Goal: Complete application form

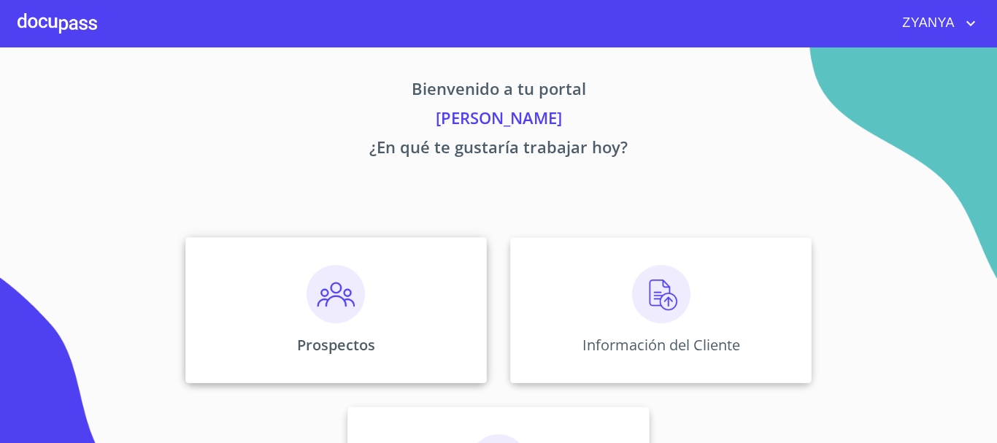
click at [371, 285] on div "Prospectos" at bounding box center [335, 310] width 301 height 146
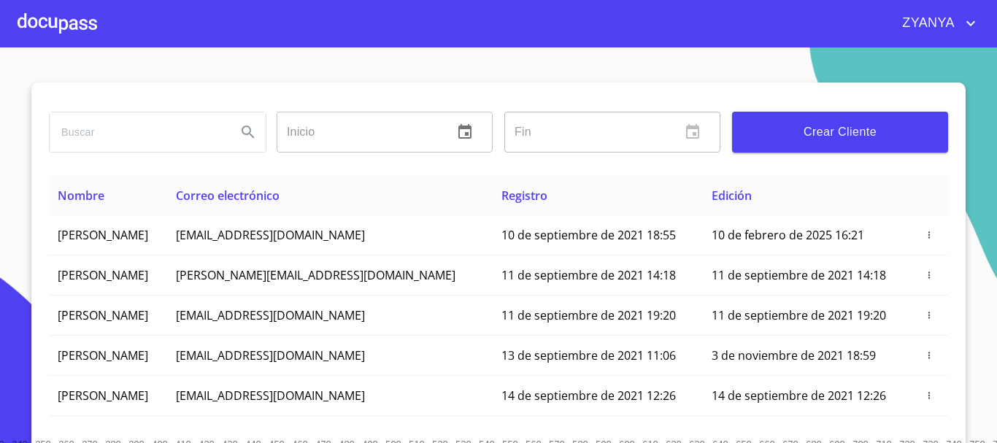
click at [846, 115] on button "Crear Cliente" at bounding box center [840, 132] width 216 height 41
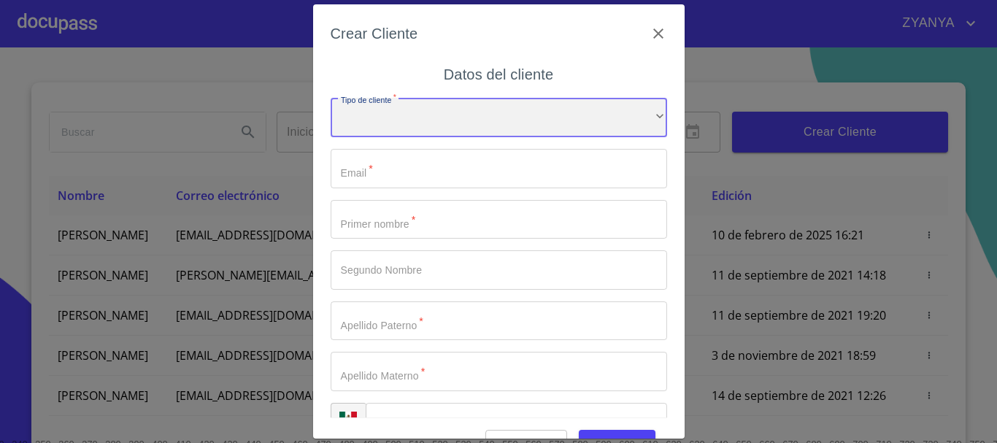
click at [489, 135] on div "​" at bounding box center [499, 117] width 336 height 39
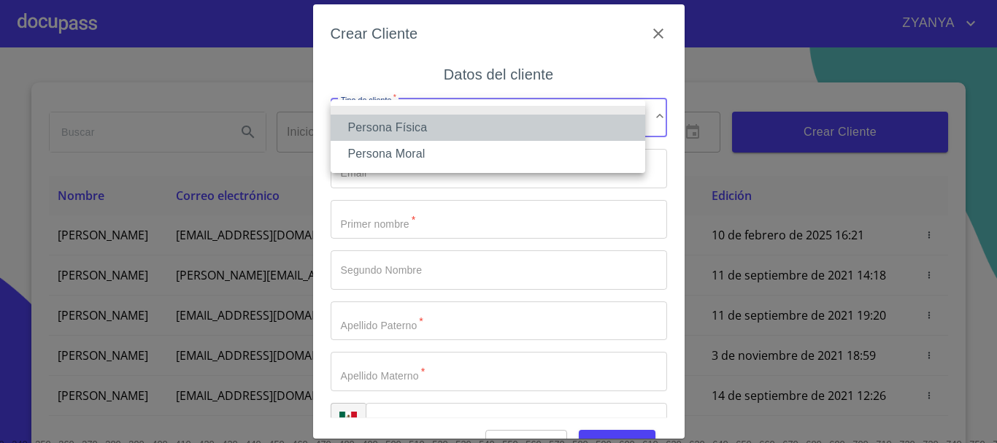
click at [489, 134] on li "Persona Física" at bounding box center [488, 128] width 314 height 26
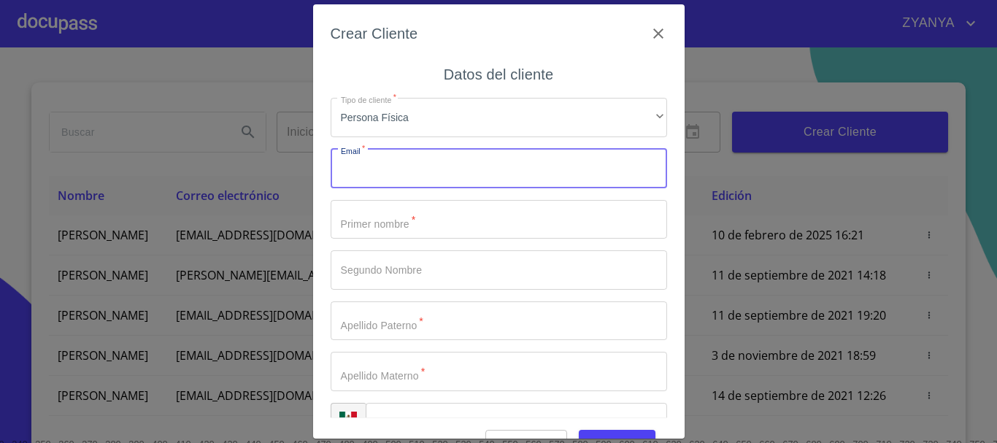
click at [474, 166] on input "Tipo de cliente   *" at bounding box center [499, 168] width 336 height 39
type input "[EMAIL_ADDRESS][DOMAIN_NAME]"
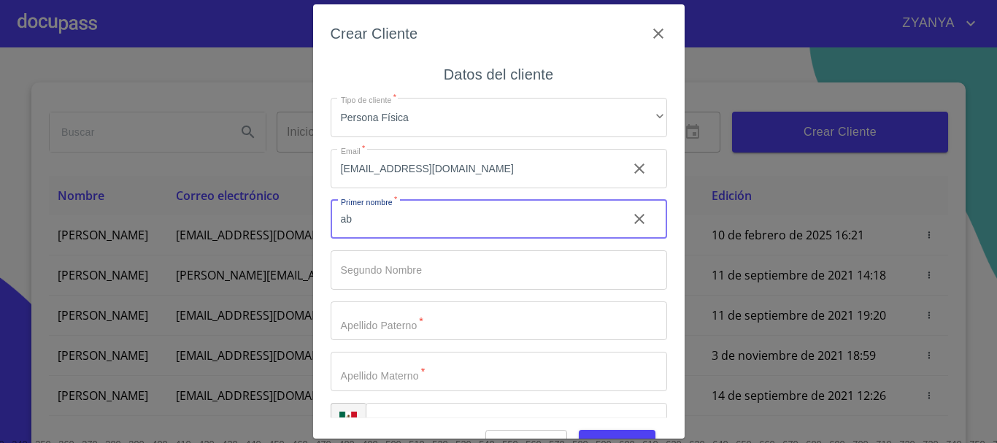
type input "a"
type input "[PERSON_NAME]"
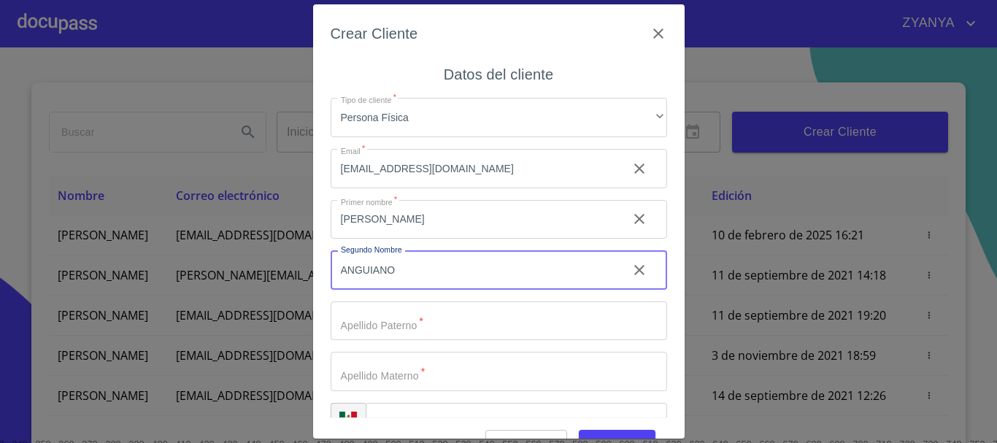
type input "ANGUIANO"
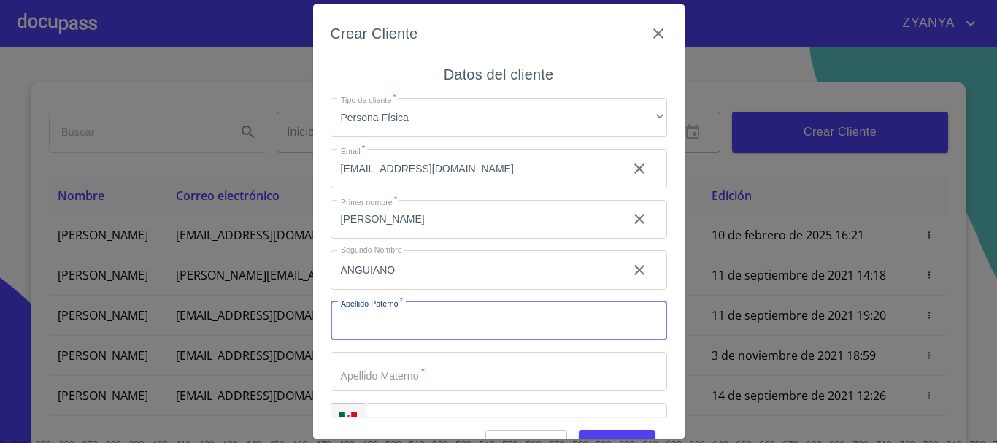
click at [630, 264] on icon "clear input" at bounding box center [639, 270] width 18 height 18
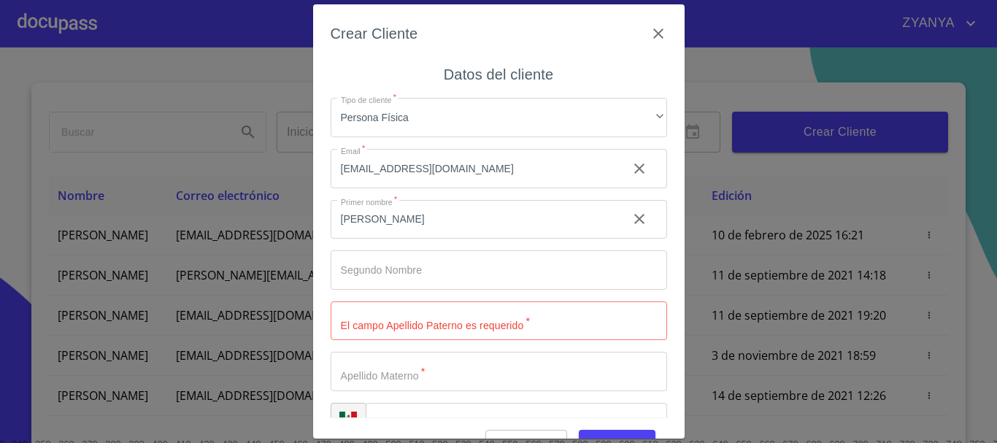
click at [593, 328] on input "Tipo de cliente   *" at bounding box center [499, 320] width 336 height 39
type input "ANGUIANO"
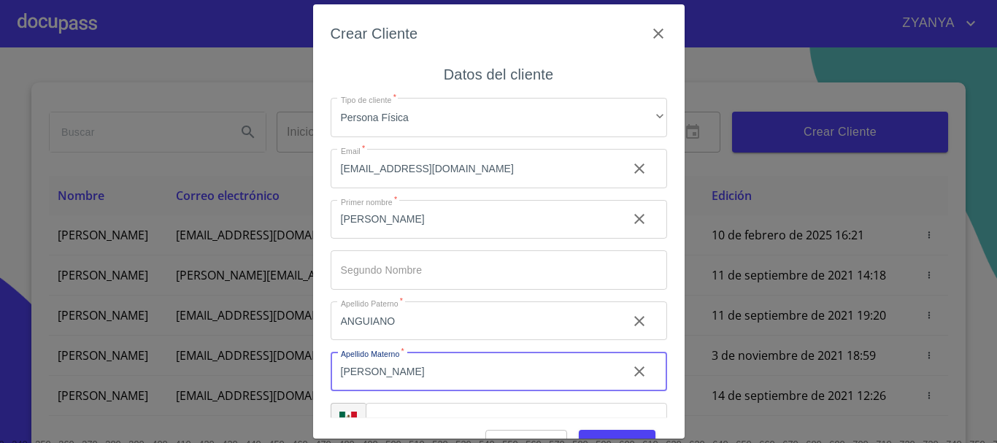
type input "[PERSON_NAME]"
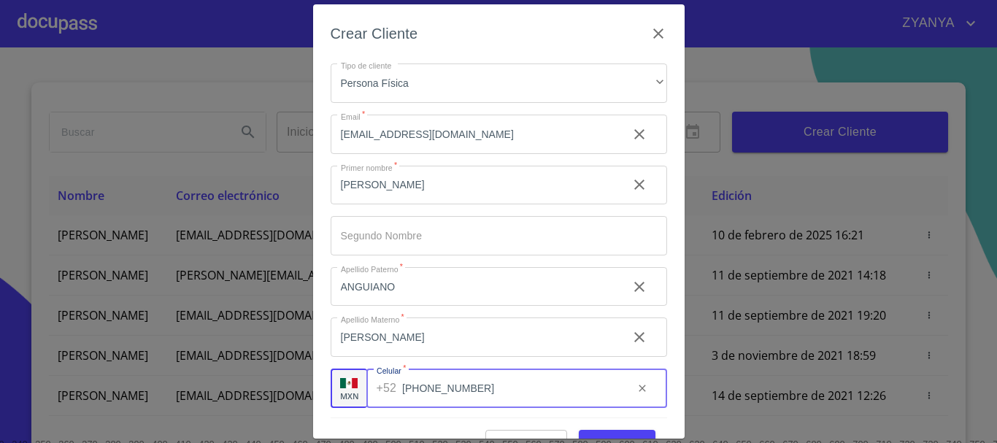
scroll to position [36, 0]
type input "[PHONE_NUMBER]"
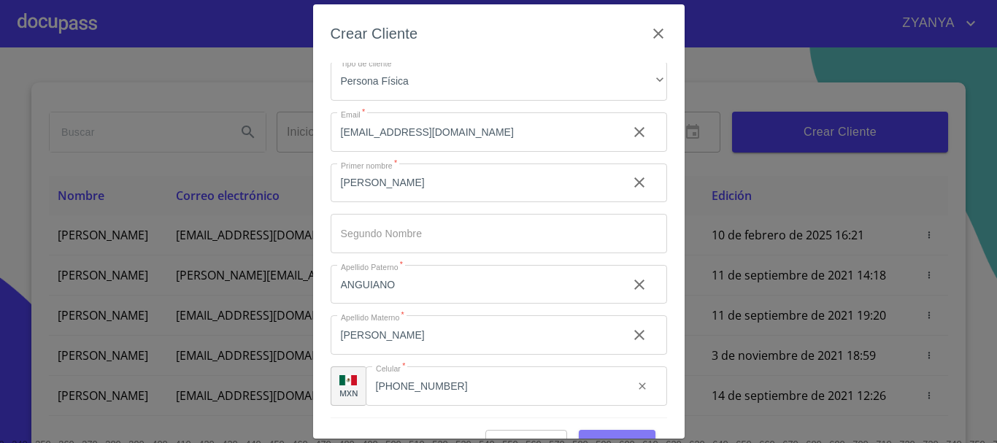
click at [607, 430] on button "Guardar" at bounding box center [617, 443] width 77 height 27
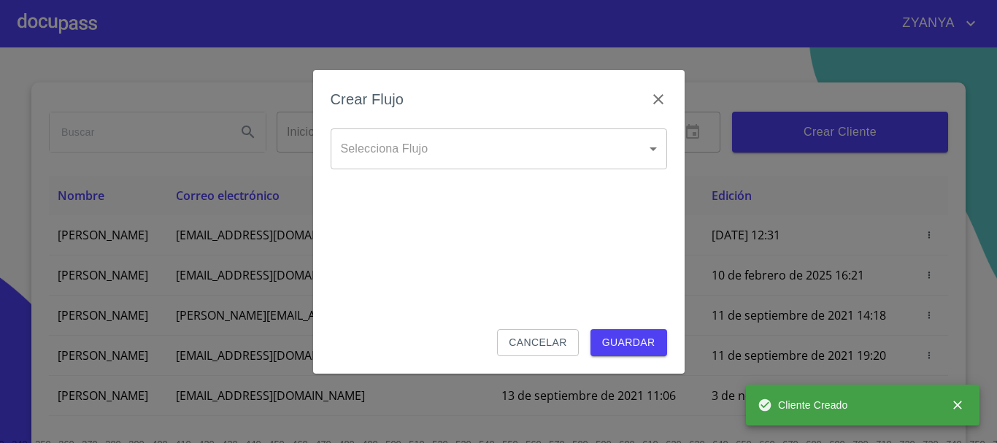
click at [386, 139] on body "ZYANYA Inicio ​ Fin ​ Crear Cliente Nombre Correo electrónico Registro Edición …" at bounding box center [498, 221] width 997 height 443
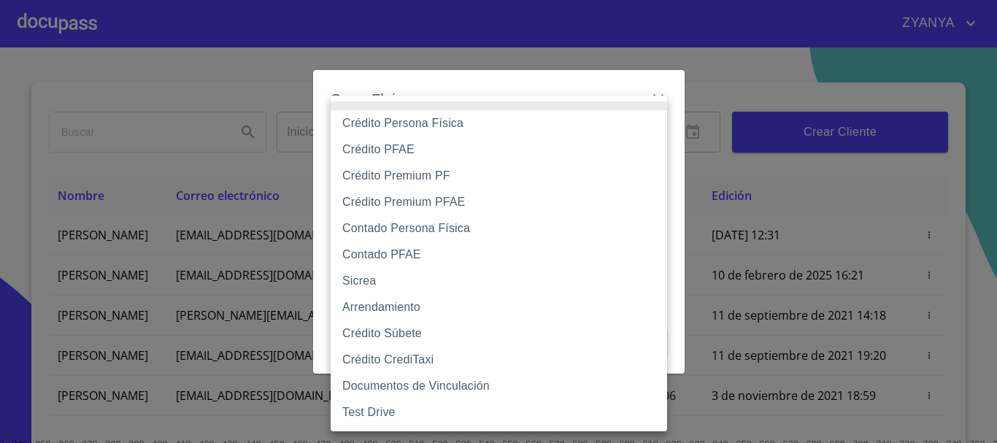
click at [398, 126] on li "Crédito Persona Física" at bounding box center [499, 123] width 336 height 26
type input "6009fb3c7d1714eb8809aa97"
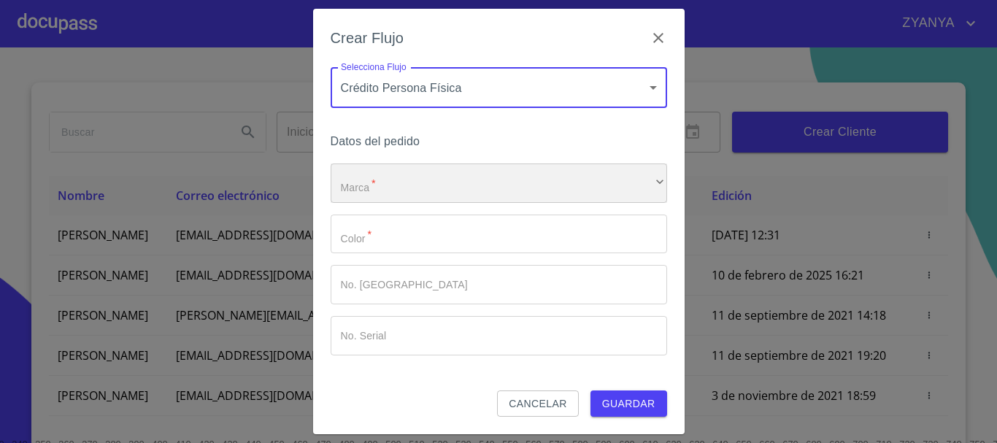
click at [373, 186] on div "​" at bounding box center [499, 182] width 336 height 39
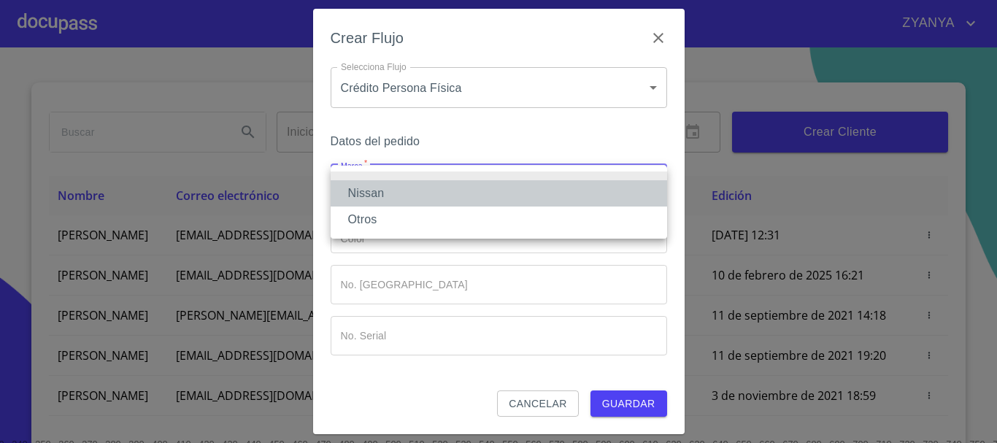
click at [373, 186] on li "Nissan" at bounding box center [499, 193] width 336 height 26
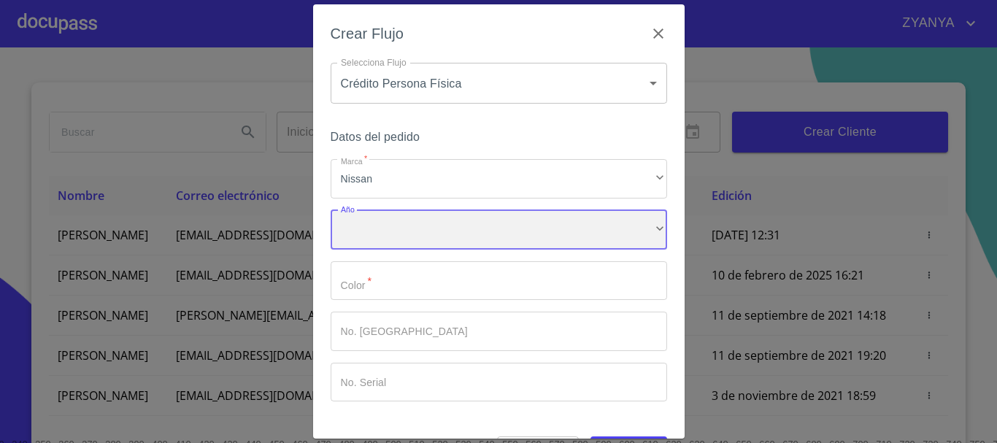
click at [379, 216] on div "​" at bounding box center [499, 229] width 336 height 39
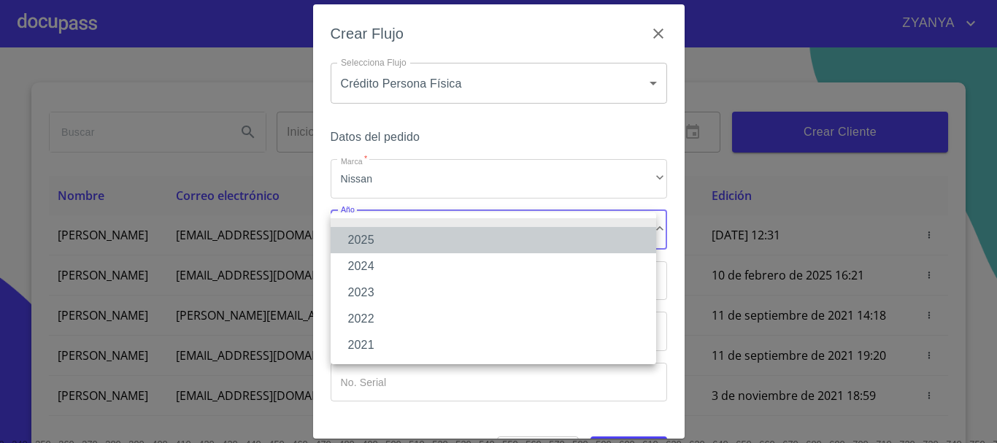
click at [379, 232] on li "2025" at bounding box center [493, 240] width 325 height 26
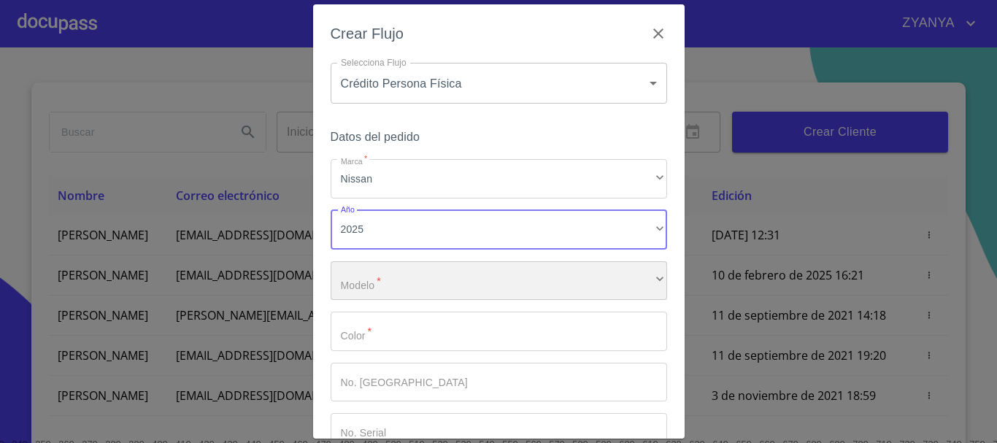
click at [392, 269] on div "​" at bounding box center [499, 280] width 336 height 39
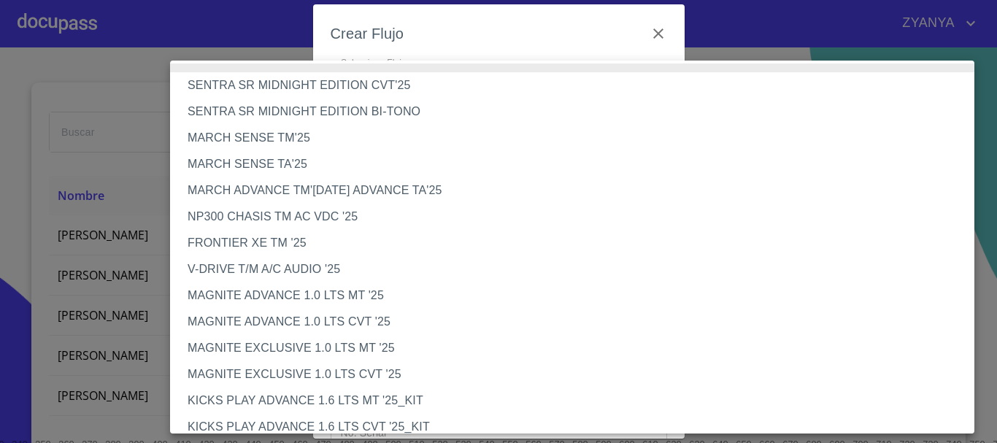
scroll to position [0, 0]
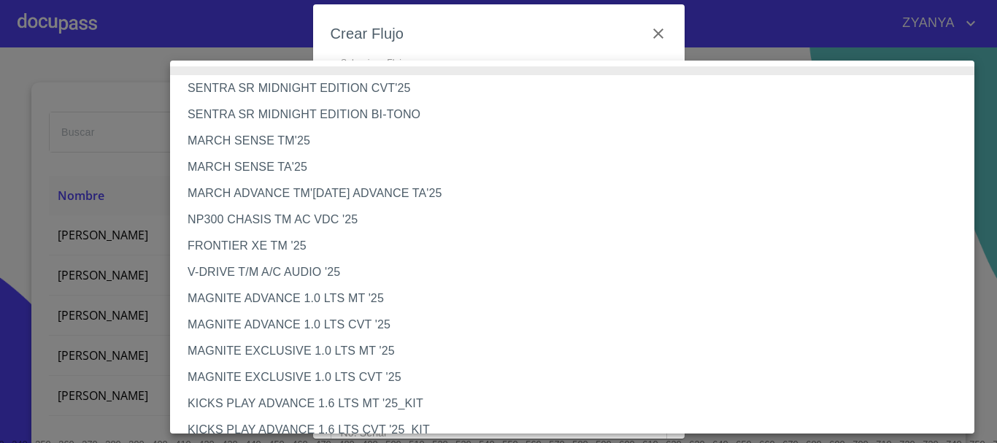
click at [311, 243] on li "FRONTIER XE TM '25" at bounding box center [577, 246] width 815 height 26
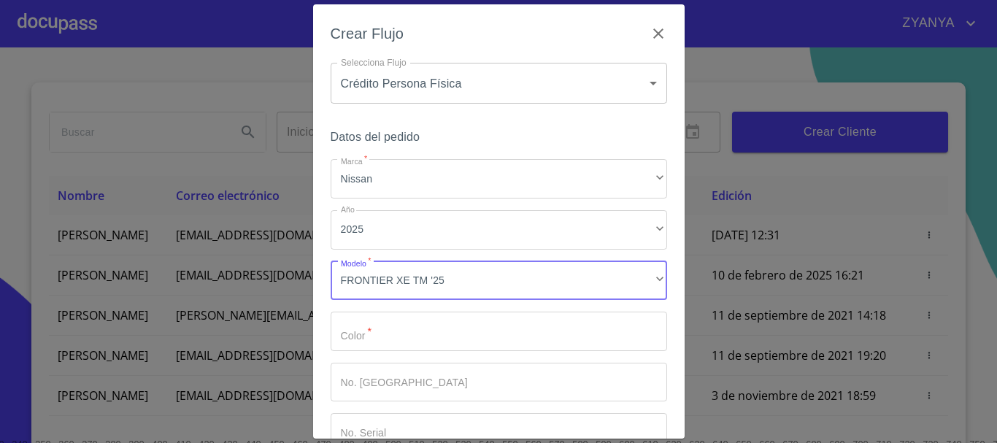
click at [514, 331] on input "Marca   *" at bounding box center [499, 331] width 336 height 39
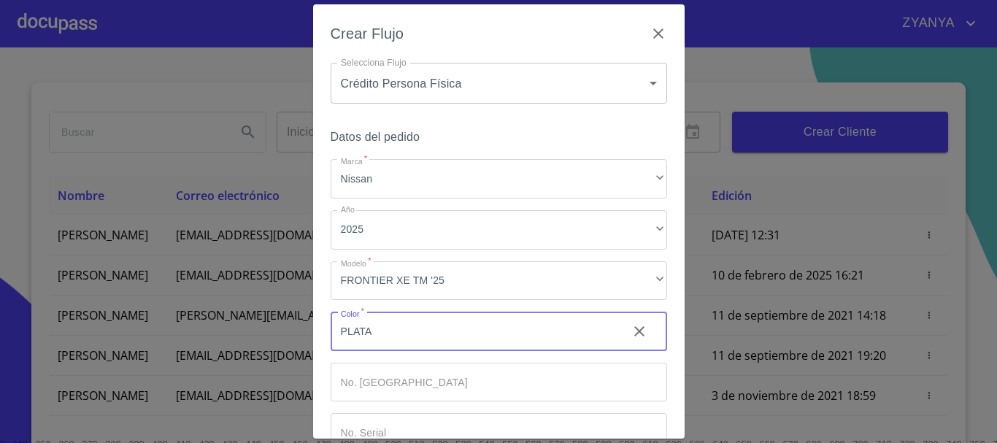
scroll to position [93, 0]
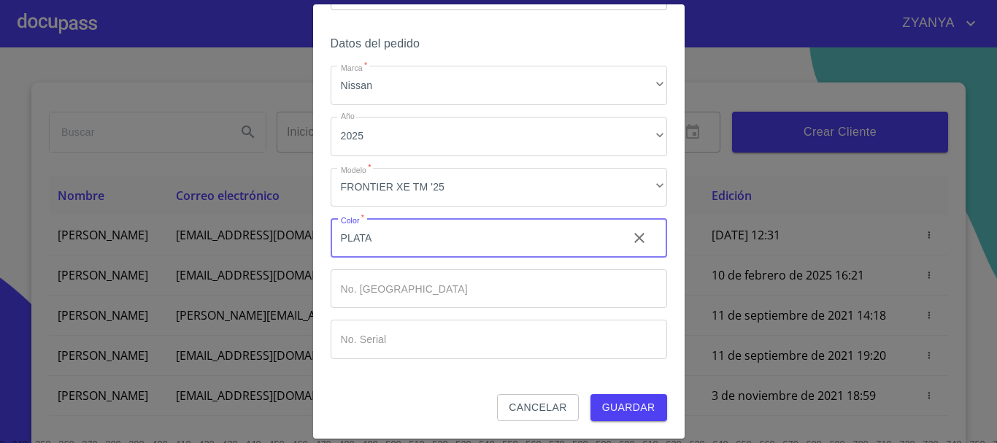
type input "PLATA"
click at [641, 398] on button "Guardar" at bounding box center [628, 407] width 77 height 27
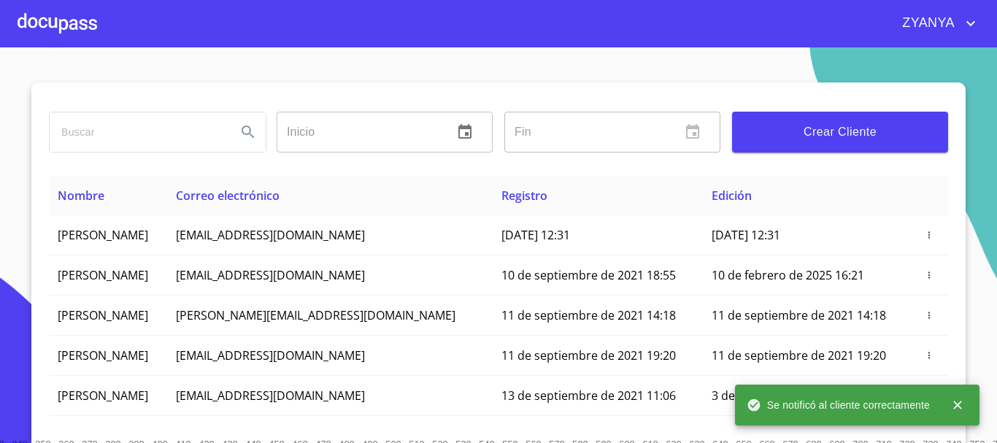
click at [79, 20] on div at bounding box center [58, 23] width 80 height 47
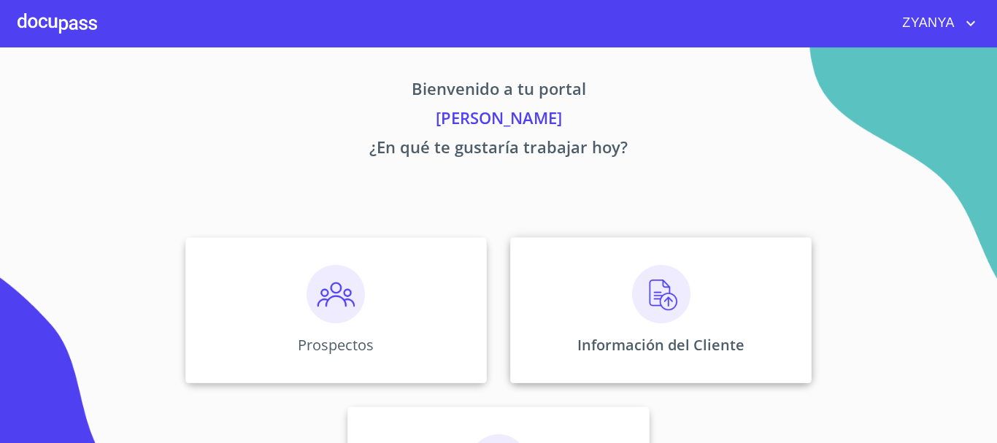
click at [609, 315] on div "Información del Cliente" at bounding box center [660, 310] width 301 height 146
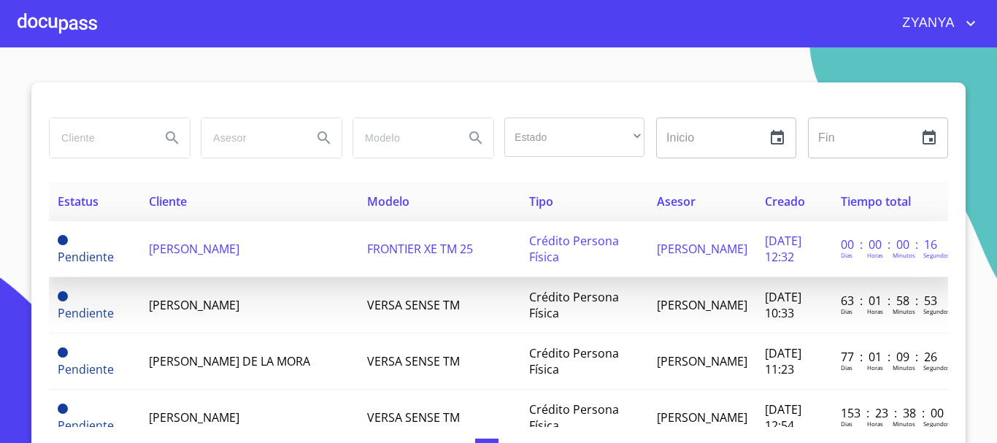
click at [220, 242] on span "[PERSON_NAME]" at bounding box center [194, 249] width 90 height 16
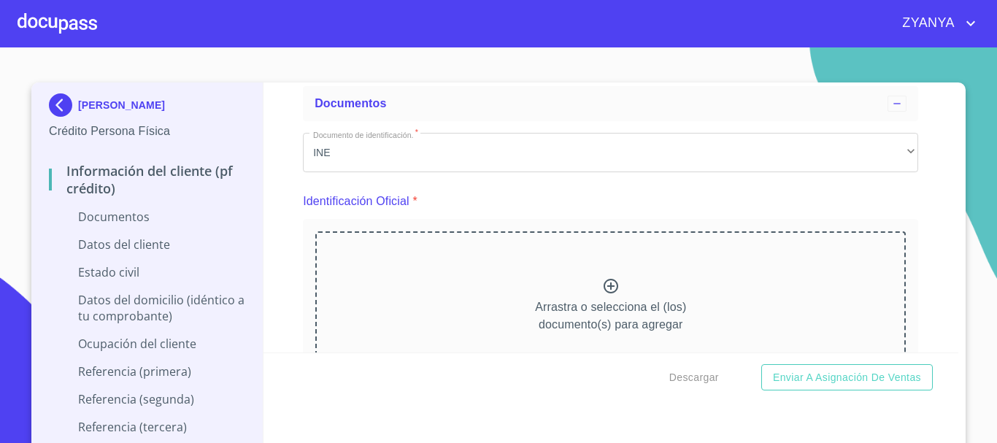
scroll to position [146, 0]
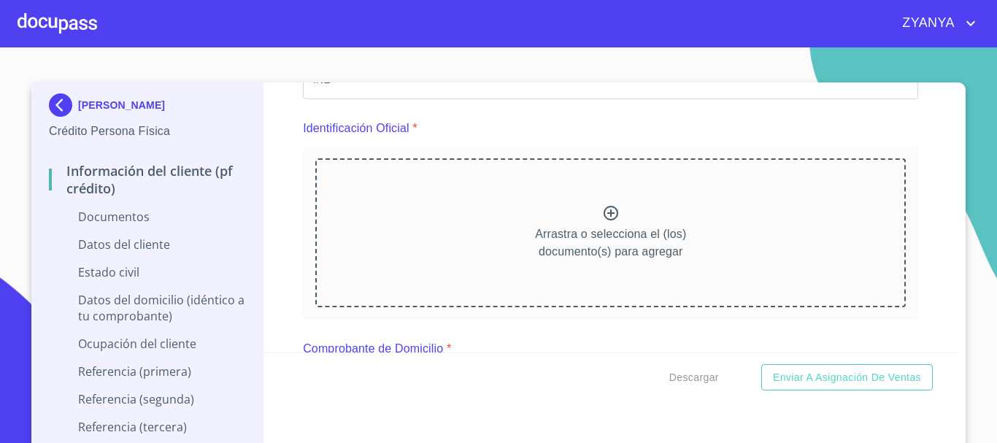
click at [602, 214] on icon at bounding box center [611, 213] width 18 height 18
click at [603, 207] on icon at bounding box center [610, 213] width 15 height 15
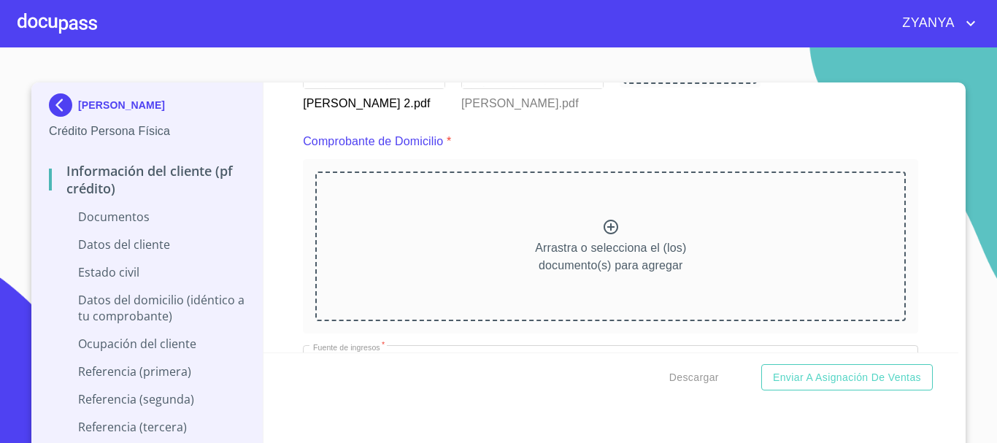
scroll to position [763, 0]
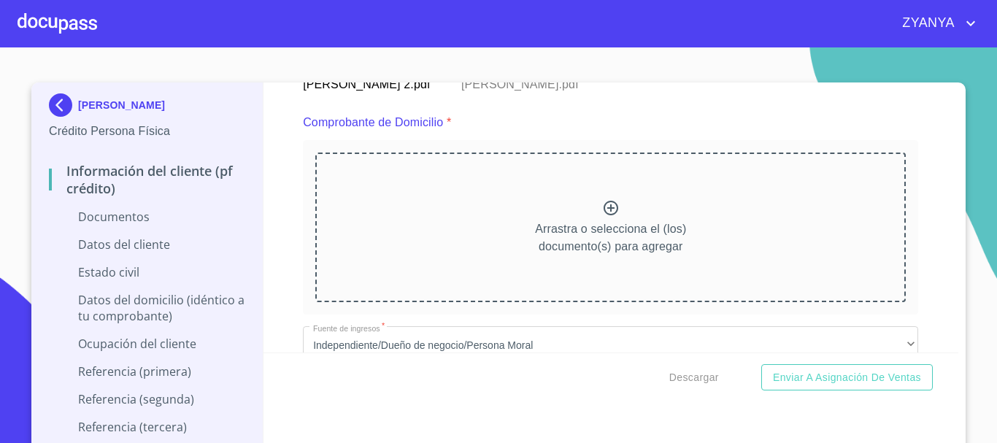
click at [603, 212] on icon at bounding box center [611, 208] width 18 height 18
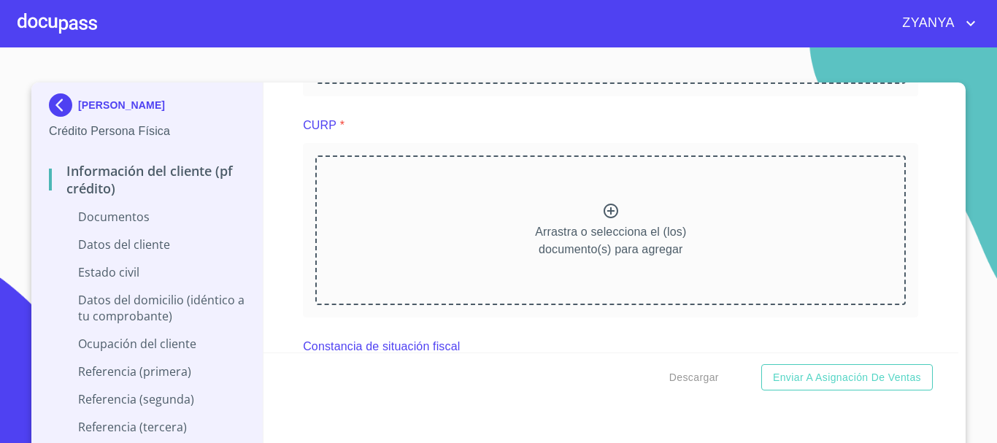
scroll to position [2131, 0]
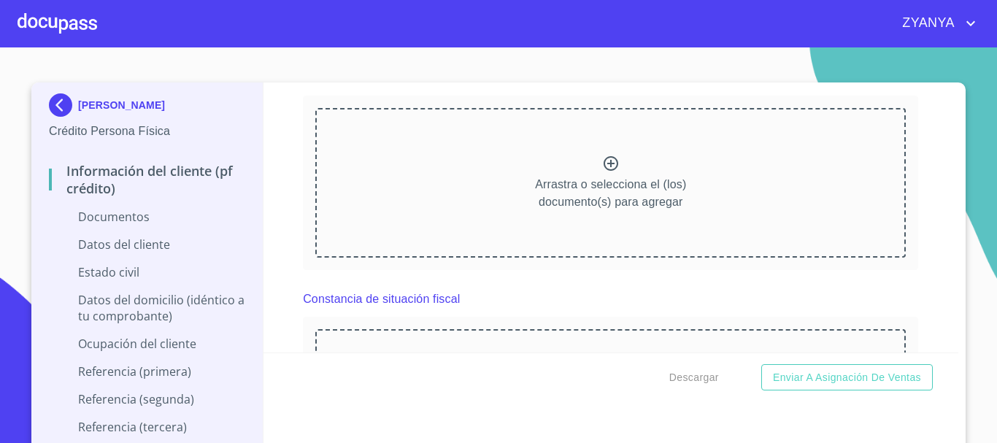
click at [640, 179] on div "Arrastra o selecciona el (los) documento(s) para agregar" at bounding box center [610, 182] width 590 height 149
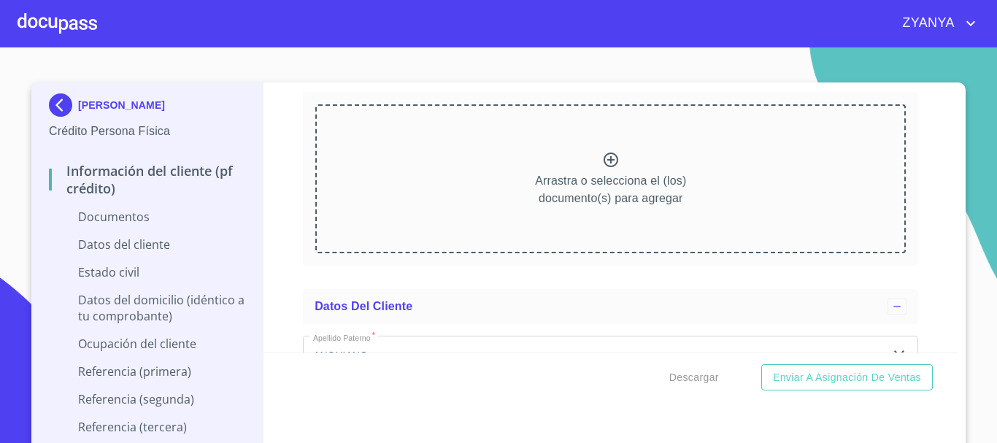
scroll to position [2809, 0]
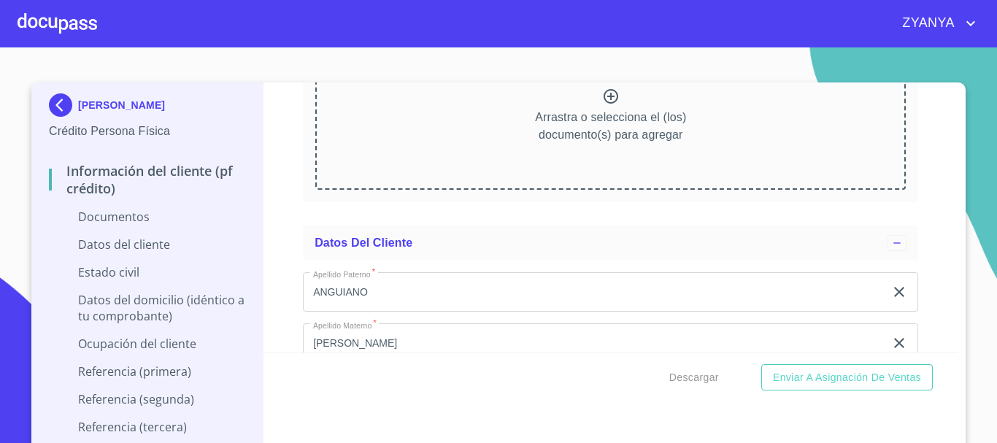
click at [603, 104] on icon at bounding box center [610, 96] width 15 height 15
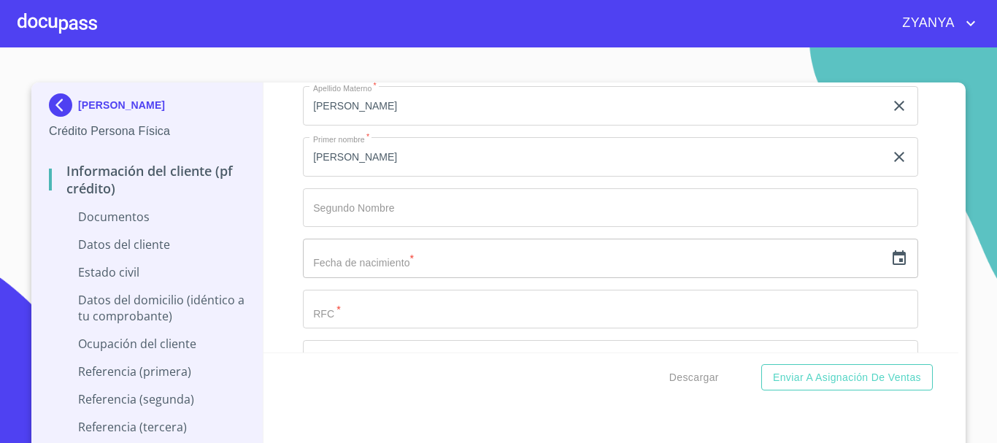
scroll to position [3482, 0]
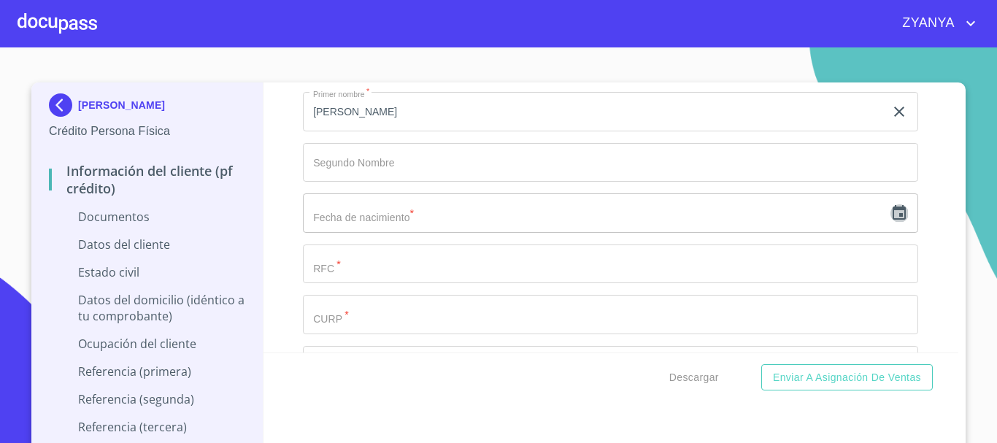
click at [890, 222] on icon "button" at bounding box center [899, 213] width 18 height 18
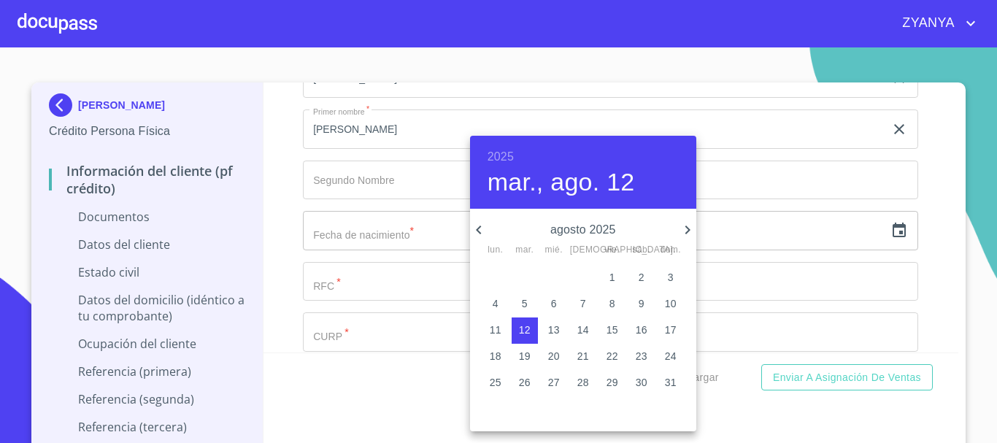
scroll to position [0, 0]
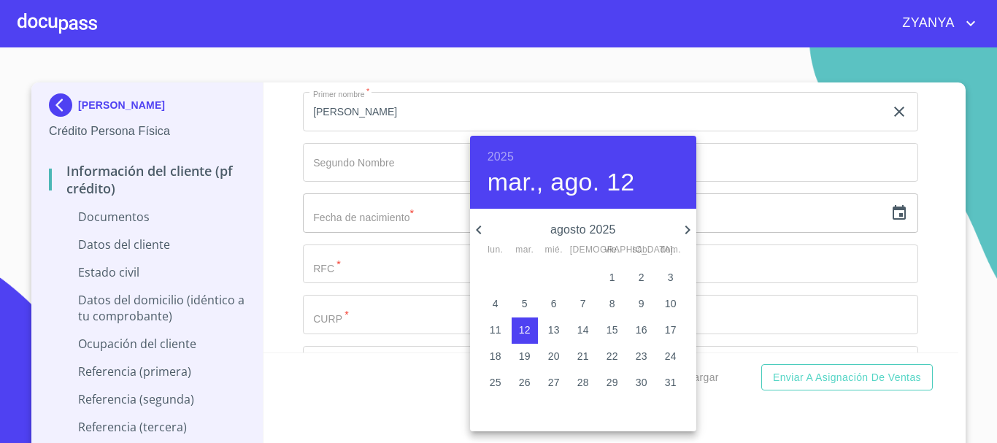
click at [509, 155] on h6 "2025" at bounding box center [500, 157] width 26 height 20
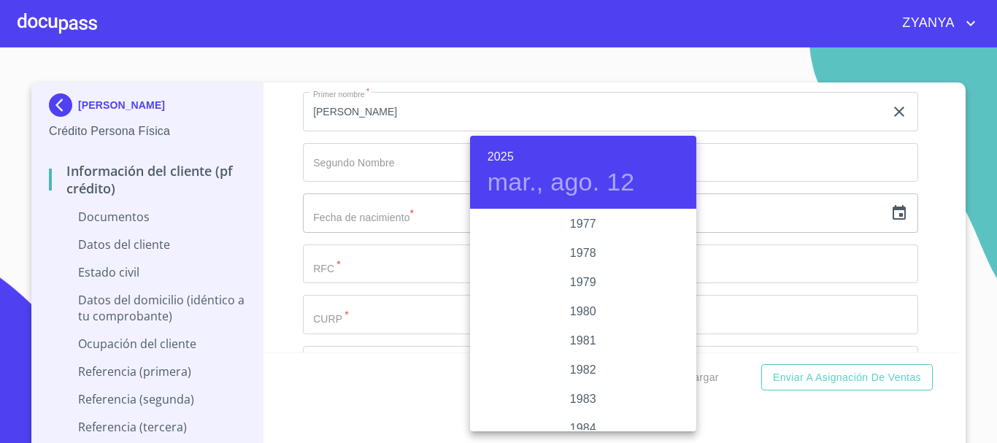
scroll to position [1518, 0]
click at [588, 215] on div "1977" at bounding box center [583, 225] width 226 height 29
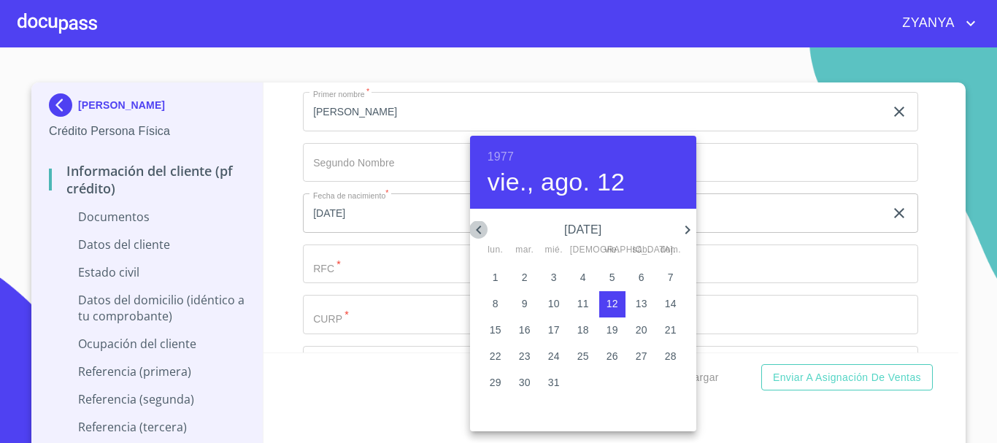
click at [478, 226] on icon "button" at bounding box center [479, 230] width 18 height 18
click at [643, 381] on p "30" at bounding box center [642, 382] width 12 height 15
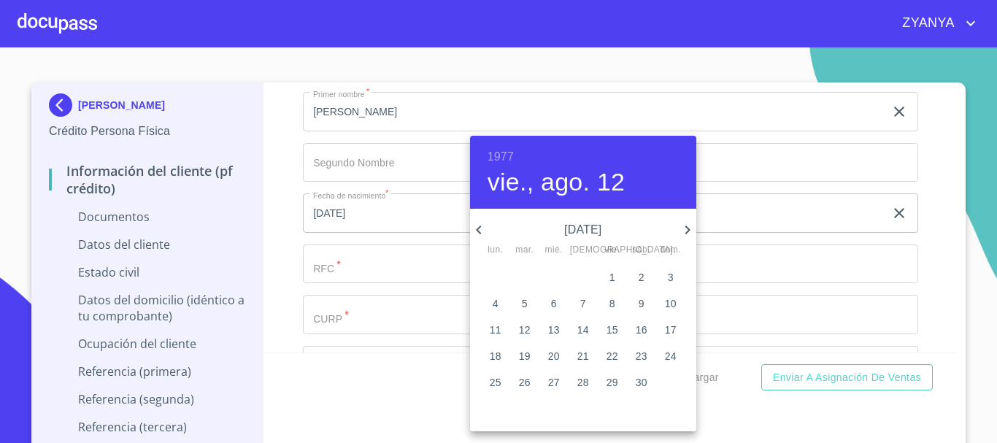
type input "[DATE]"
click at [420, 273] on div at bounding box center [498, 221] width 997 height 443
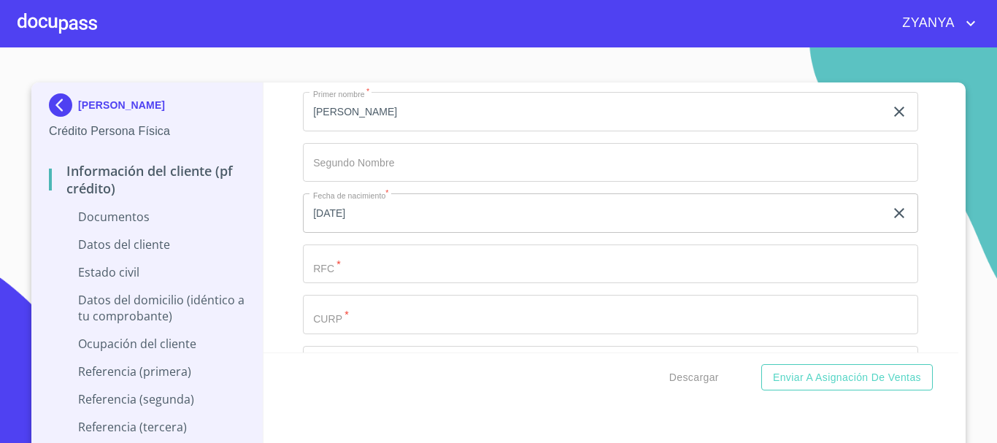
click at [407, 30] on input "Documento de identificación.   *" at bounding box center [594, 10] width 582 height 39
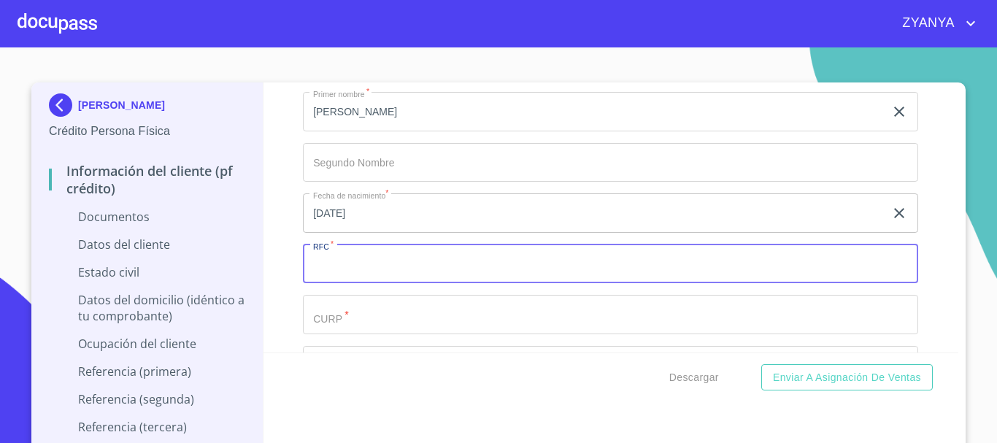
paste input "AUGA770430"
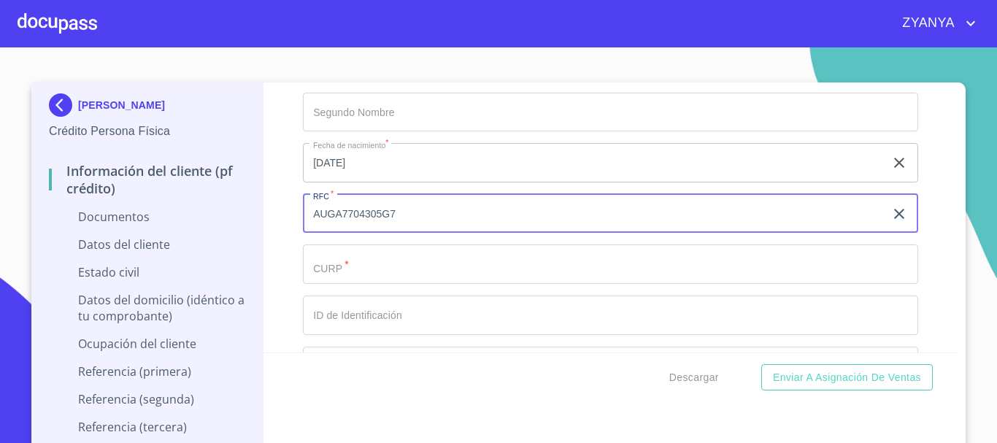
scroll to position [3573, 0]
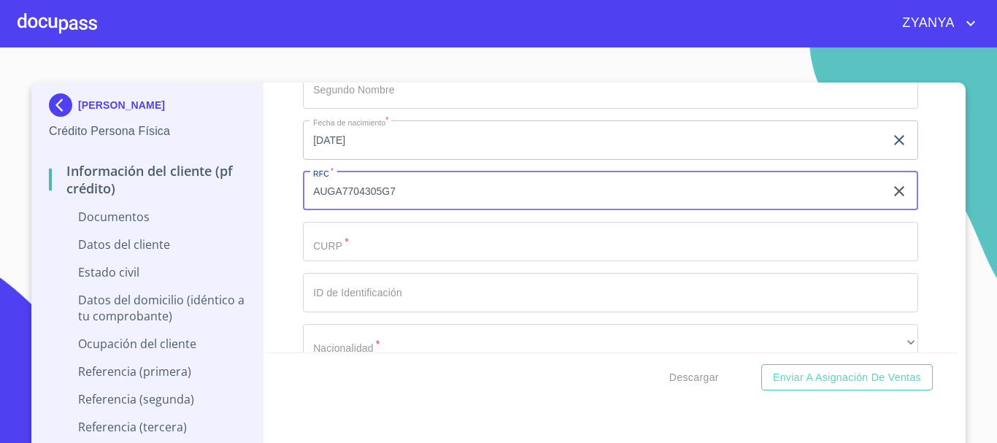
type input "AUGA7704305G7"
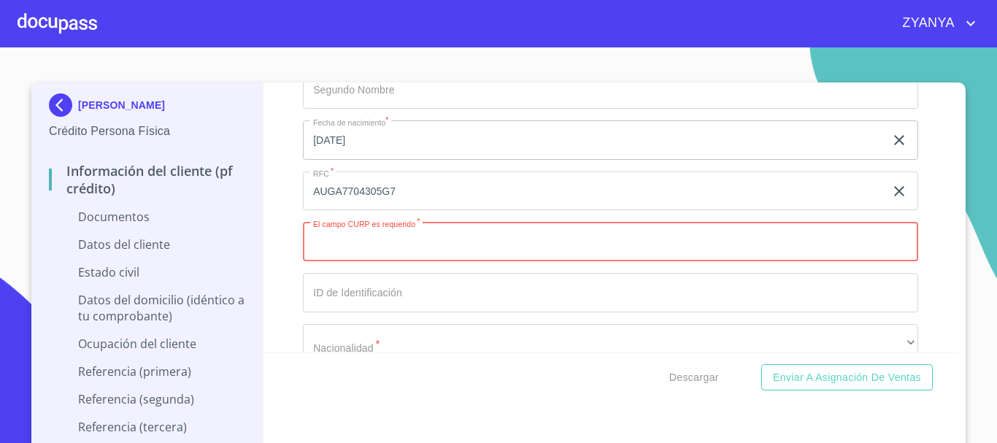
paste input "AUGA770430HBCNRB09"
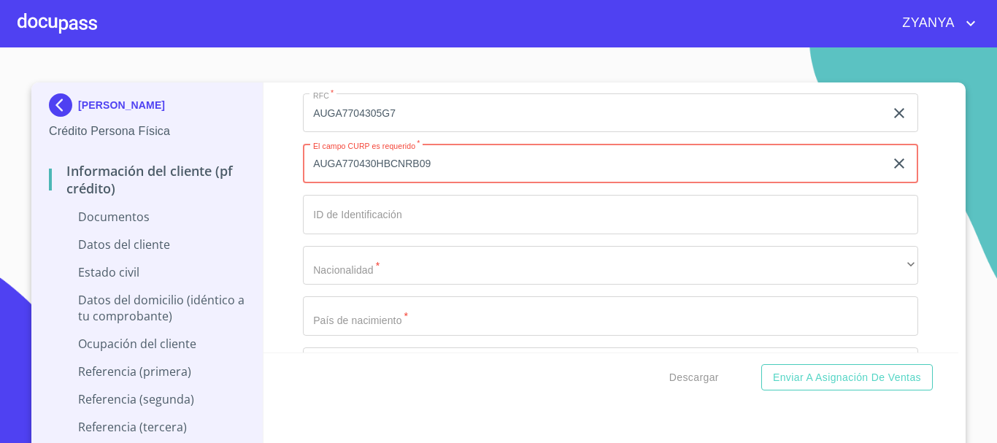
scroll to position [3719, 0]
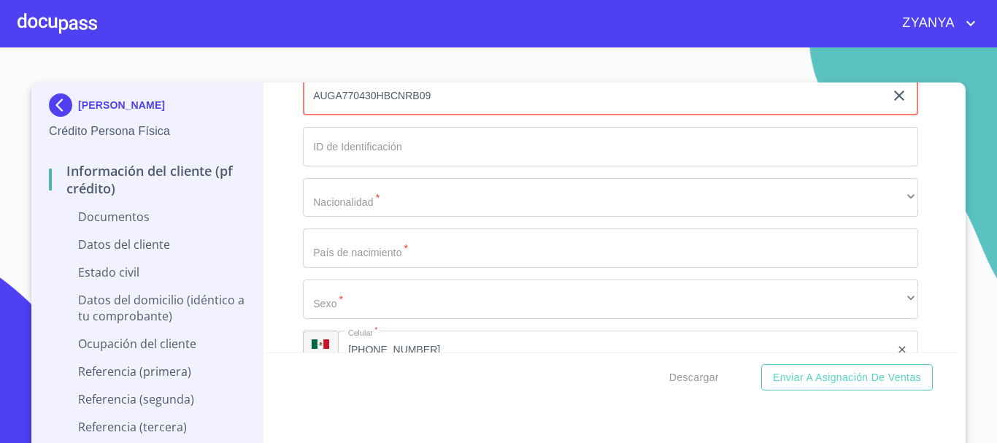
type input "AUGA770430HBCNRB09"
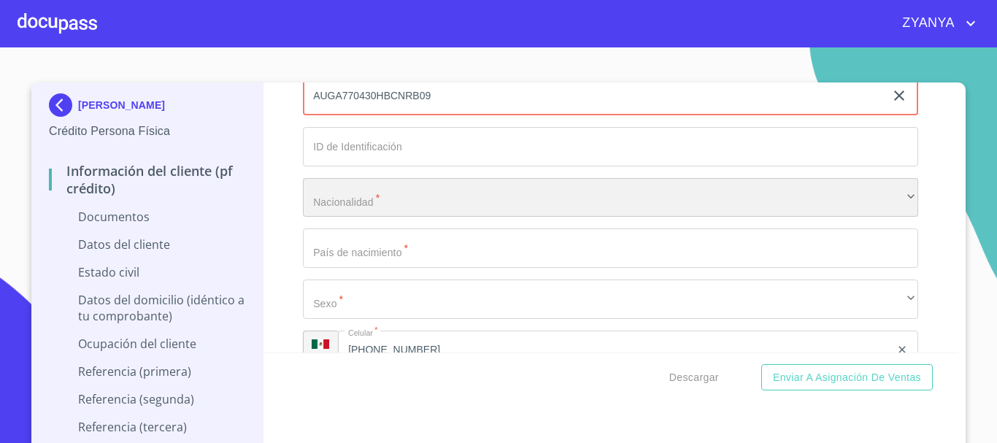
click at [458, 212] on div "​" at bounding box center [610, 197] width 615 height 39
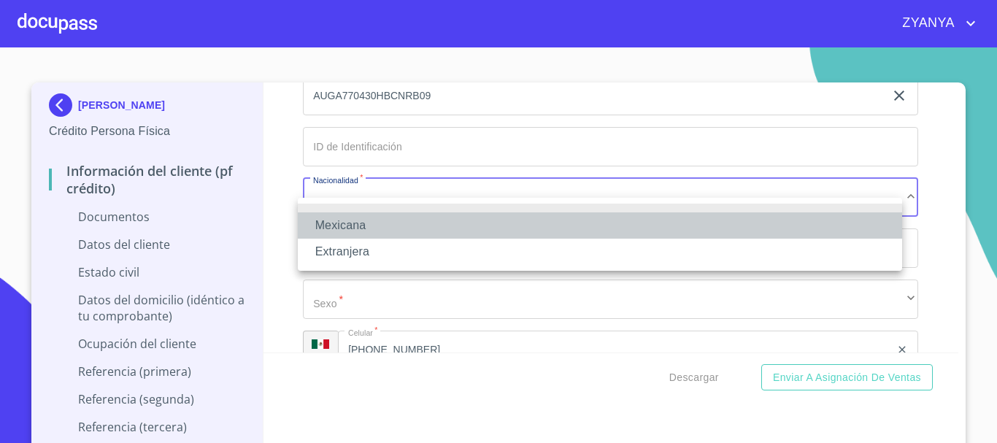
click at [441, 220] on li "Mexicana" at bounding box center [600, 225] width 604 height 26
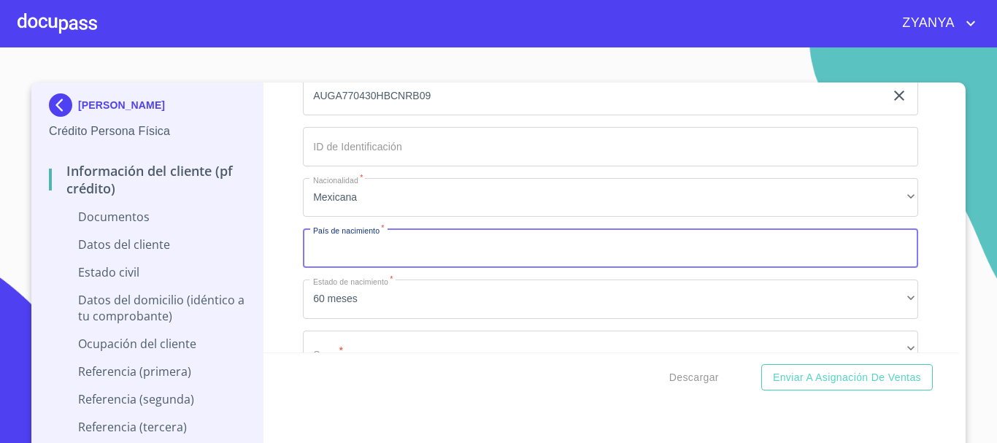
click at [478, 259] on input "Documento de identificación.   *" at bounding box center [610, 247] width 615 height 39
type input "[GEOGRAPHIC_DATA]"
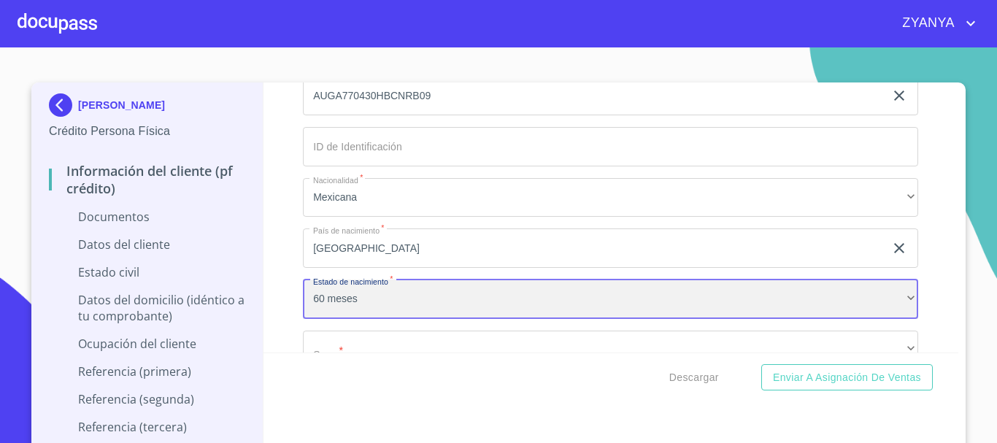
click at [503, 309] on div "60 meses" at bounding box center [610, 298] width 615 height 39
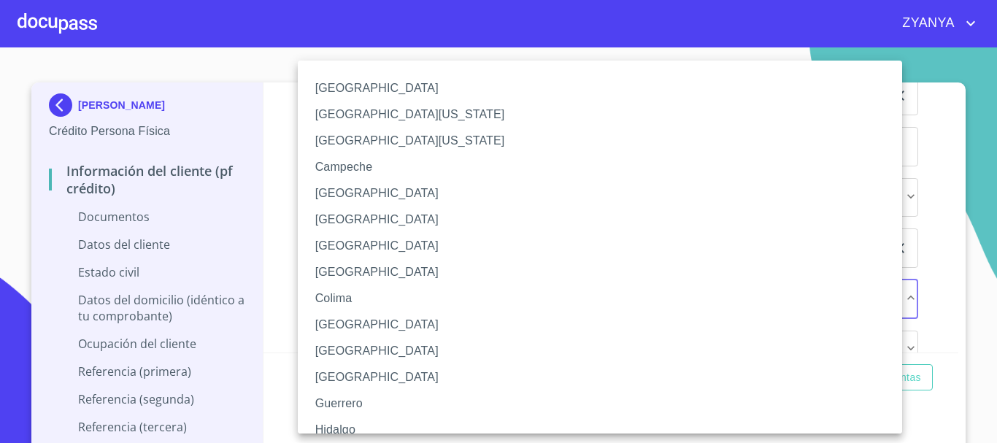
click at [395, 115] on li "[GEOGRAPHIC_DATA][US_STATE]" at bounding box center [605, 114] width 615 height 26
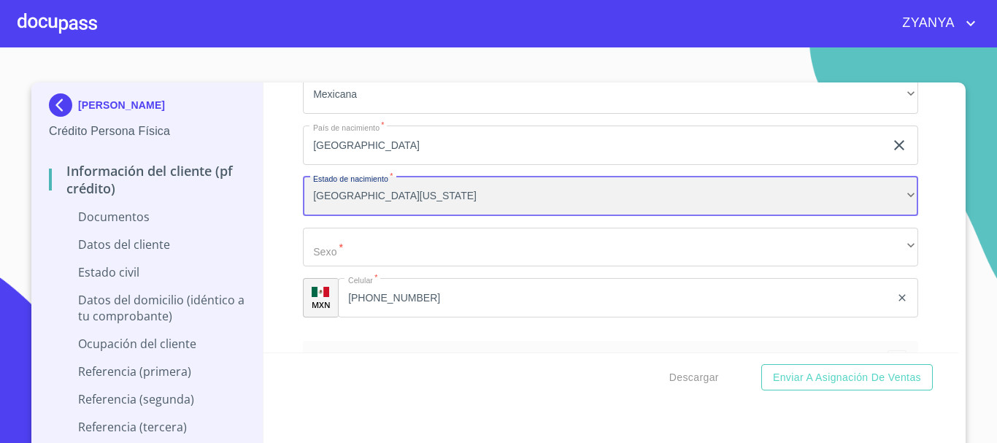
scroll to position [3864, 0]
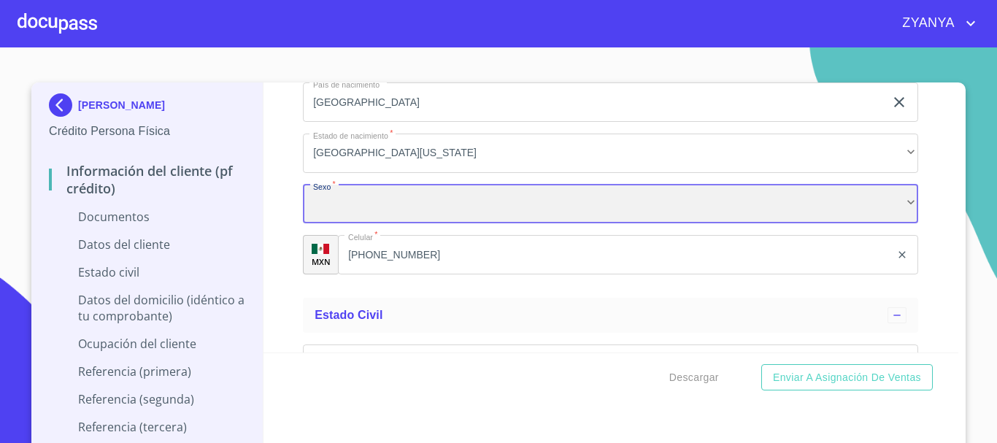
click at [462, 224] on div "​" at bounding box center [610, 204] width 615 height 39
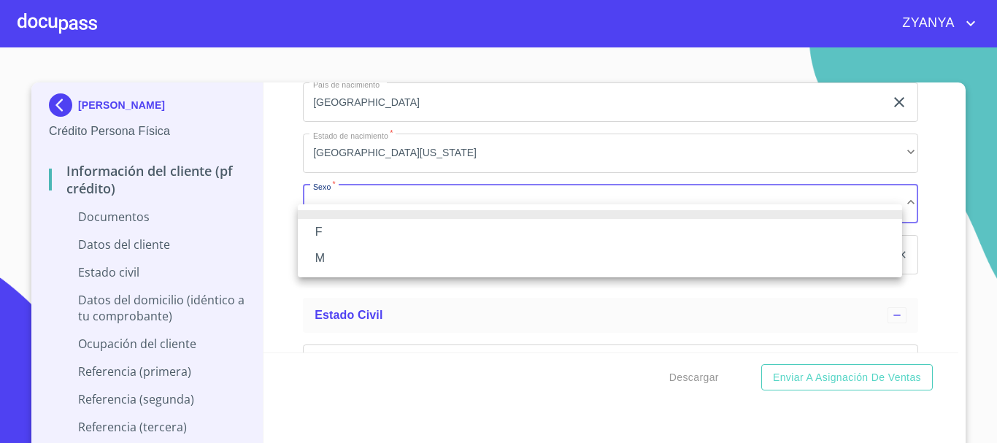
click at [421, 266] on li "M" at bounding box center [600, 258] width 604 height 26
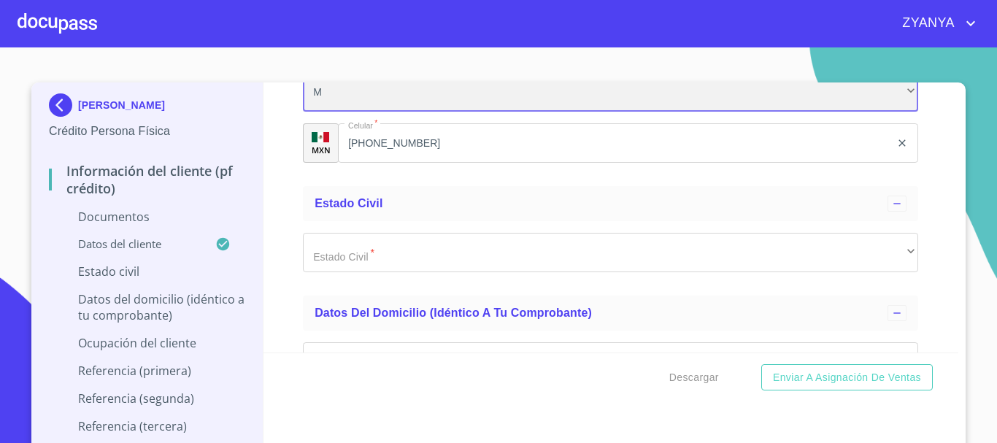
scroll to position [4010, 0]
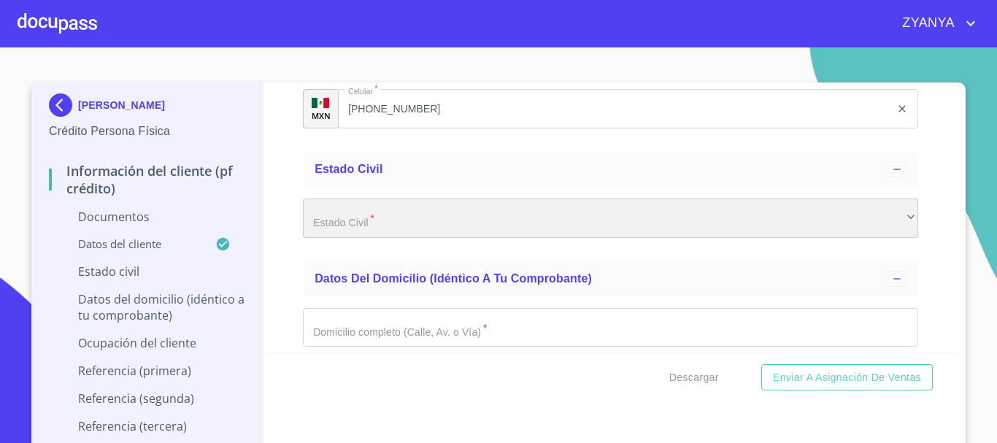
click at [454, 238] on div "​" at bounding box center [610, 217] width 615 height 39
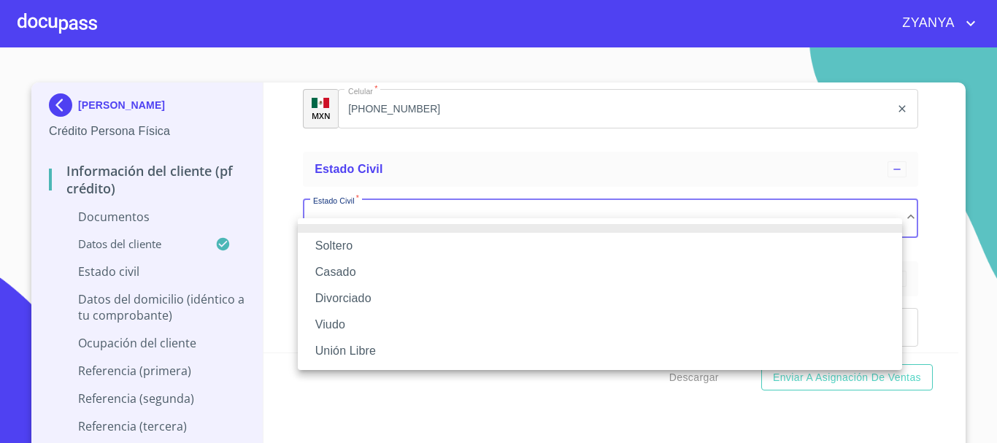
click at [440, 247] on li "Soltero" at bounding box center [600, 246] width 604 height 26
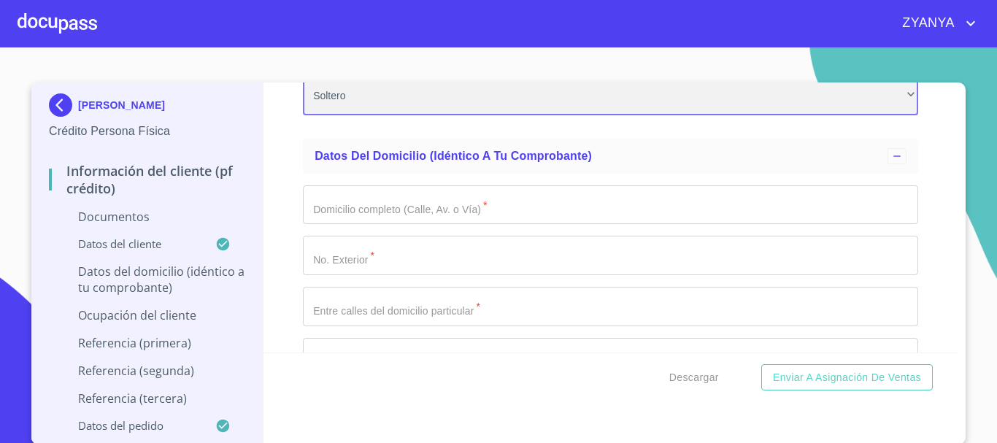
scroll to position [4156, 0]
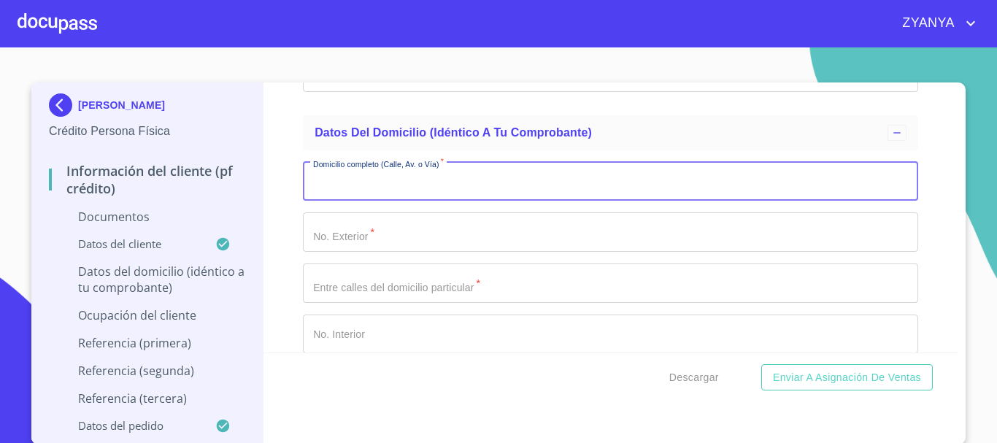
click at [477, 201] on input "Documento de identificación.   *" at bounding box center [610, 181] width 615 height 39
type input "ISLA ABACO"
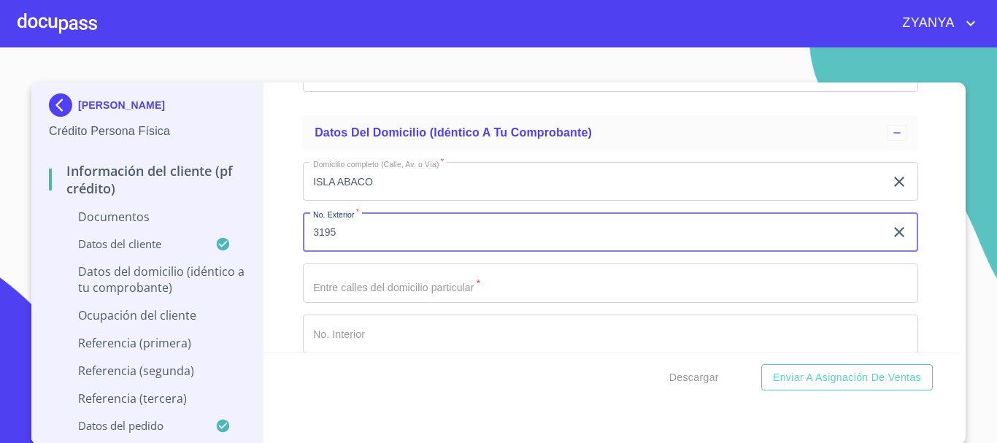
type input "3195"
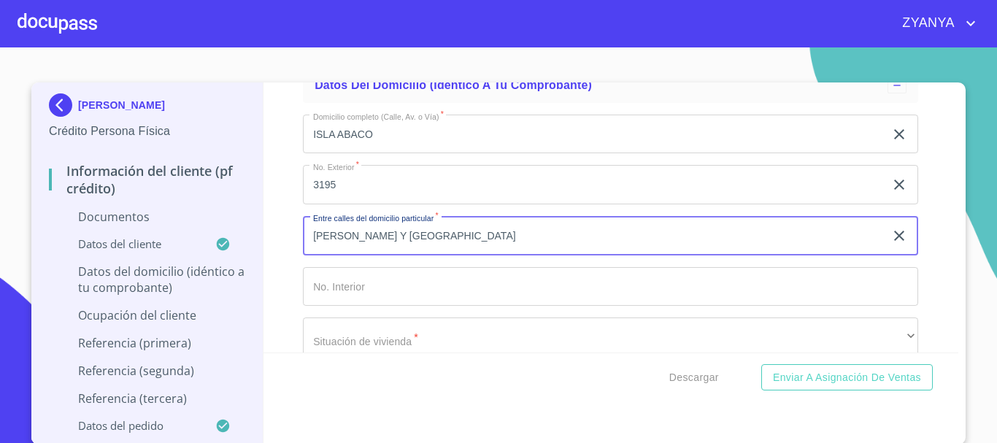
scroll to position [4229, 0]
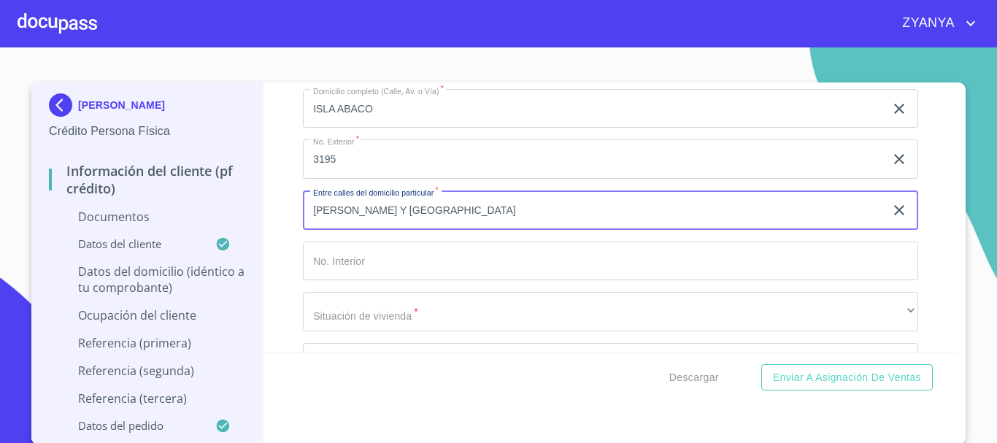
type input "[PERSON_NAME] Y [GEOGRAPHIC_DATA]"
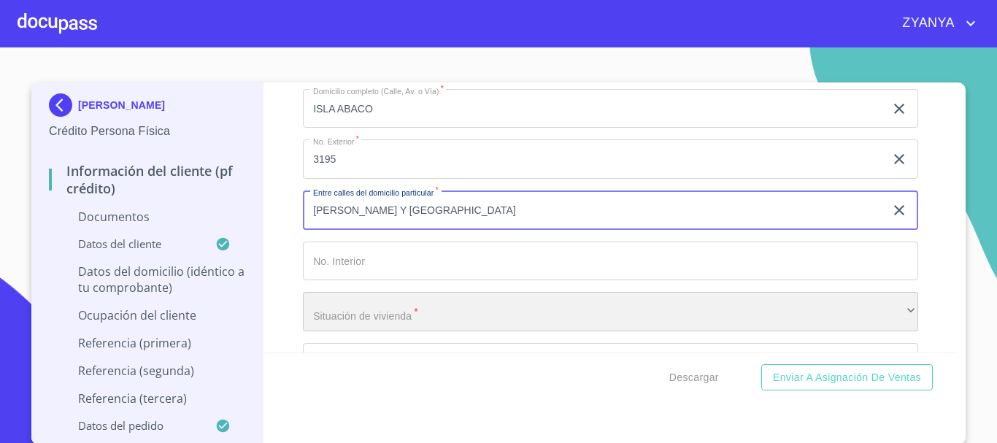
click at [447, 318] on div "​" at bounding box center [610, 311] width 615 height 39
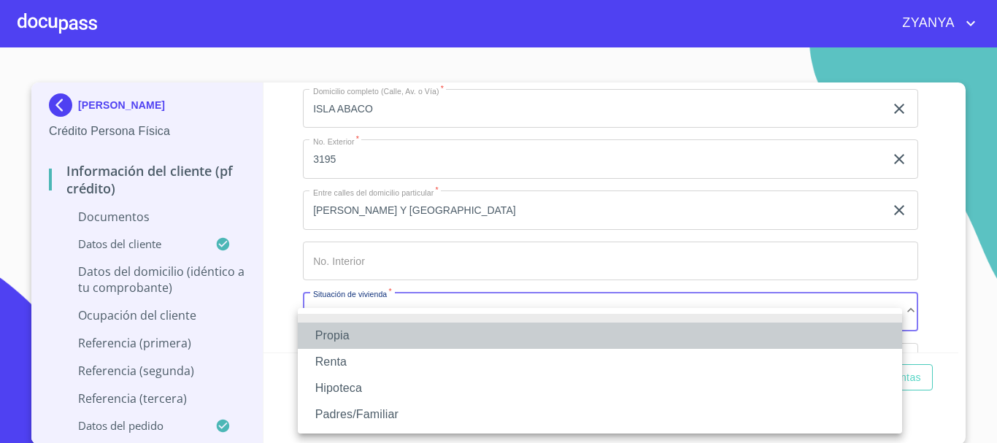
click at [441, 330] on li "Propia" at bounding box center [600, 336] width 604 height 26
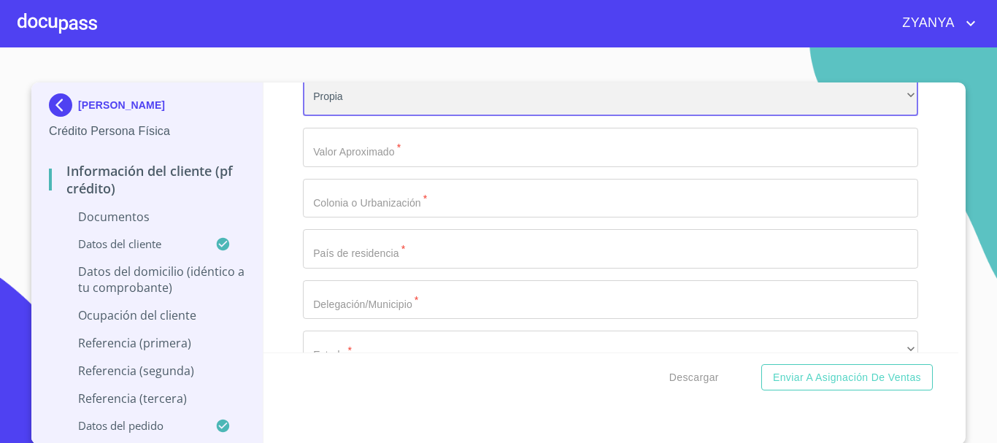
scroll to position [4448, 0]
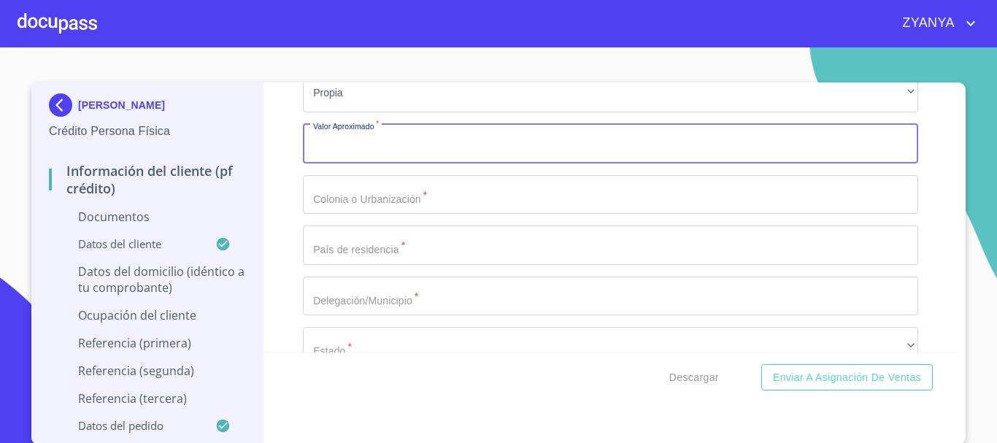
click at [488, 163] on input "Documento de identificación.   *" at bounding box center [610, 143] width 615 height 39
type input "$3,500,000"
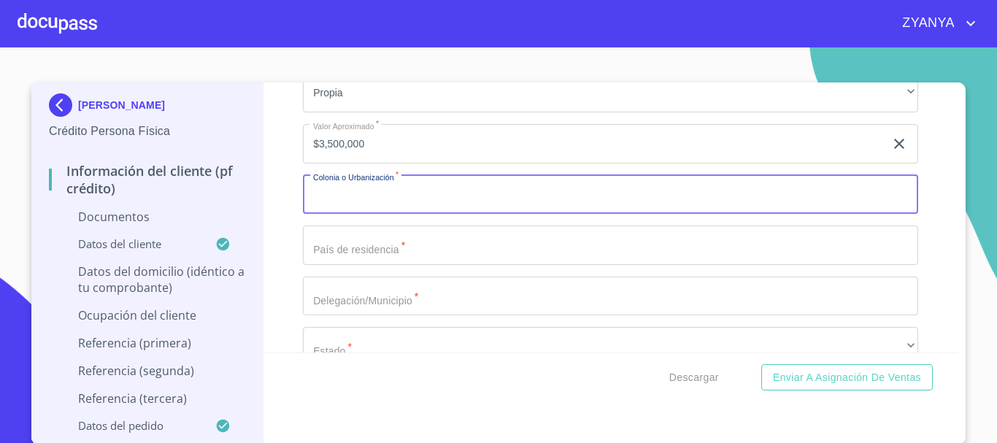
click at [459, 211] on input "Documento de identificación.   *" at bounding box center [610, 194] width 615 height 39
type input "JARD DEL SUR"
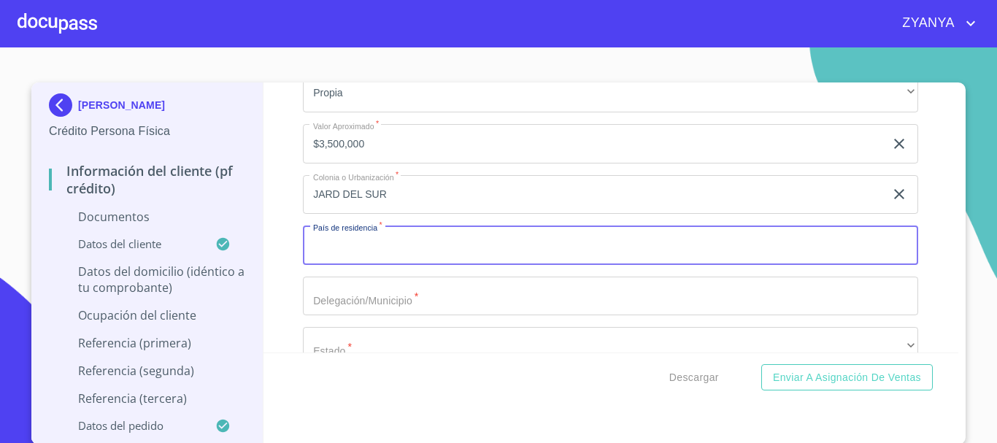
click at [434, 265] on input "Documento de identificación.   *" at bounding box center [610, 244] width 615 height 39
type input "[GEOGRAPHIC_DATA]"
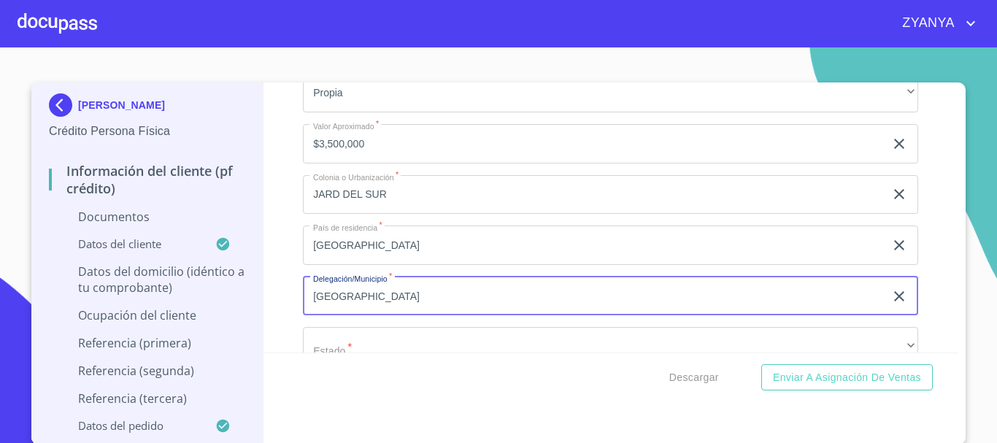
type input "[GEOGRAPHIC_DATA]"
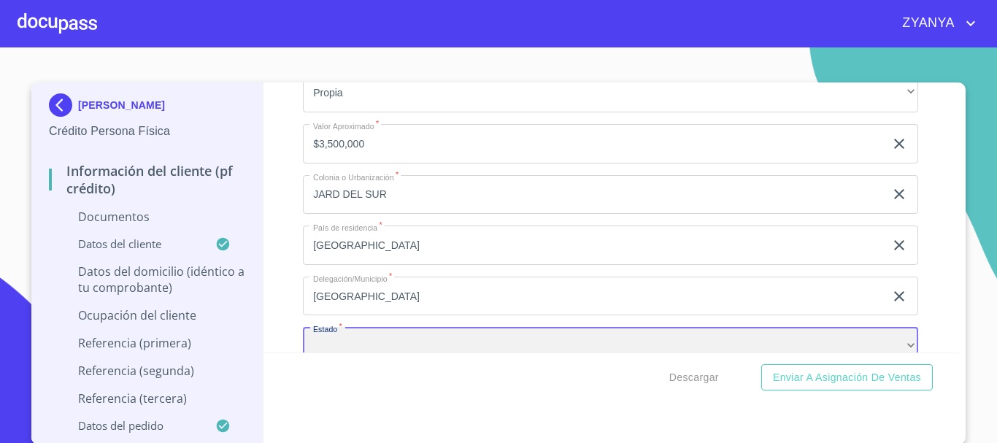
scroll to position [4480, 0]
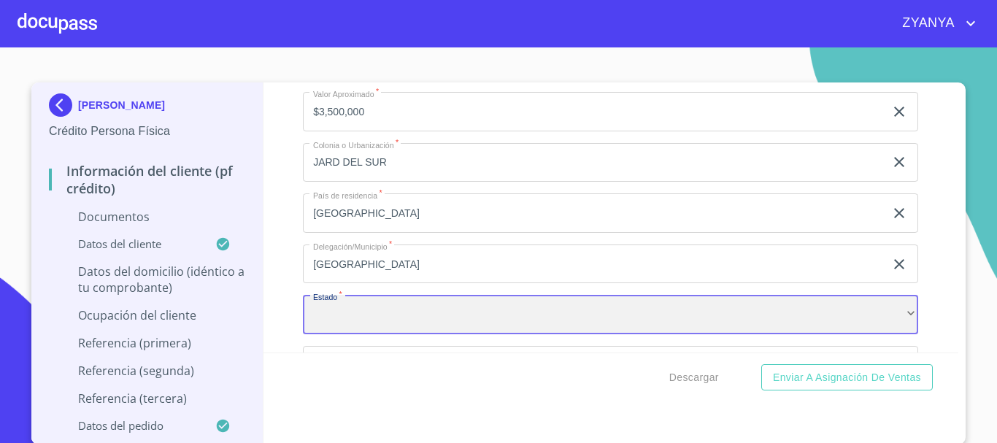
click at [465, 334] on div "​" at bounding box center [610, 314] width 615 height 39
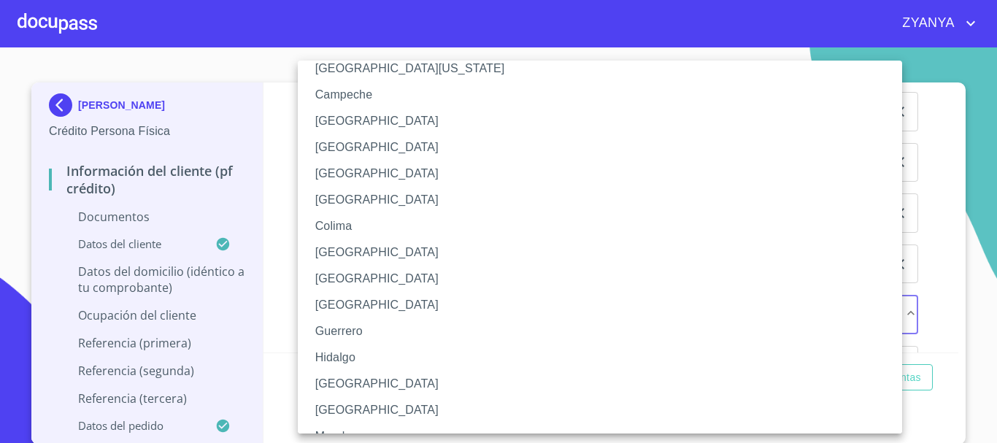
scroll to position [73, 0]
click at [347, 380] on li "[GEOGRAPHIC_DATA]" at bounding box center [605, 383] width 615 height 26
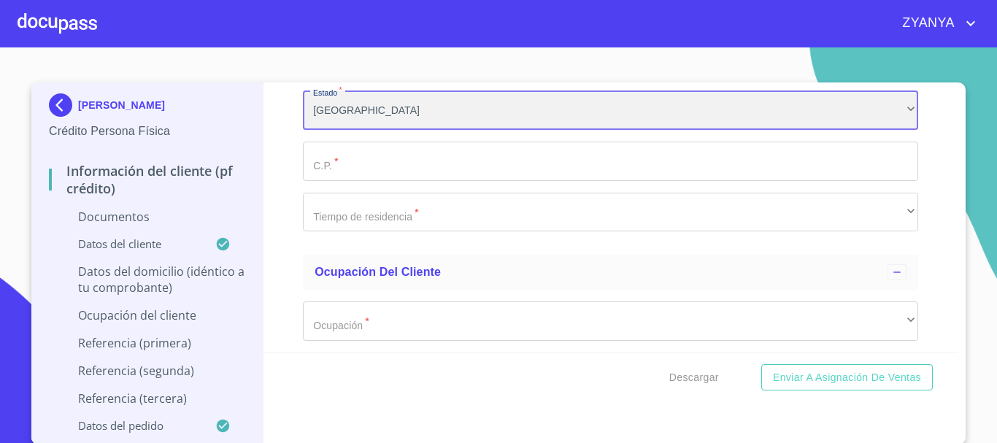
scroll to position [4699, 0]
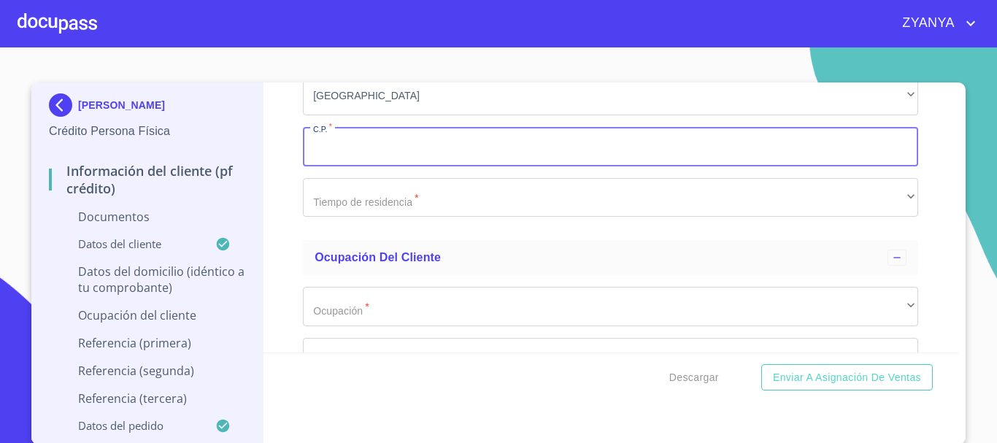
click at [441, 166] on input "Documento de identificación.   *" at bounding box center [610, 146] width 615 height 39
type input "44950"
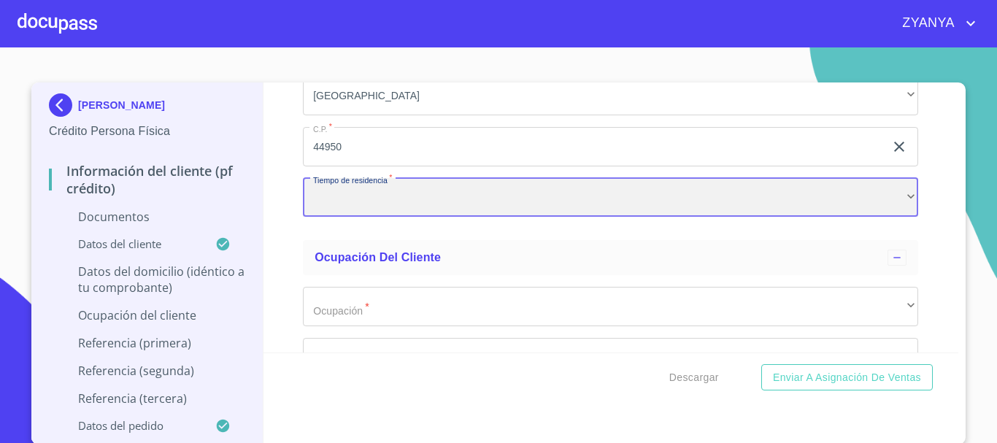
click at [428, 217] on div "​" at bounding box center [610, 197] width 615 height 39
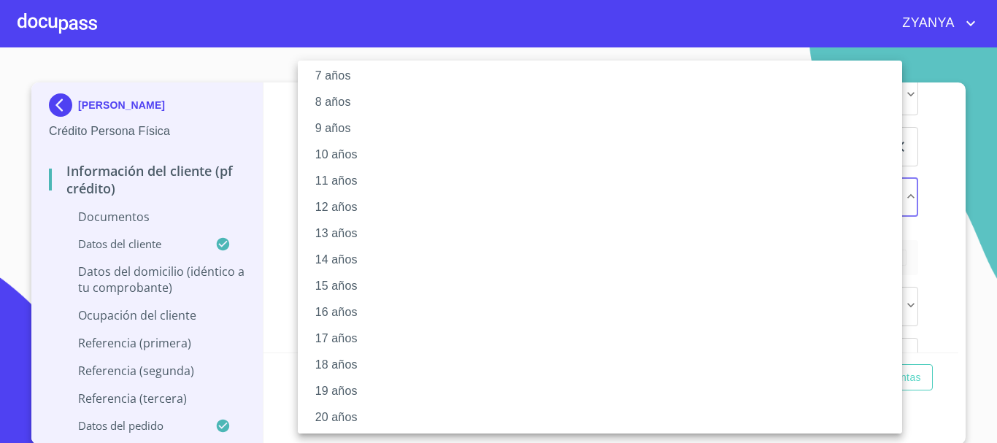
scroll to position [199, 0]
click at [361, 409] on li "20 años" at bounding box center [605, 414] width 615 height 26
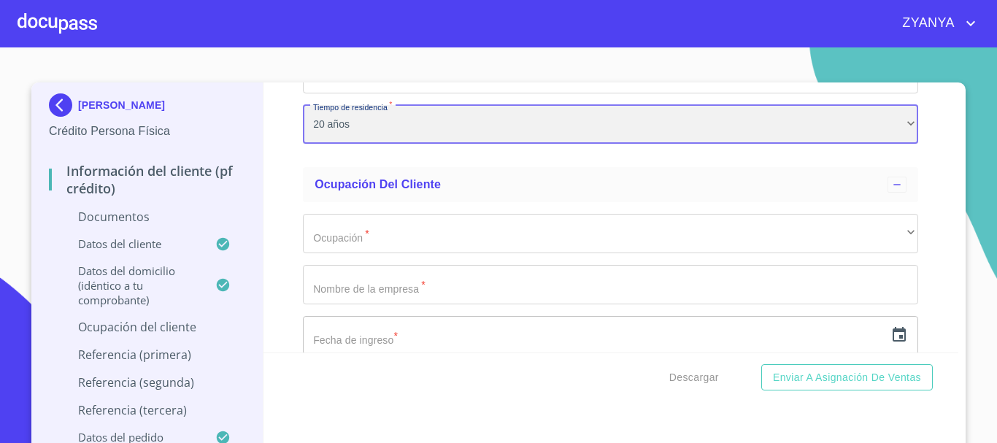
scroll to position [4845, 0]
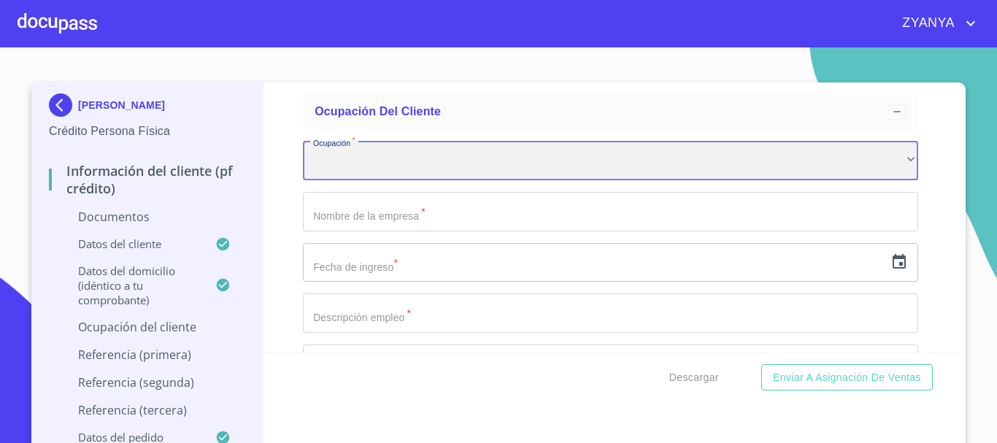
click at [408, 171] on div "​" at bounding box center [610, 160] width 615 height 39
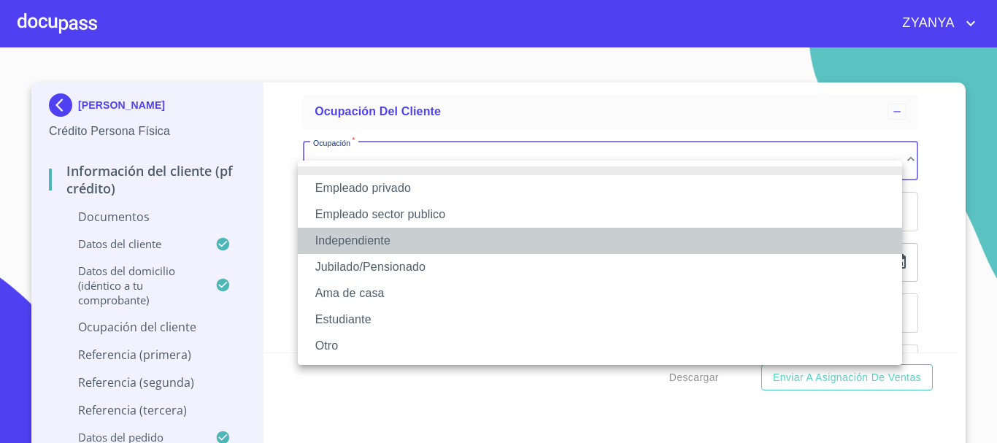
click at [404, 248] on li "Independiente" at bounding box center [600, 241] width 604 height 26
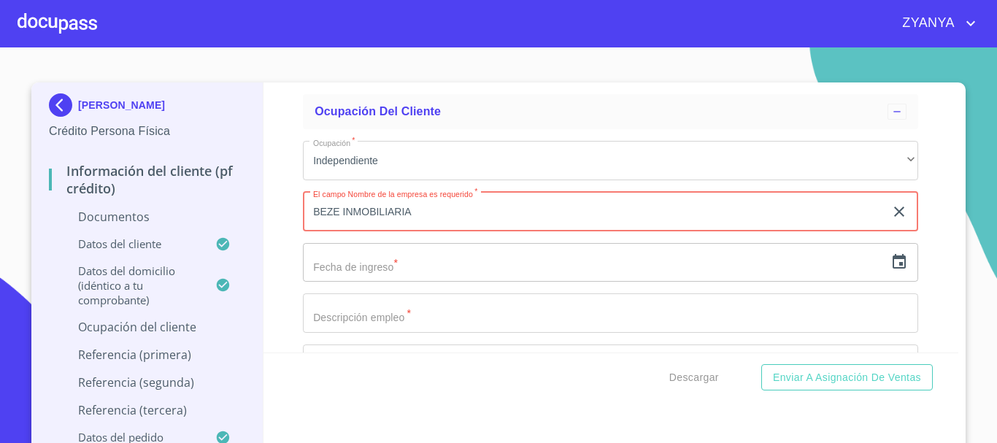
type input "BEZE INMOBILIARIA"
click at [421, 279] on input "text" at bounding box center [594, 262] width 582 height 39
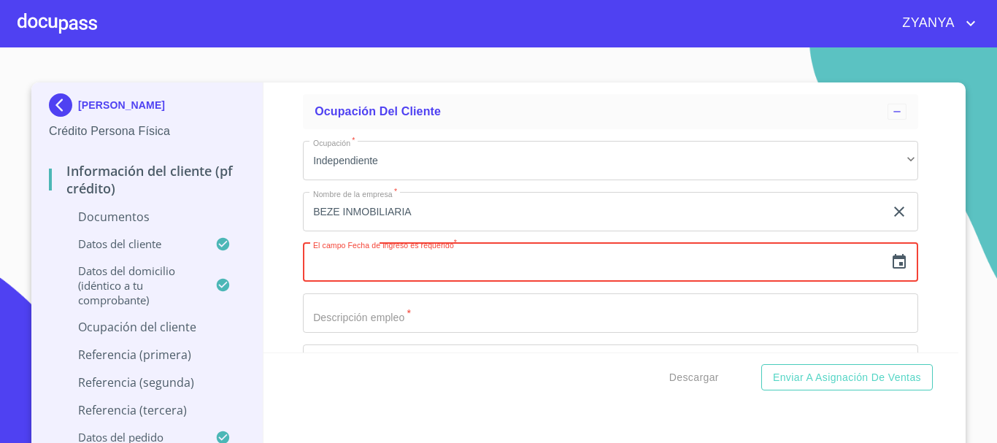
click at [890, 271] on icon "button" at bounding box center [899, 262] width 18 height 18
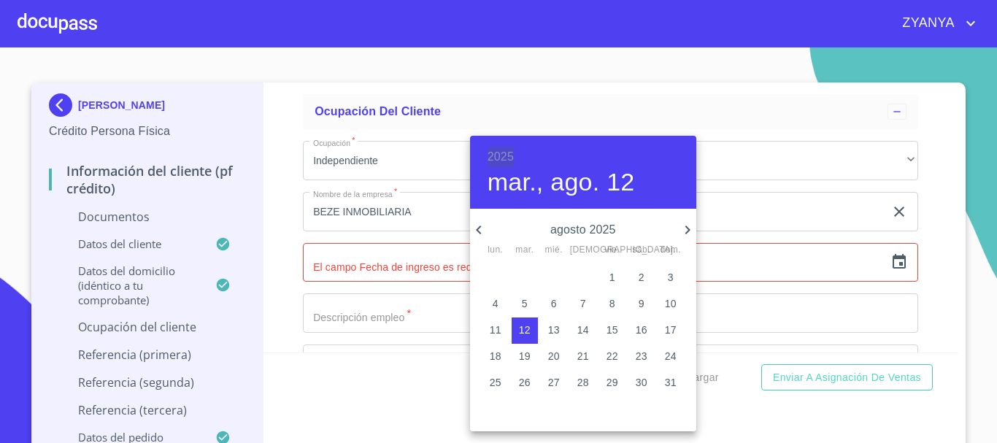
click at [501, 150] on h6 "2025" at bounding box center [500, 157] width 26 height 20
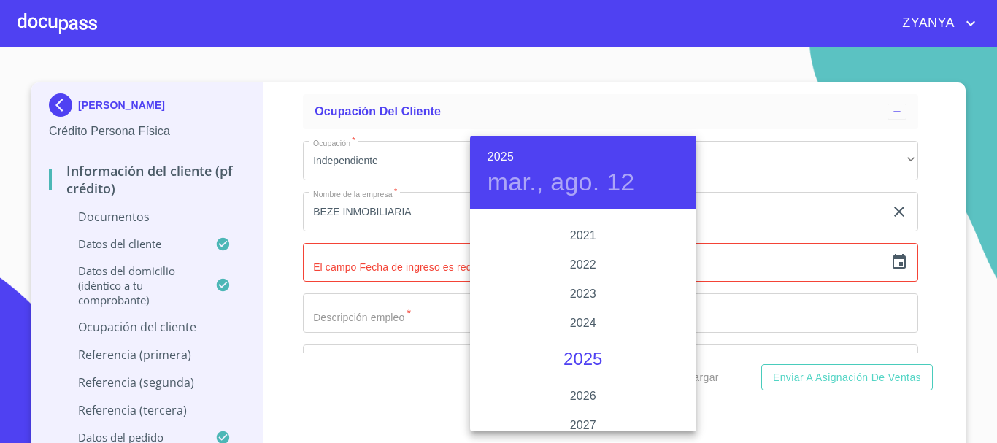
scroll to position [2758, 0]
click at [601, 269] on div "2021" at bounding box center [583, 269] width 226 height 29
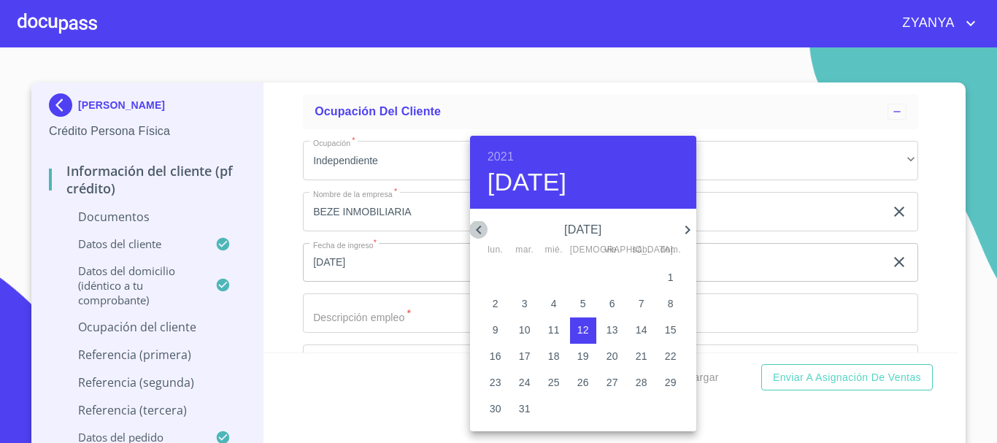
click at [482, 228] on icon "button" at bounding box center [479, 230] width 18 height 18
click at [475, 228] on icon "button" at bounding box center [479, 230] width 18 height 18
click at [610, 303] on p "9" at bounding box center [612, 303] width 6 height 15
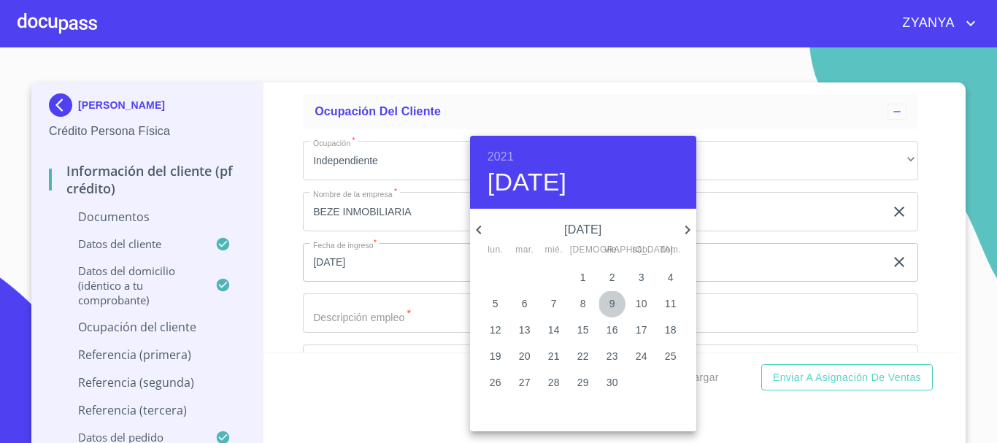
type input "[DATE]"
click at [420, 320] on div at bounding box center [498, 221] width 997 height 443
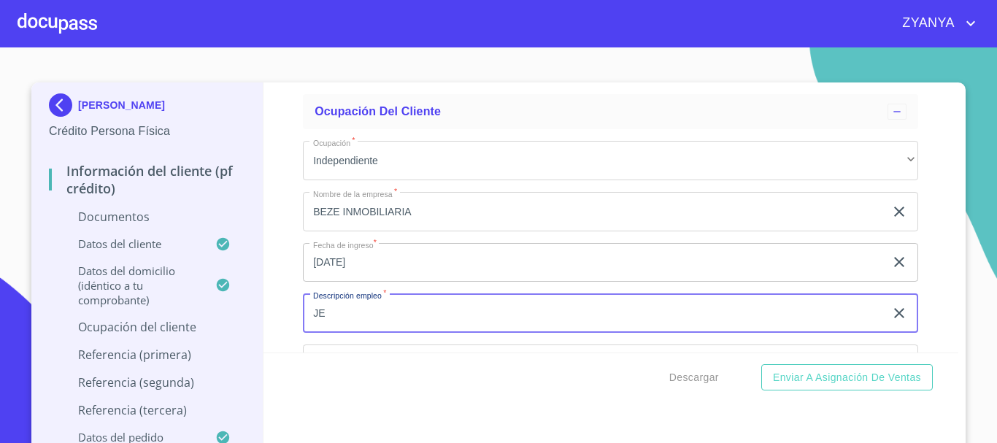
type input "J"
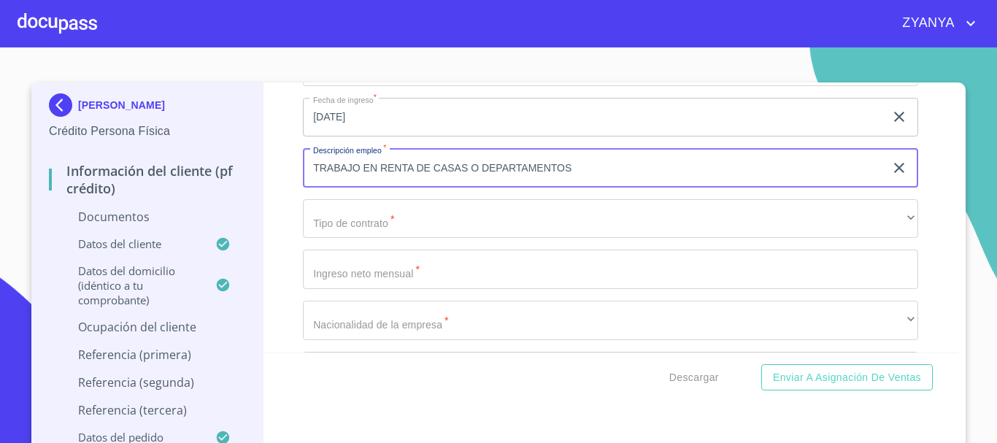
scroll to position [4991, 0]
type input "TRABAJO EN RENTA DE CASAS O DEPARTAMENTOS"
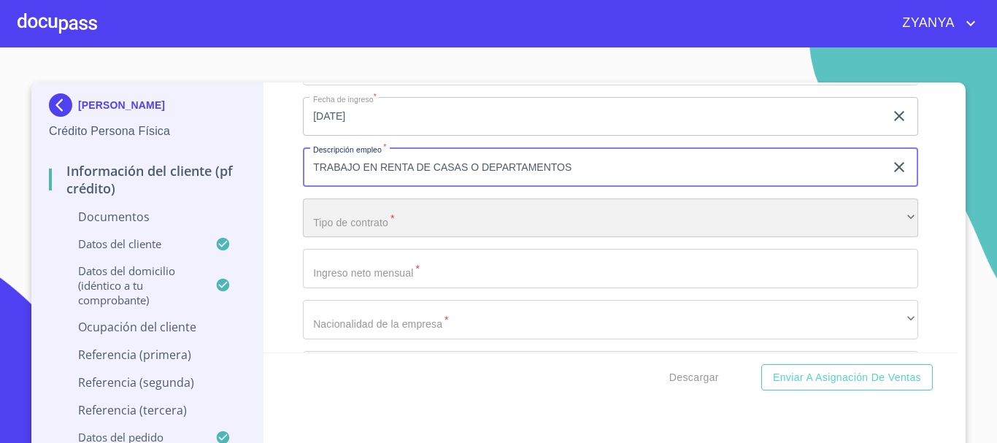
click at [469, 228] on div "​" at bounding box center [610, 217] width 615 height 39
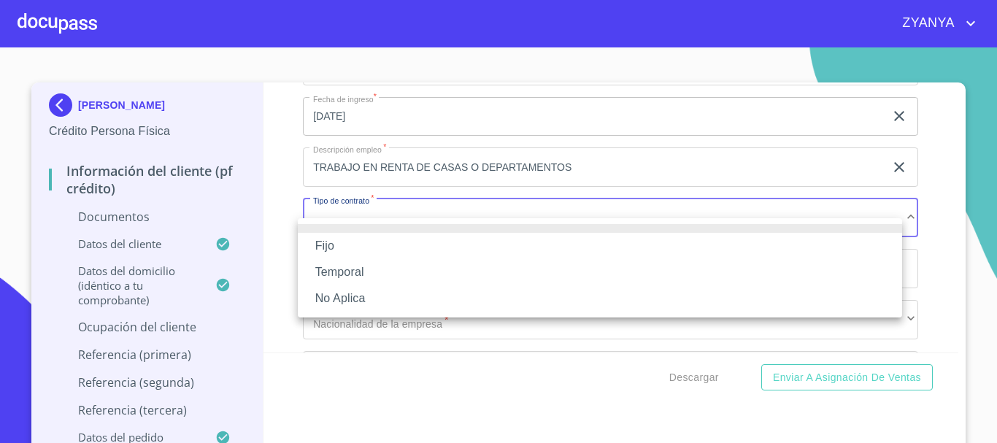
click at [422, 244] on li "Fijo" at bounding box center [600, 246] width 604 height 26
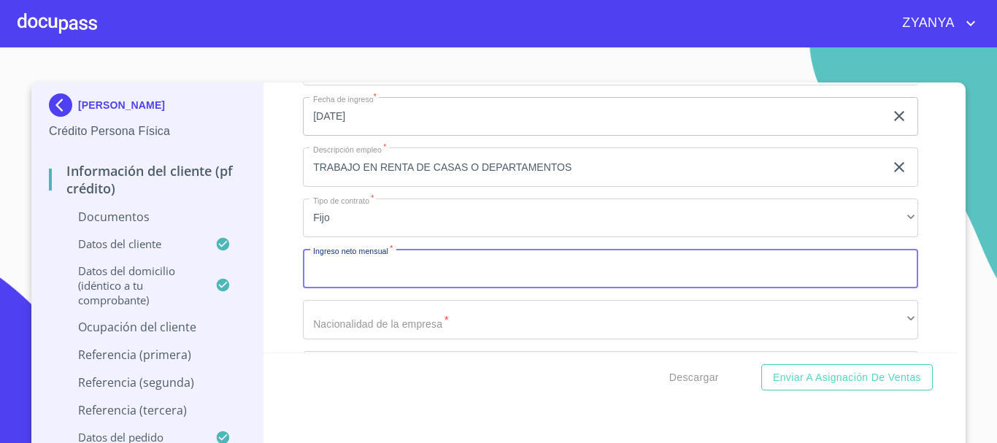
click at [438, 285] on input "Documento de identificación.   *" at bounding box center [610, 268] width 615 height 39
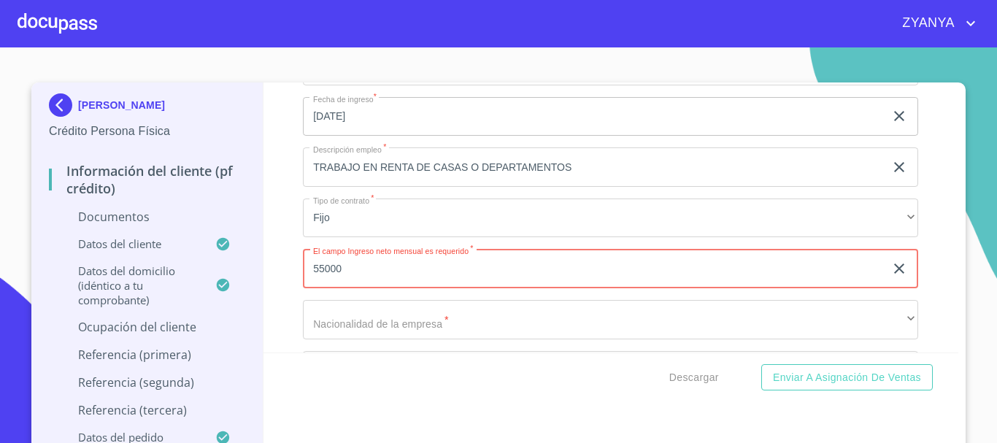
type input "55000"
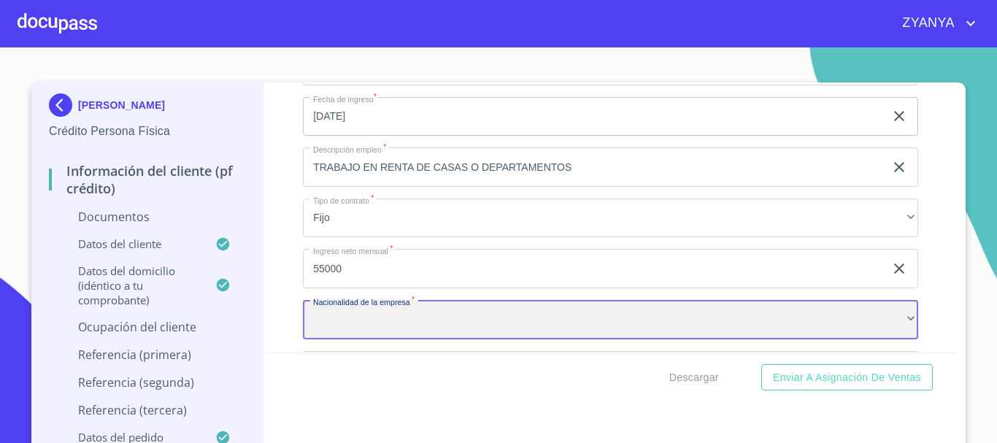
click at [430, 335] on div "​" at bounding box center [610, 319] width 615 height 39
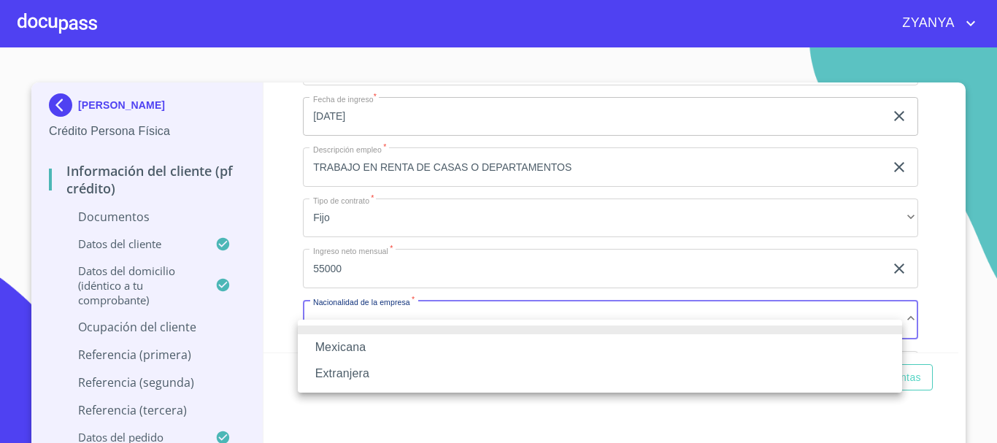
click at [412, 348] on li "Mexicana" at bounding box center [600, 347] width 604 height 26
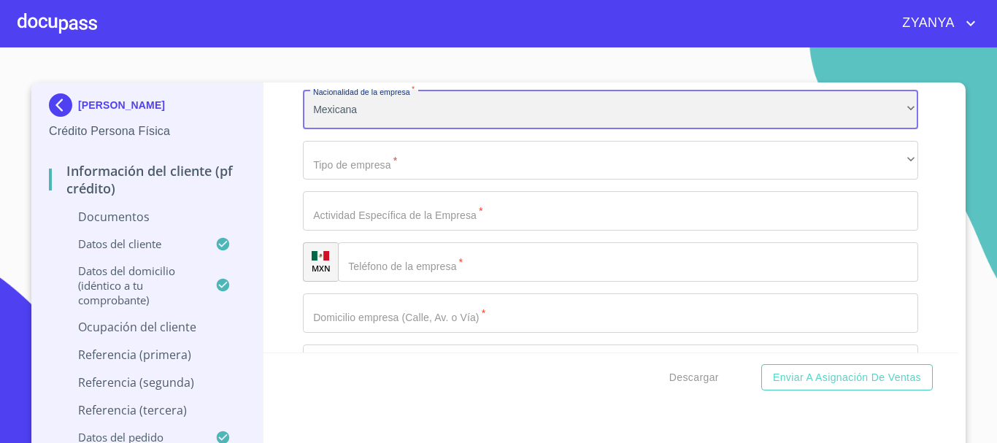
scroll to position [5214, 0]
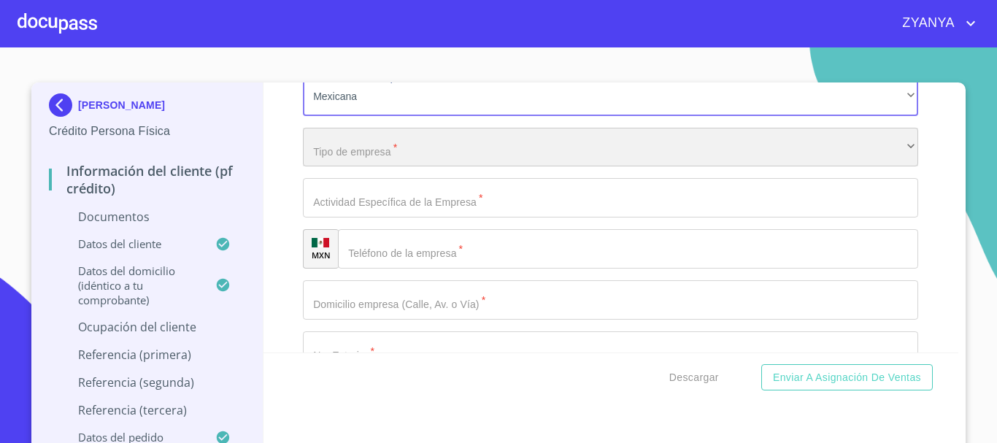
click at [449, 167] on div "​" at bounding box center [610, 147] width 615 height 39
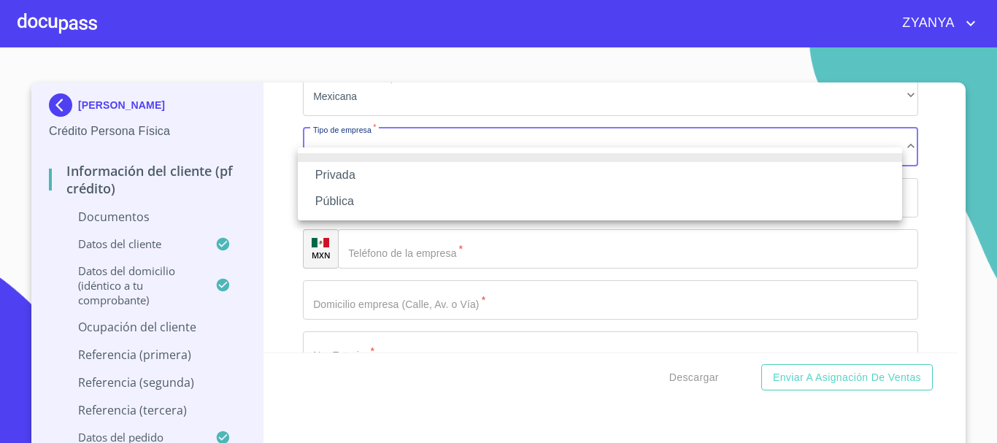
click at [449, 180] on li "Privada" at bounding box center [600, 175] width 604 height 26
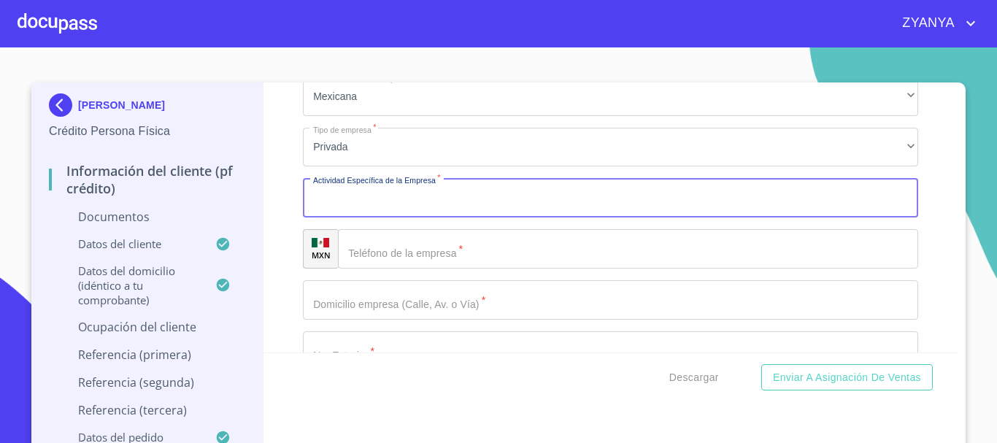
click at [425, 216] on input "Documento de identificación.   *" at bounding box center [610, 197] width 615 height 39
type input "INMOBILIARIA DE BIENES RAICES"
click at [408, 266] on input "Documento de identificación.   *" at bounding box center [628, 248] width 580 height 39
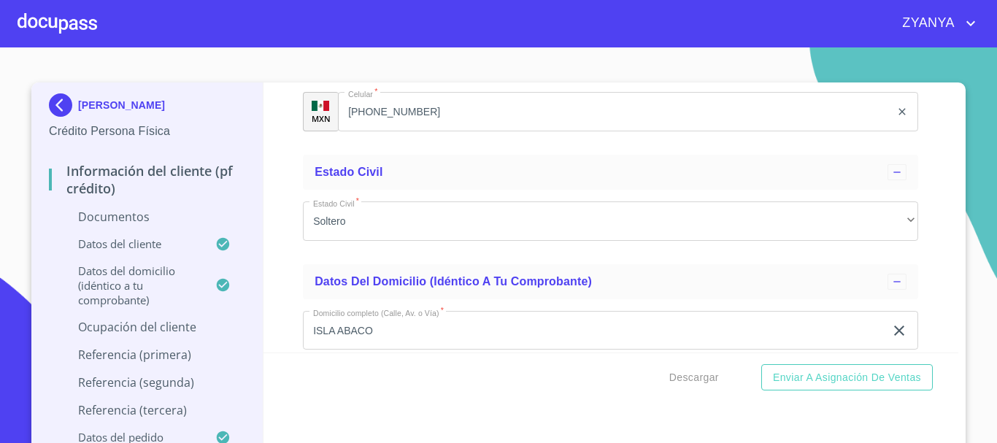
scroll to position [3974, 0]
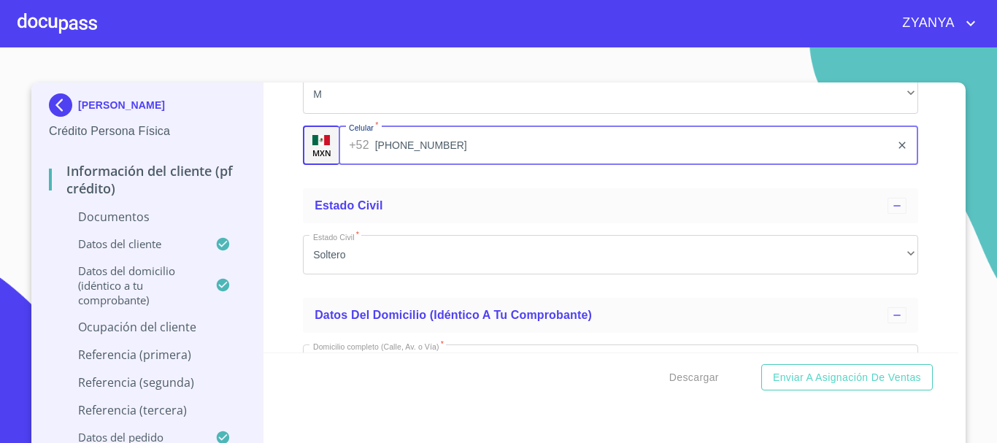
drag, startPoint x: 341, startPoint y: 161, endPoint x: 447, endPoint y: 174, distance: 106.7
click at [447, 165] on input "[PHONE_NUMBER]" at bounding box center [633, 145] width 516 height 39
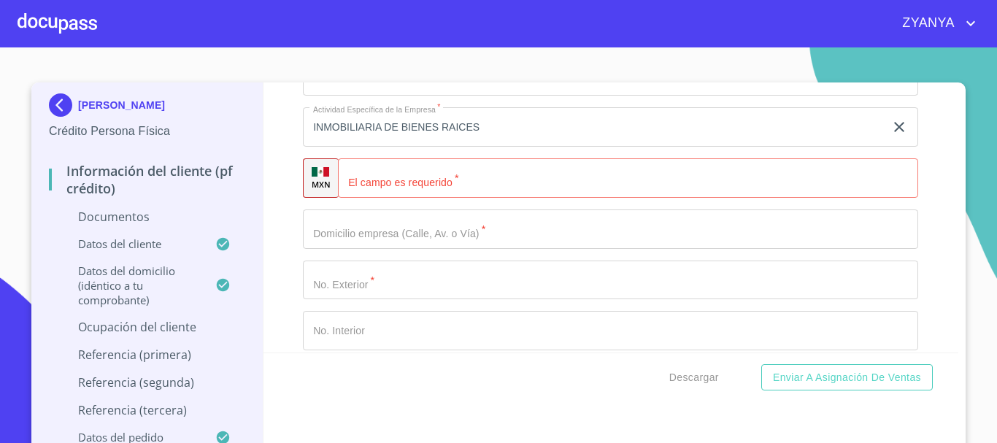
scroll to position [5287, 0]
click at [474, 196] on input "Documento de identificación.   *" at bounding box center [628, 175] width 580 height 39
paste input "[PHONE_NUMBER]"
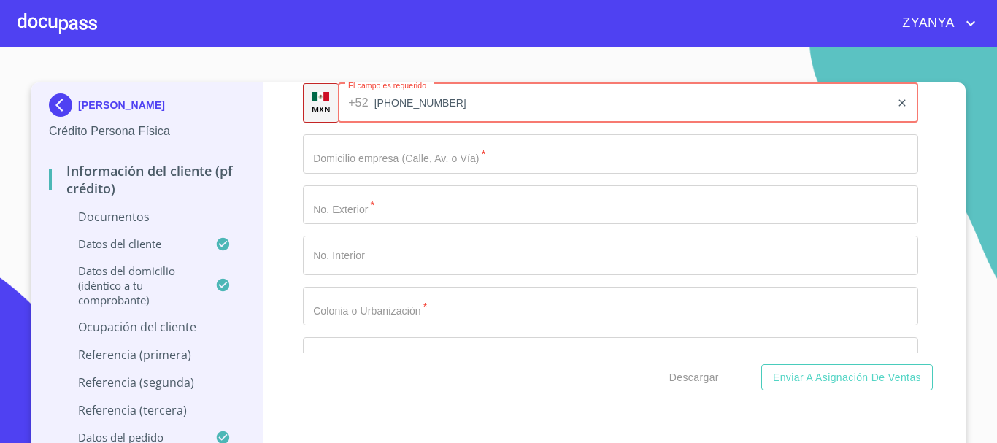
type input "[PHONE_NUMBER]"
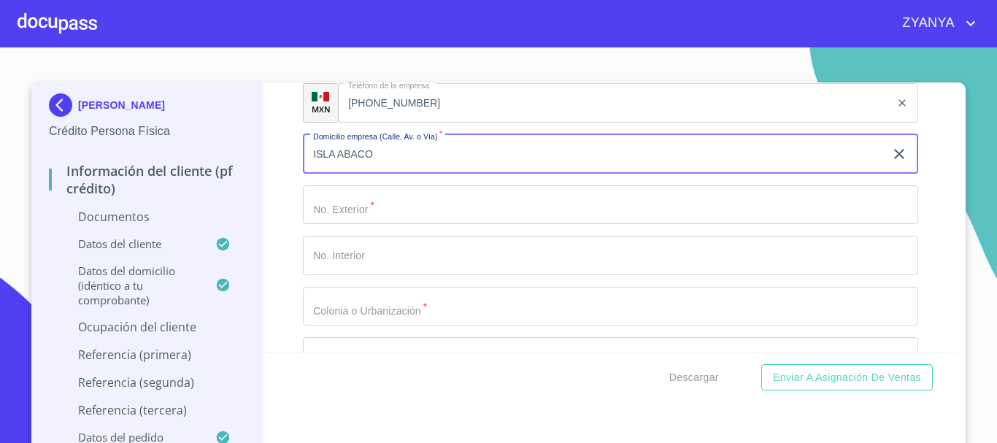
type input "ISLA ABACO"
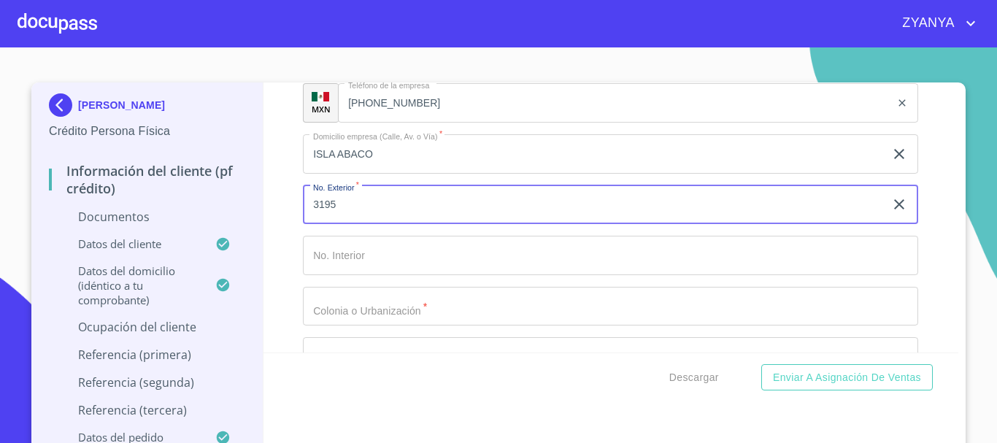
type input "3195"
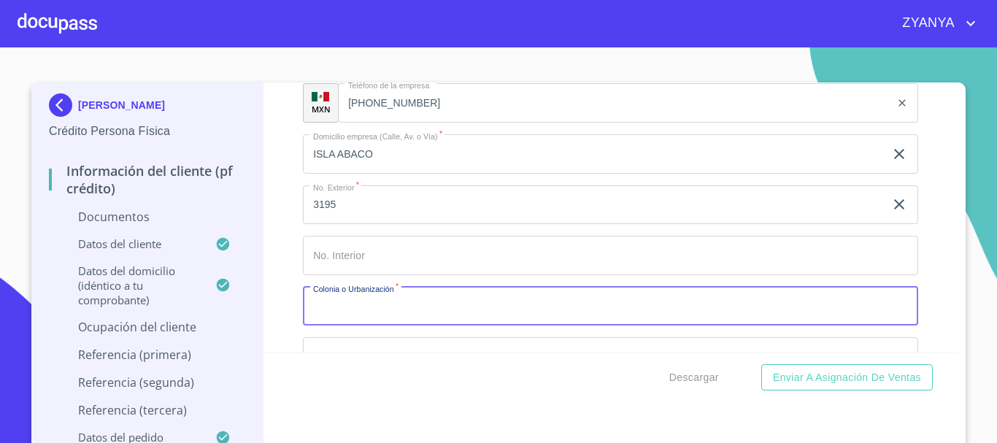
type input "G"
type input "JARD DEL SUR"
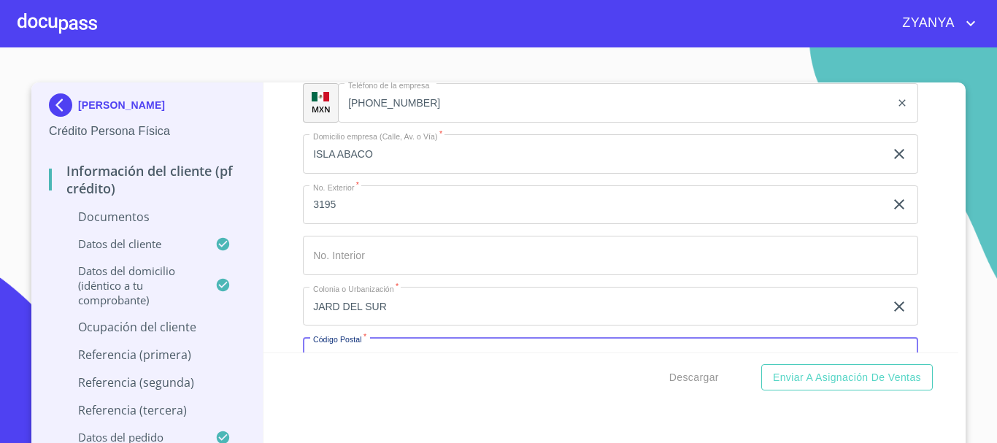
scroll to position [5518, 0]
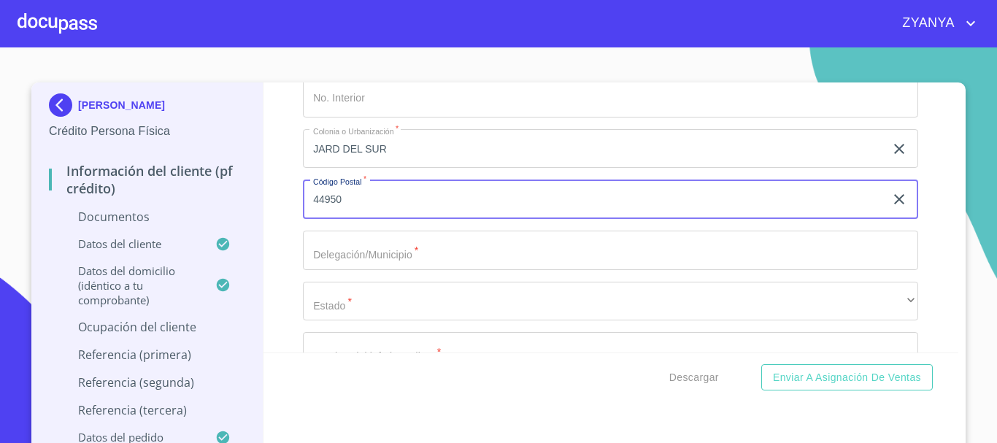
type input "44950"
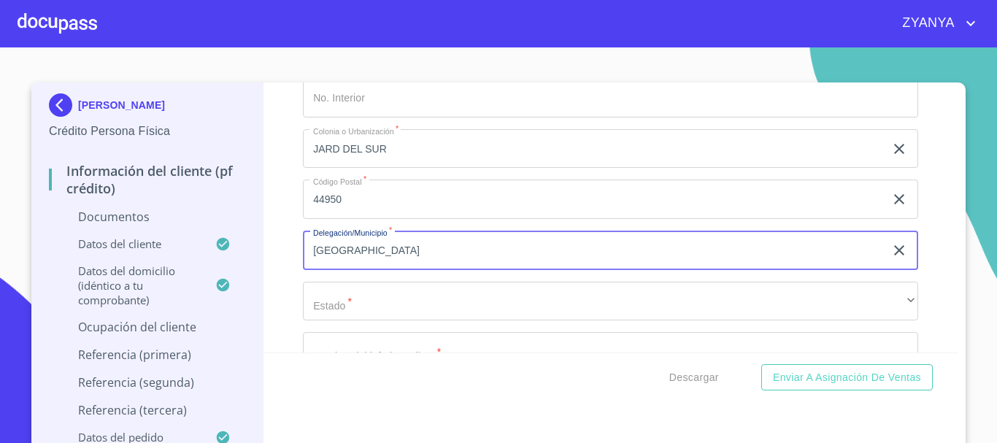
type input "[GEOGRAPHIC_DATA]"
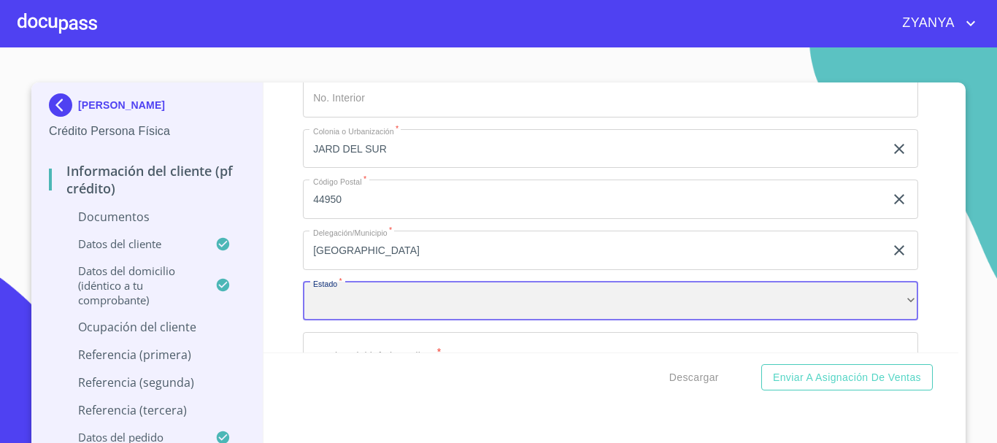
click at [502, 315] on div "​" at bounding box center [610, 301] width 615 height 39
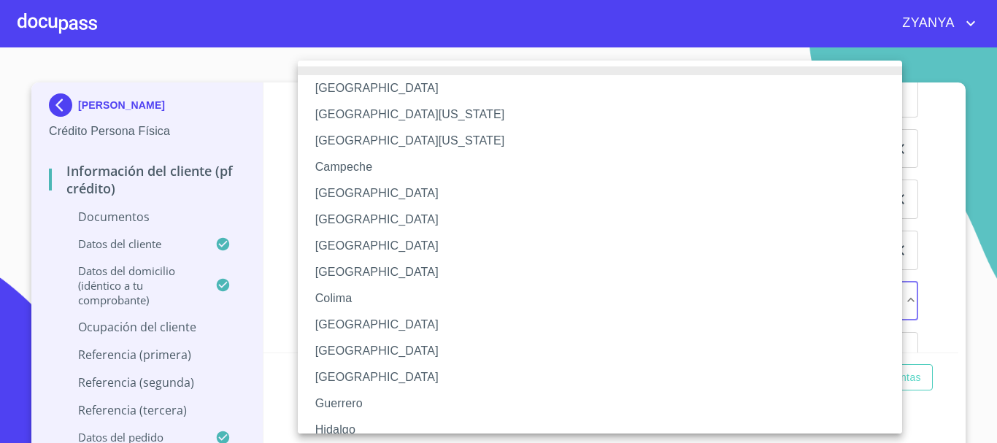
scroll to position [73, 0]
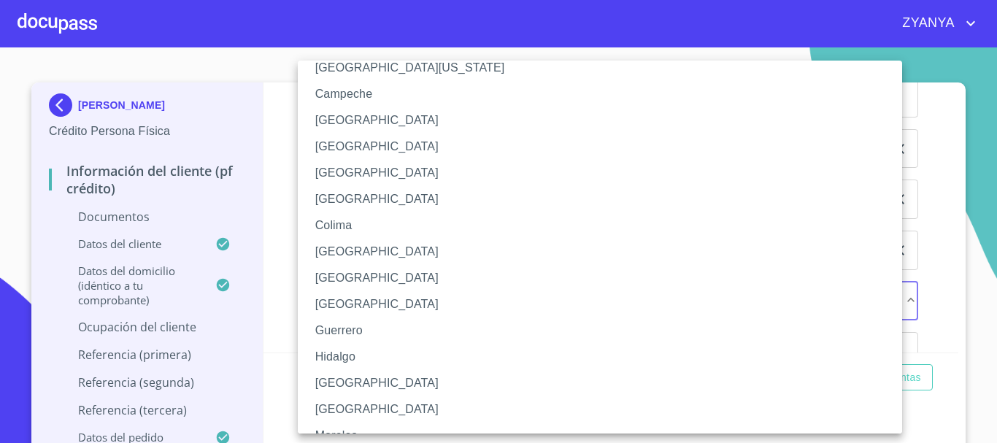
click at [371, 379] on li "[GEOGRAPHIC_DATA]" at bounding box center [605, 383] width 615 height 26
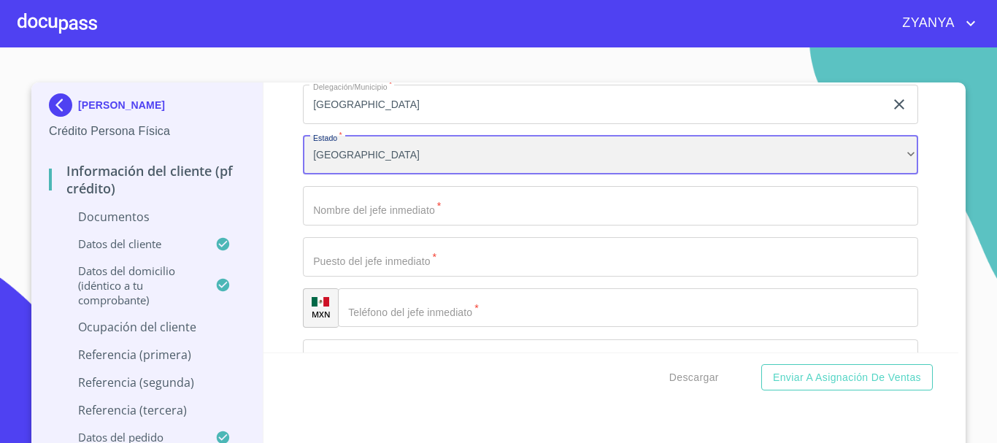
scroll to position [5737, 0]
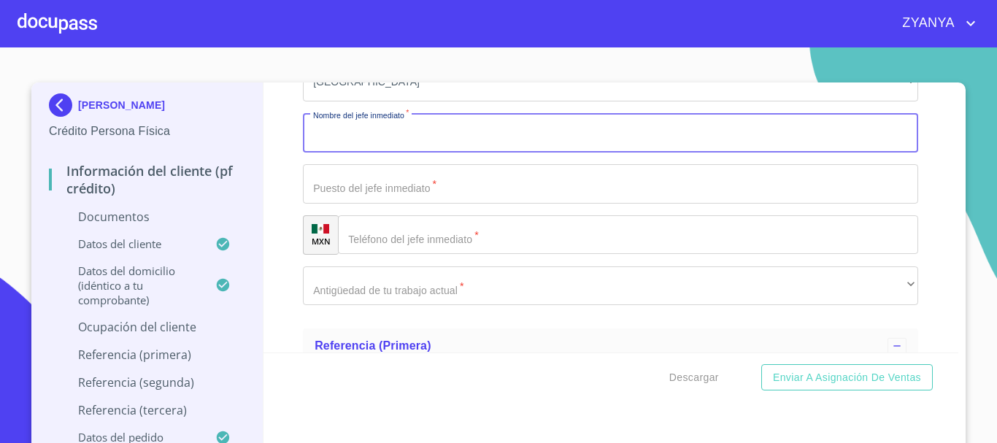
click at [486, 147] on input "Documento de identificación.   *" at bounding box center [610, 132] width 615 height 39
type input "EL MISMO"
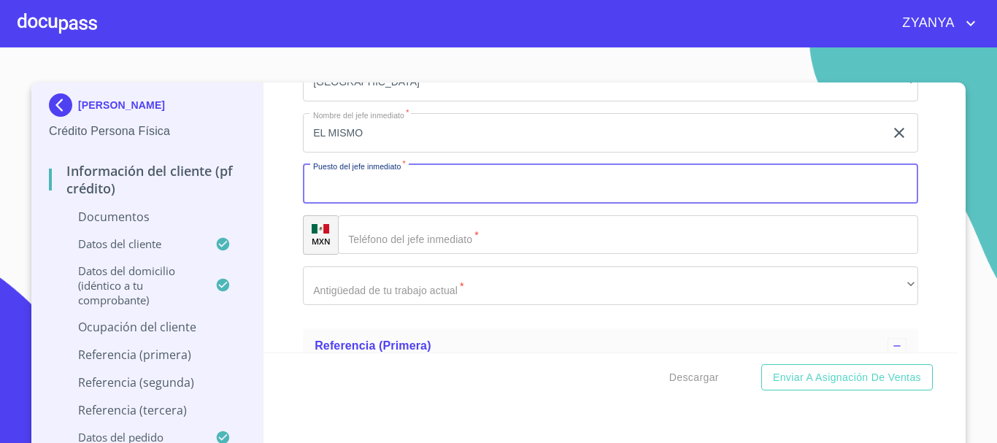
click at [470, 204] on input "Documento de identificación.   *" at bounding box center [610, 183] width 615 height 39
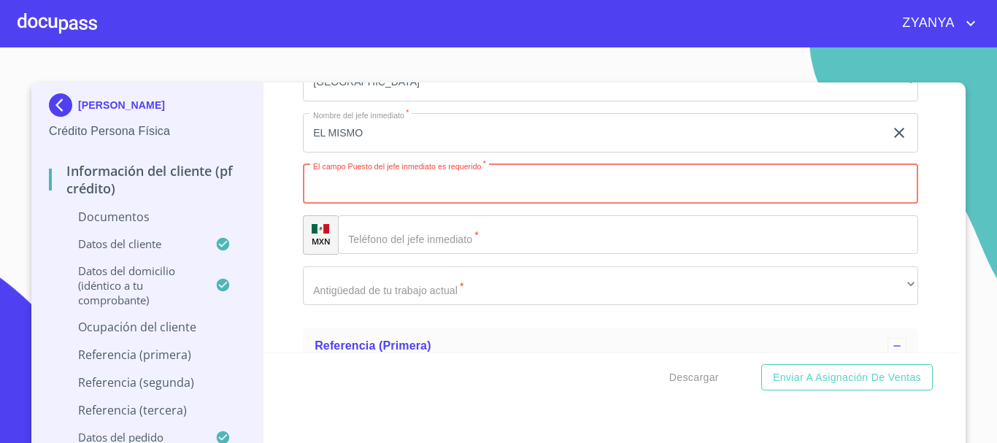
scroll to position [5664, 0]
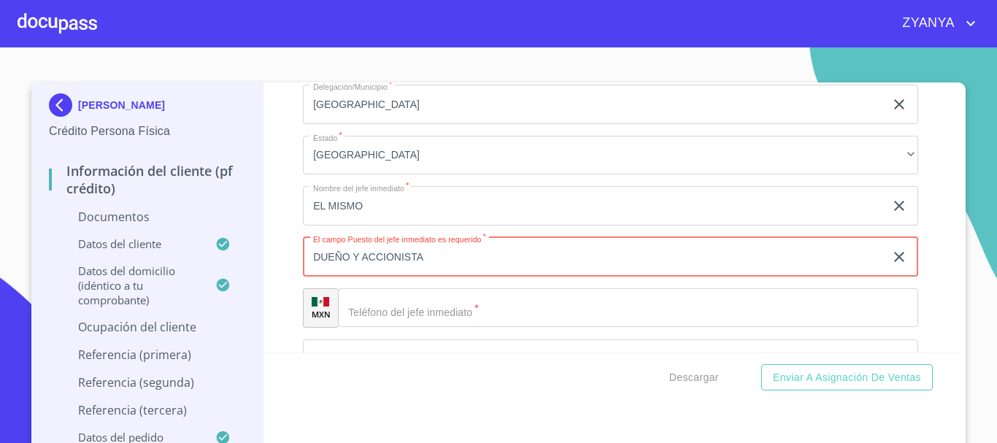
type input "DUEÑO Y ACCIONISTA"
click at [554, 322] on input "Documento de identificación.   *" at bounding box center [628, 307] width 580 height 39
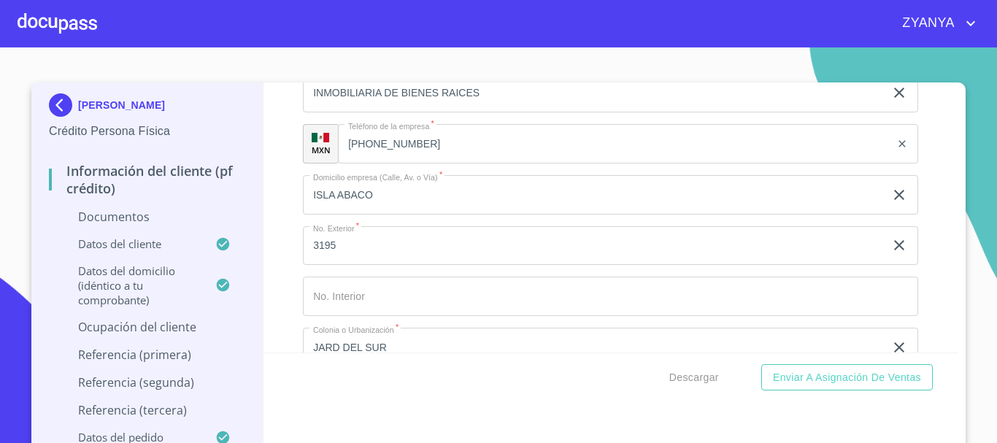
scroll to position [5299, 0]
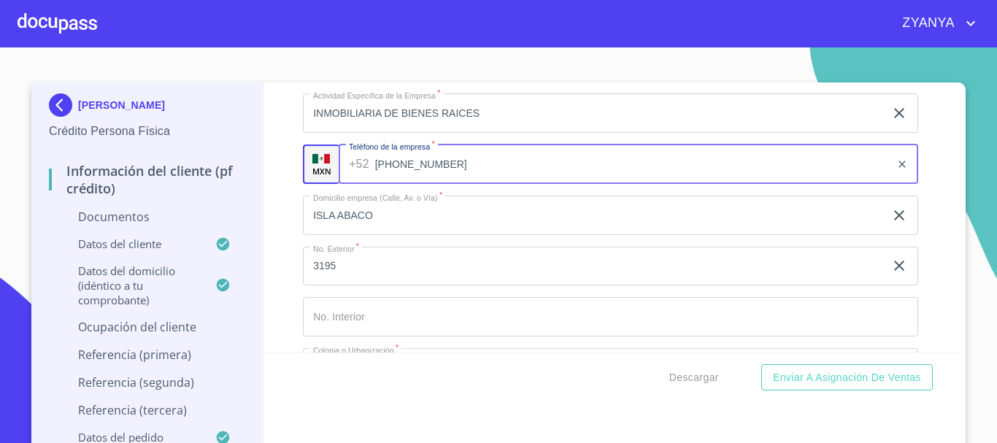
drag, startPoint x: 341, startPoint y: 179, endPoint x: 441, endPoint y: 191, distance: 100.7
click at [441, 184] on input "[PHONE_NUMBER]" at bounding box center [633, 163] width 516 height 39
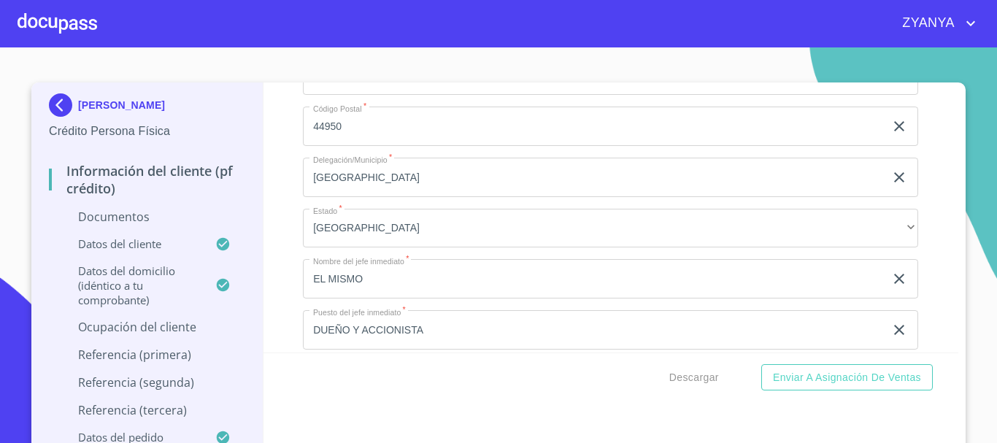
scroll to position [5737, 0]
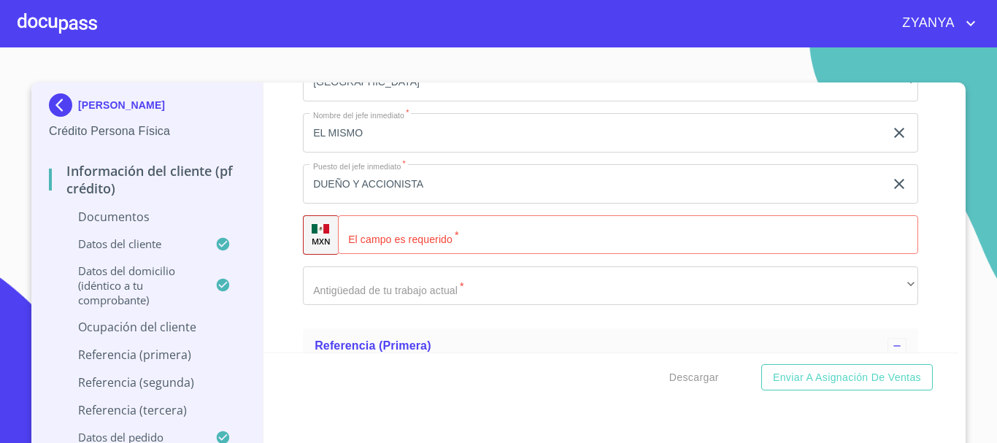
click at [517, 247] on input "Documento de identificación.   *" at bounding box center [628, 234] width 580 height 39
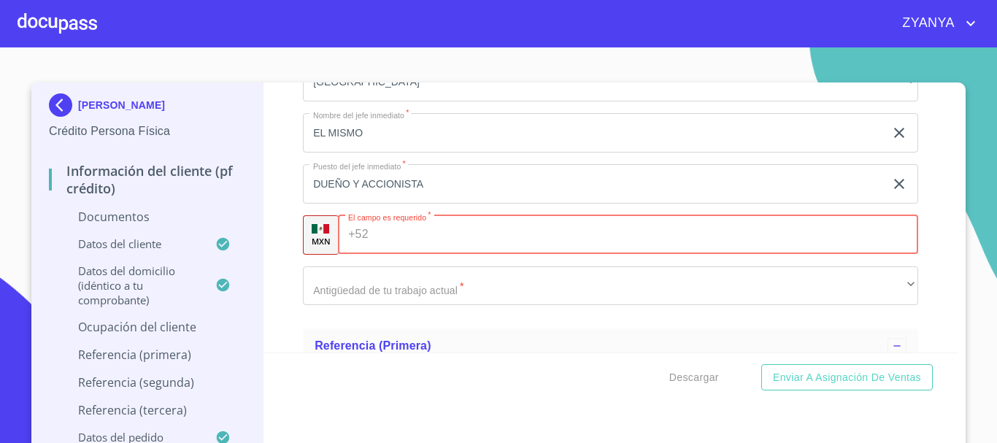
paste input "[PHONE_NUMBER]"
type input "[PHONE_NUMBER]"
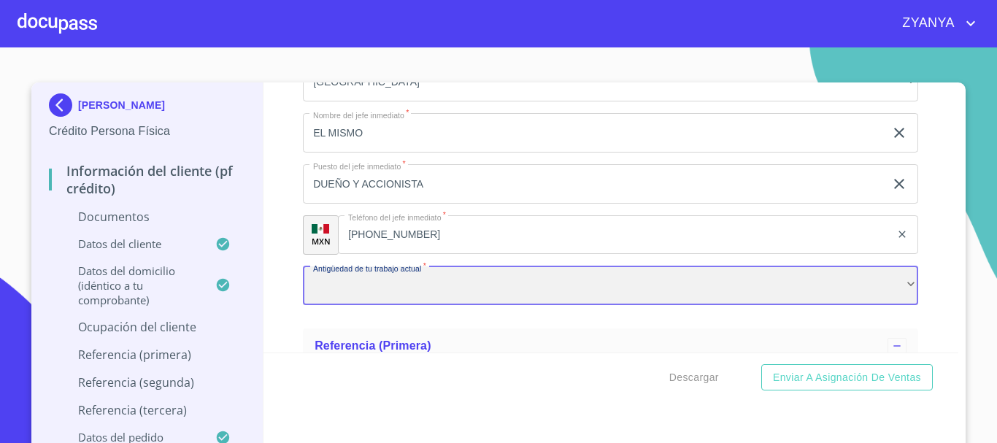
click at [521, 297] on div "​" at bounding box center [610, 285] width 615 height 39
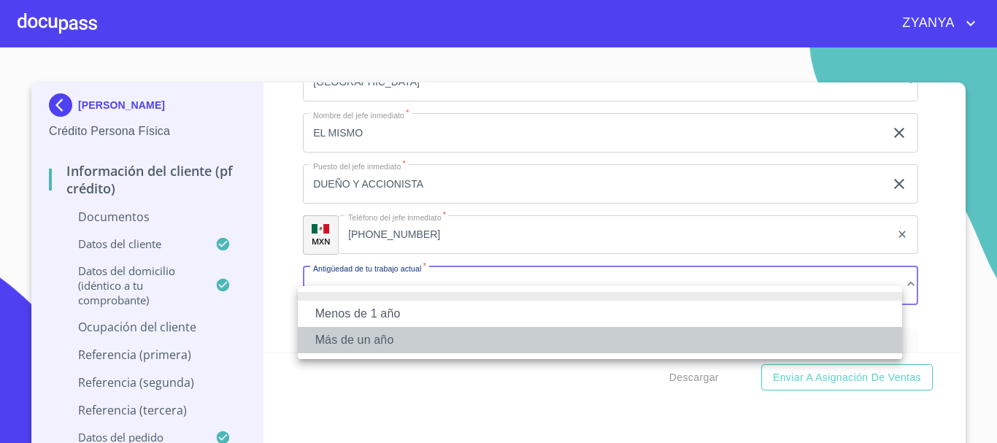
click at [423, 333] on li "Más de un año" at bounding box center [600, 340] width 604 height 26
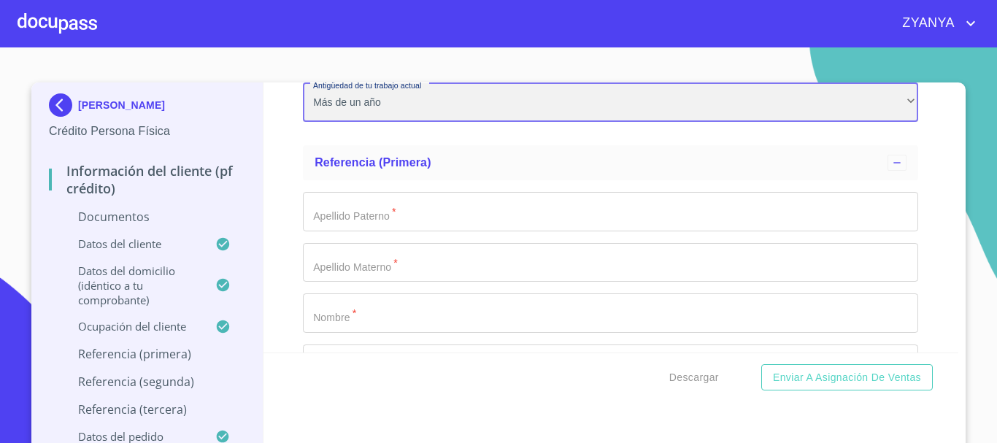
scroll to position [5956, 0]
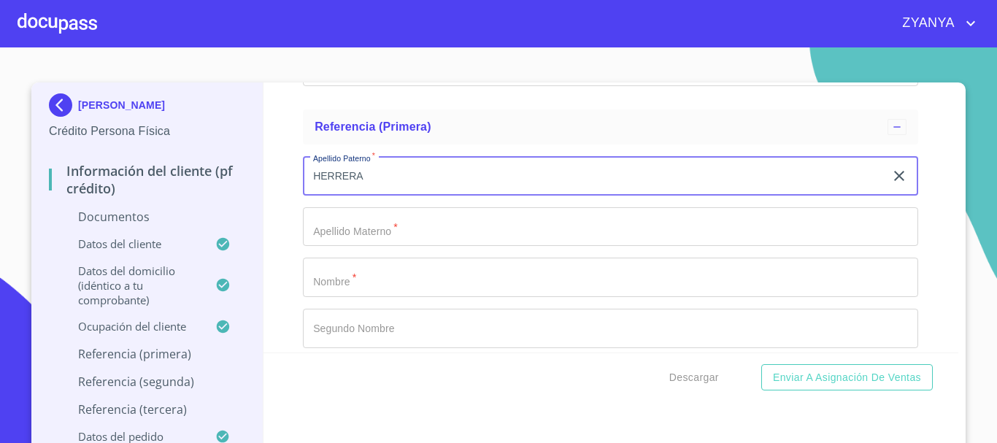
type input "HERRERA"
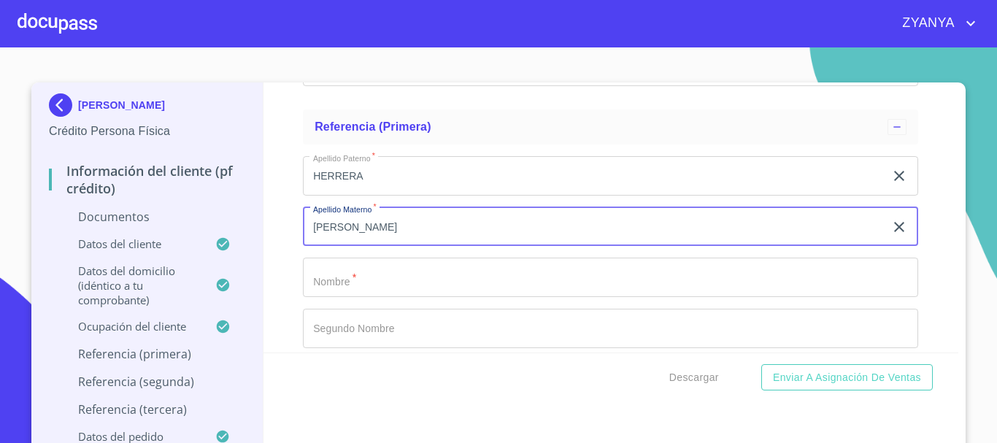
type input "[PERSON_NAME]"
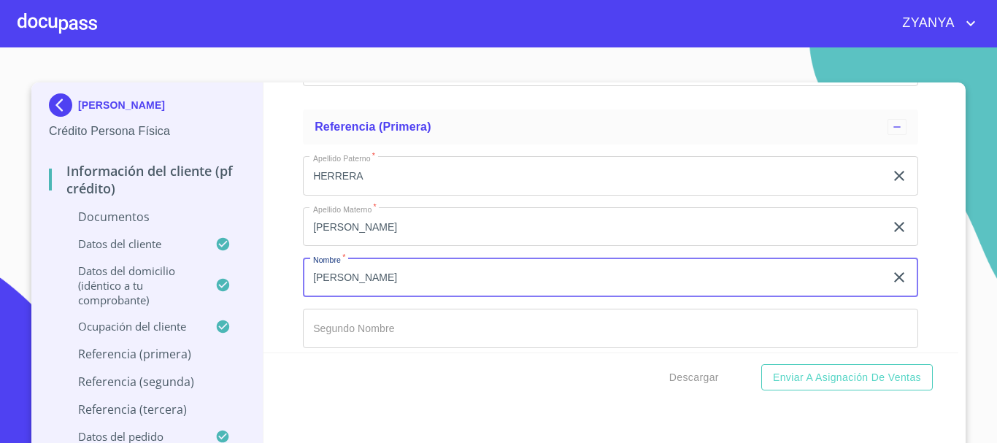
type input "[PERSON_NAME]"
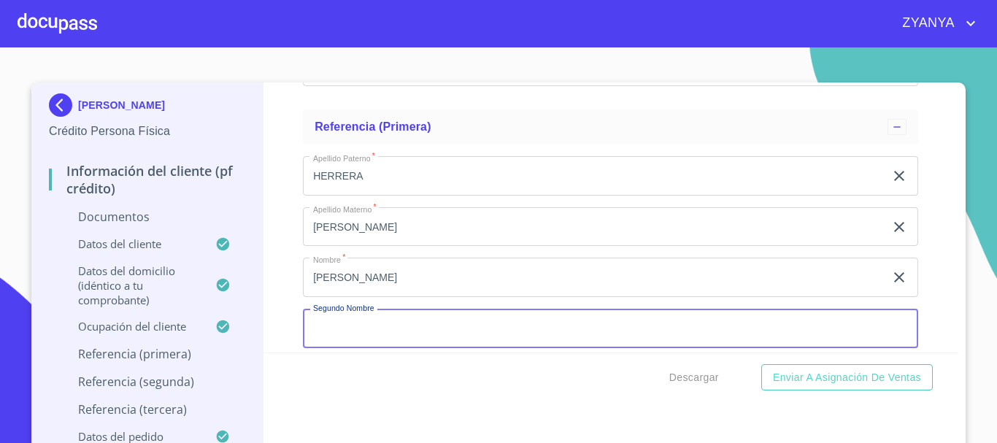
scroll to position [5969, 0]
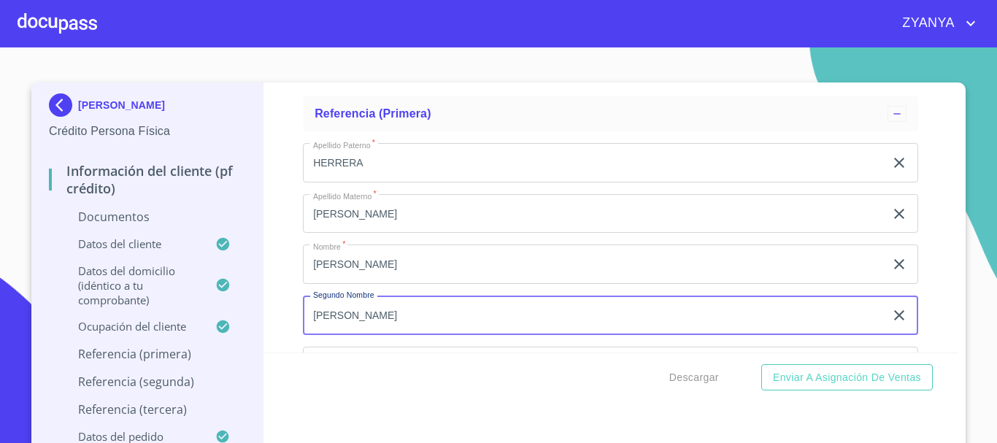
type input "[PERSON_NAME]"
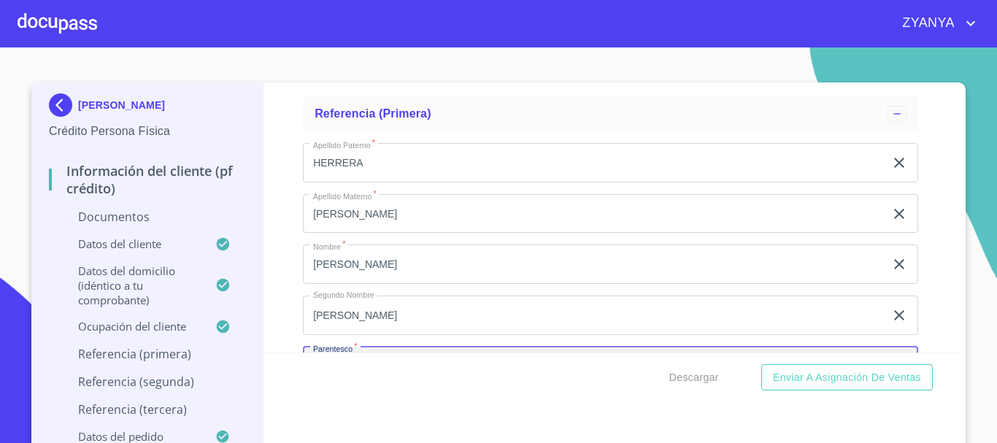
scroll to position [6135, 0]
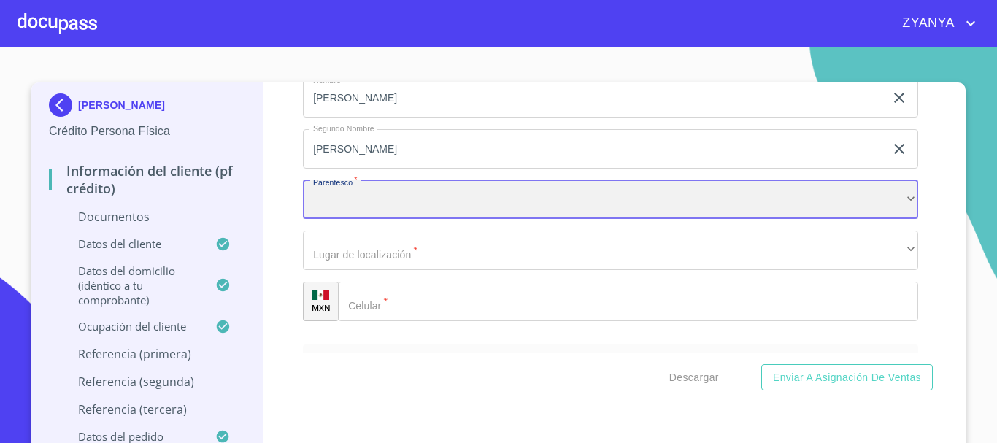
click at [479, 220] on div "​" at bounding box center [610, 199] width 615 height 39
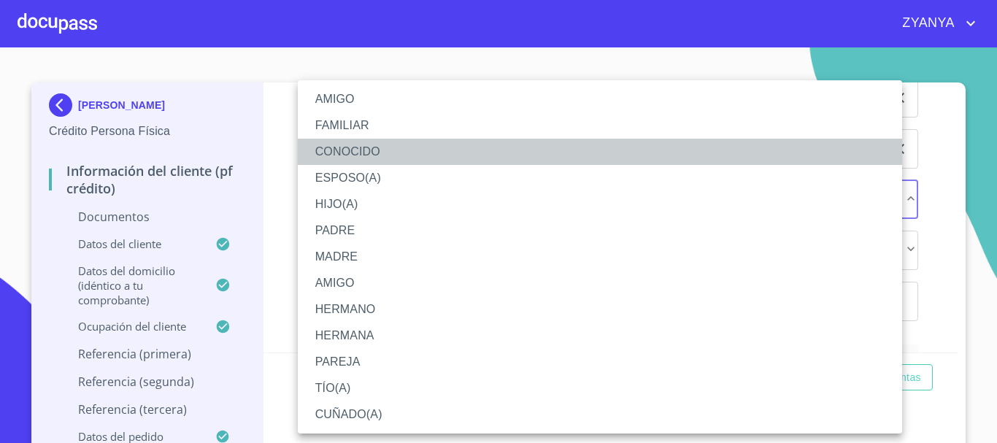
click at [385, 146] on li "CONOCIDO" at bounding box center [600, 152] width 604 height 26
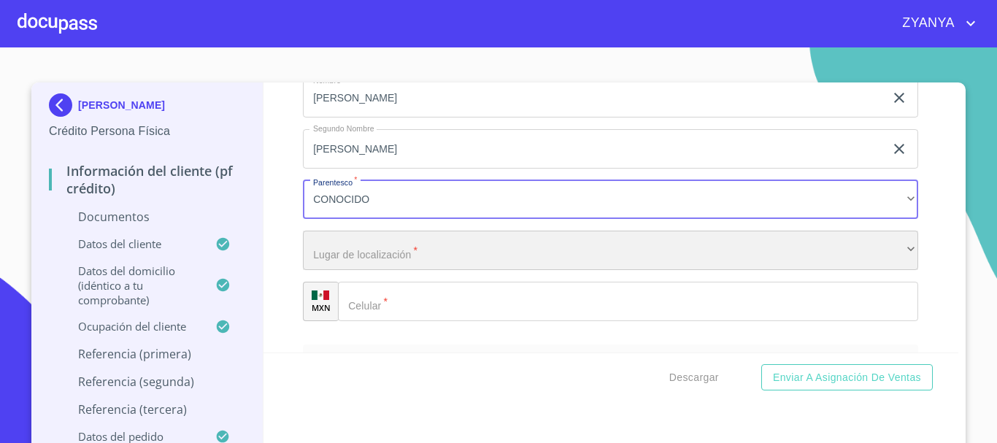
click at [414, 270] on div "​" at bounding box center [610, 250] width 615 height 39
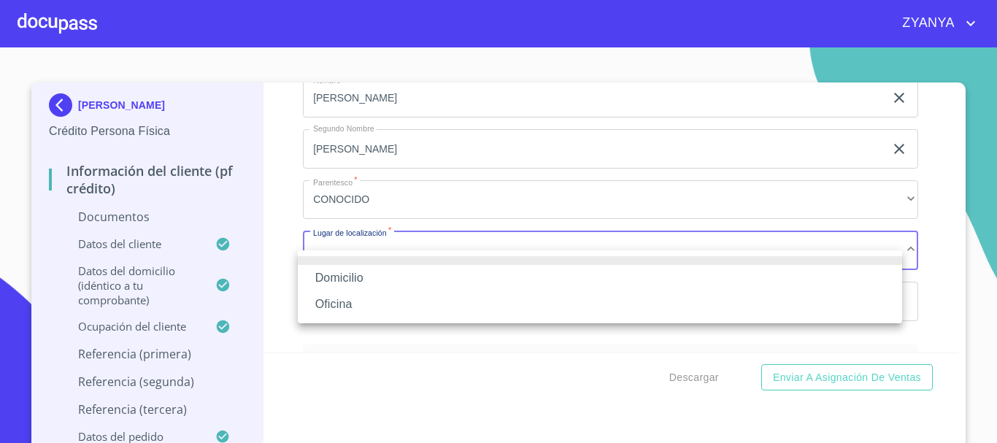
click at [405, 299] on li "Oficina" at bounding box center [600, 304] width 604 height 26
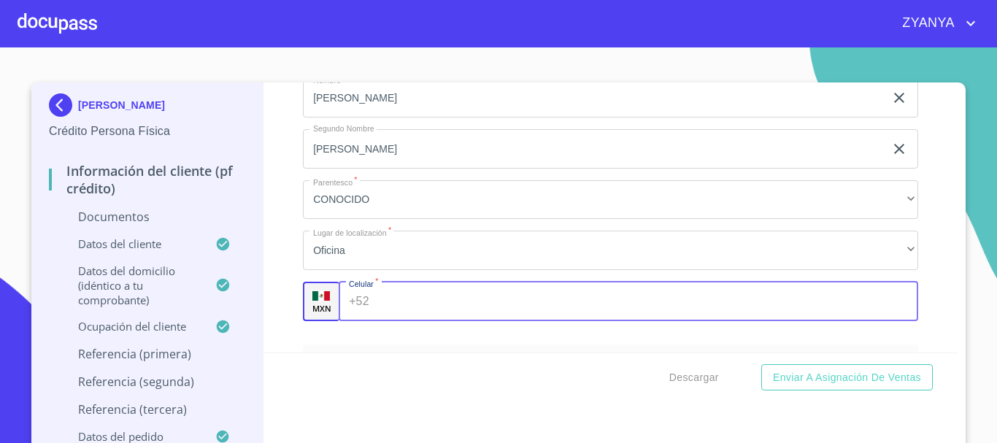
click at [419, 321] on input "Documento de identificación.   *" at bounding box center [647, 301] width 544 height 39
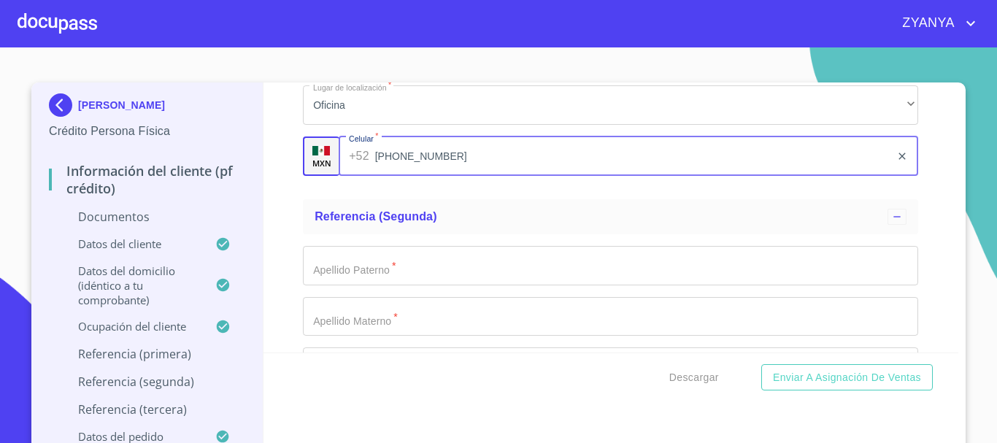
scroll to position [6281, 0]
type input "[PHONE_NUMBER]"
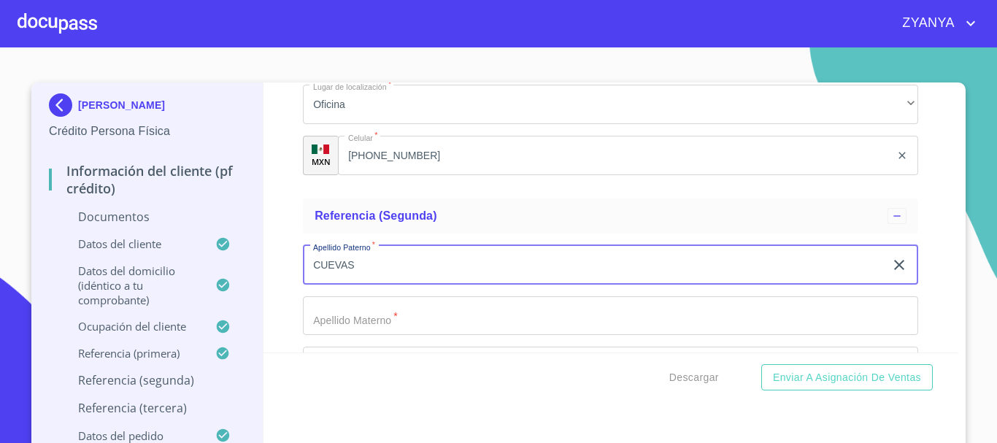
type input "CUEVAS"
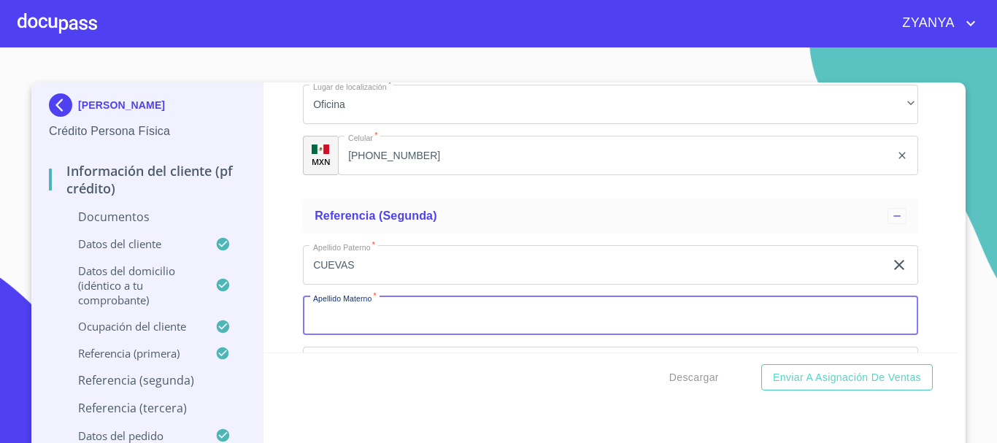
scroll to position [6282, 0]
type input "[PERSON_NAME]"
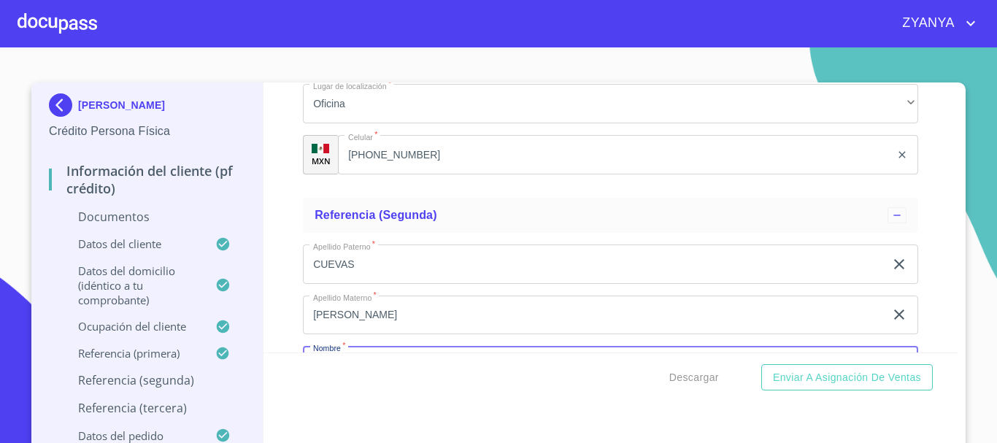
scroll to position [6448, 0]
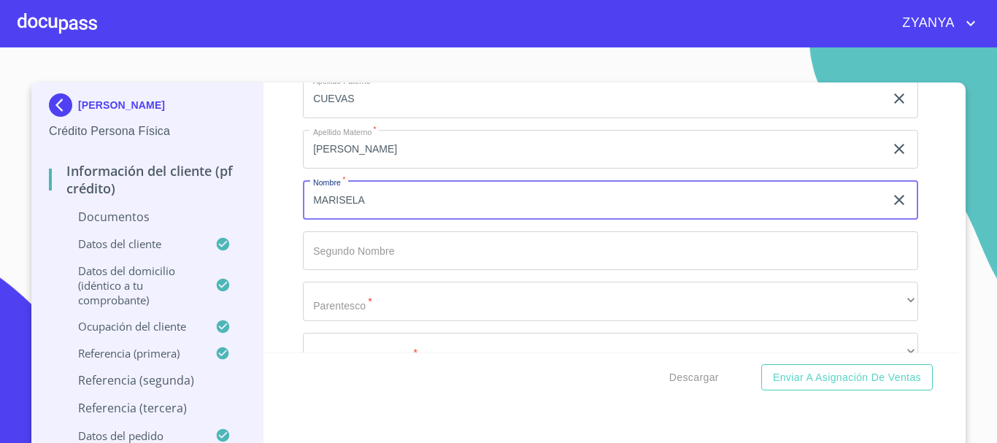
type input "MARISELA"
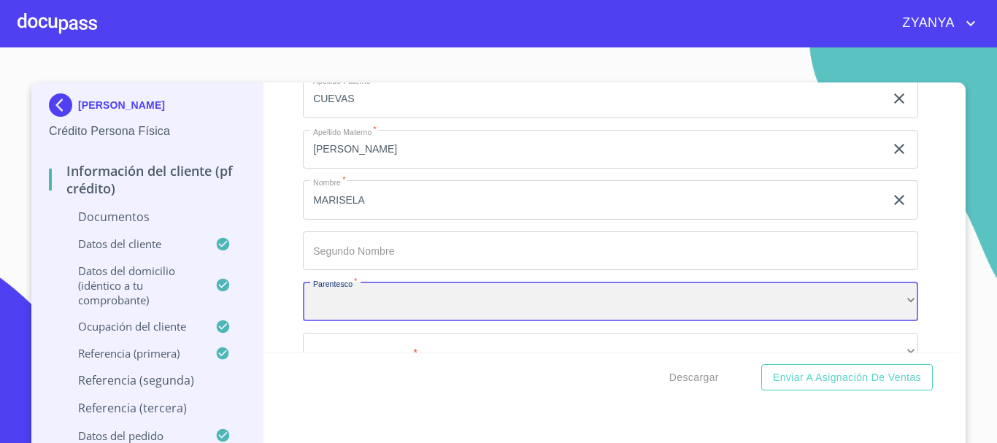
click at [409, 306] on div "​" at bounding box center [610, 301] width 615 height 39
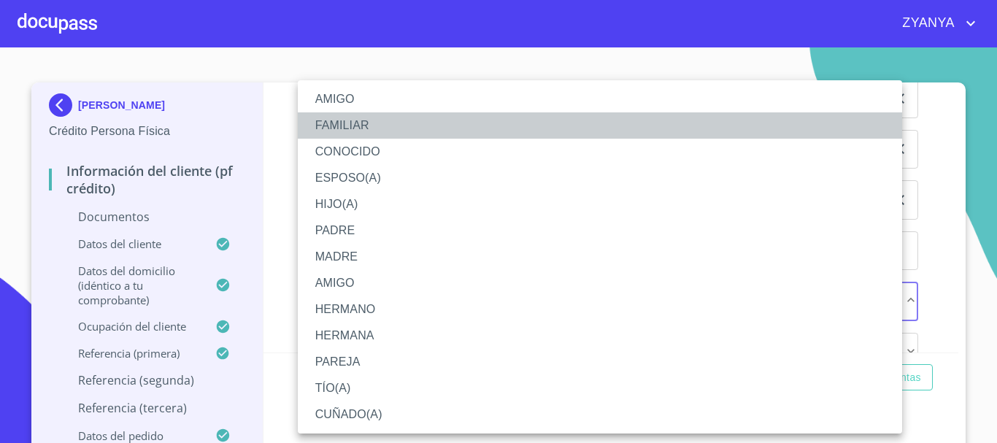
click at [374, 117] on li "FAMILIAR" at bounding box center [600, 125] width 604 height 26
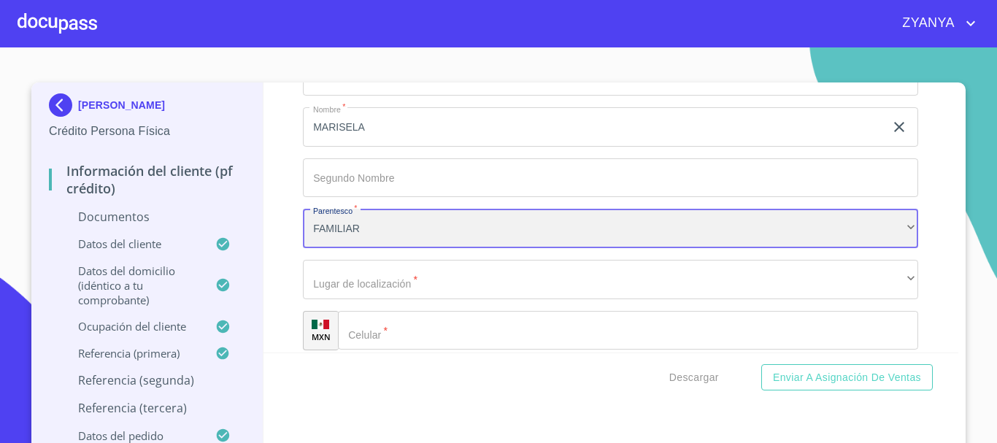
scroll to position [6594, 0]
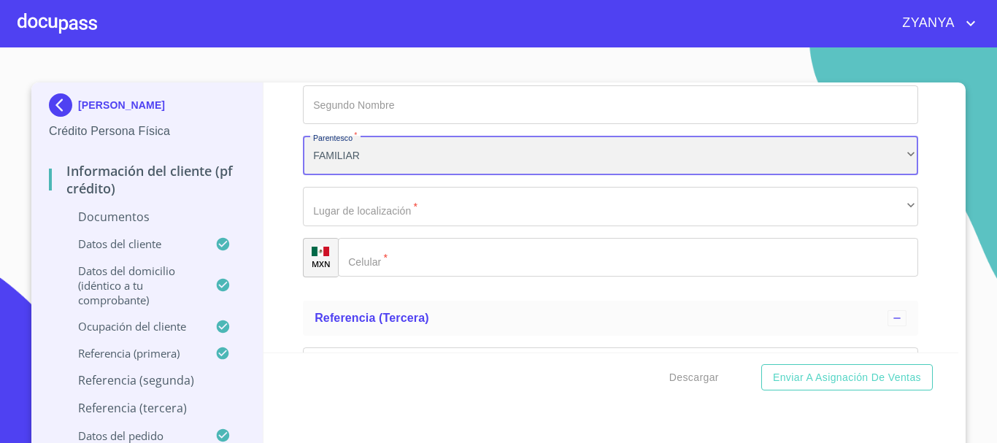
click at [449, 166] on div "FAMILIAR" at bounding box center [610, 155] width 615 height 39
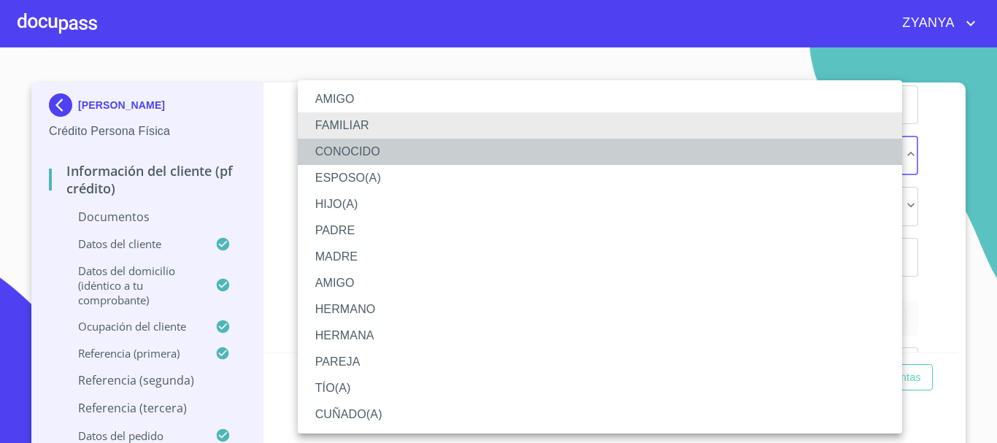
click at [390, 145] on li "CONOCIDO" at bounding box center [600, 152] width 604 height 26
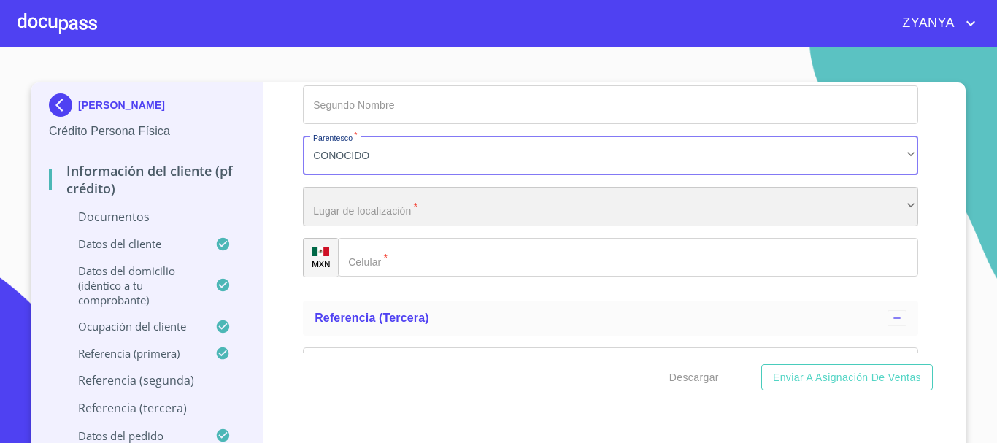
click at [390, 223] on div "​" at bounding box center [610, 206] width 615 height 39
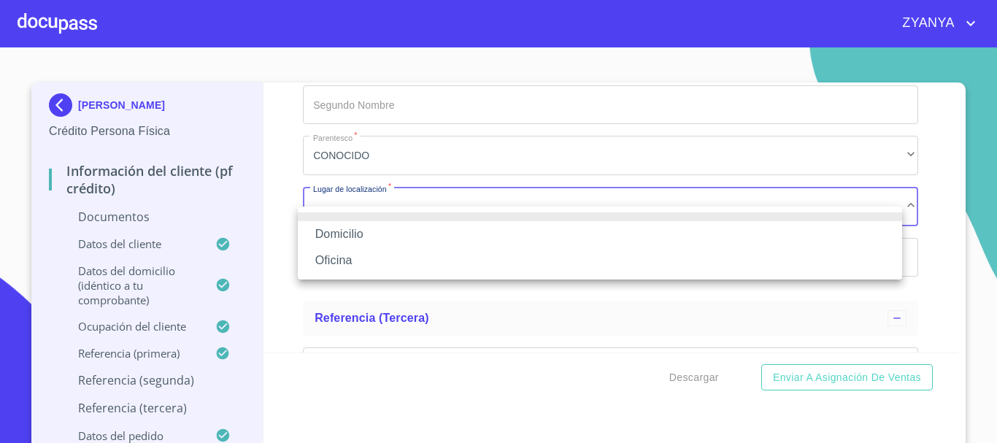
click at [391, 263] on li "Oficina" at bounding box center [600, 260] width 604 height 26
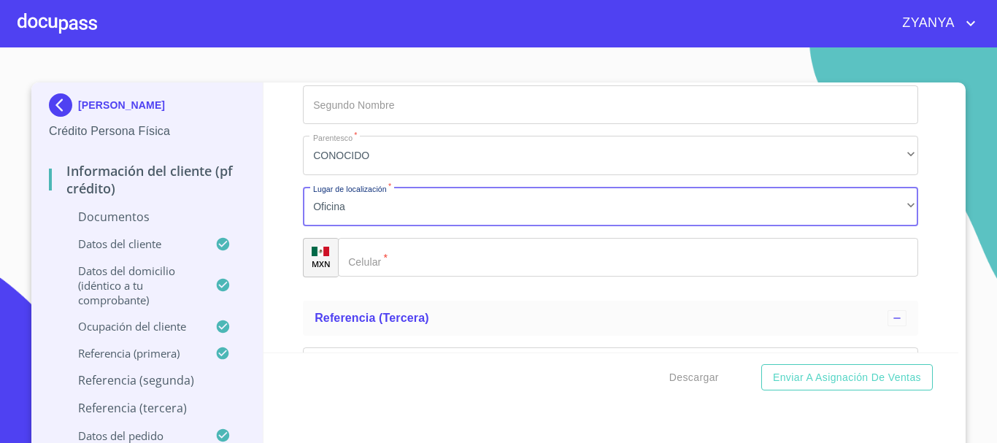
click at [403, 277] on input "Documento de identificación.   *" at bounding box center [628, 257] width 580 height 39
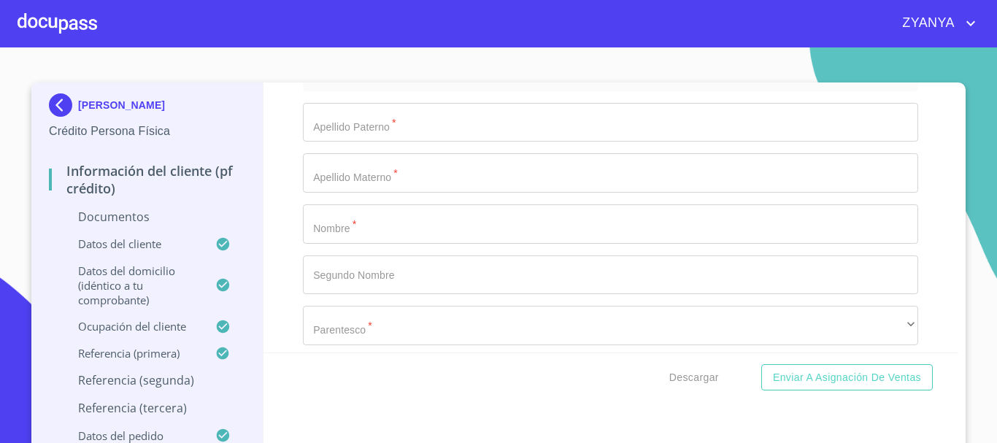
scroll to position [6812, 0]
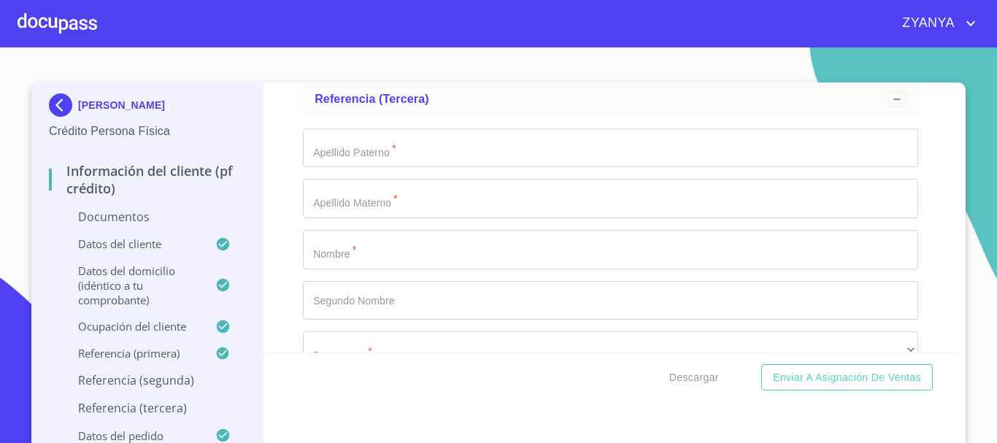
type input "[PHONE_NUMBER]"
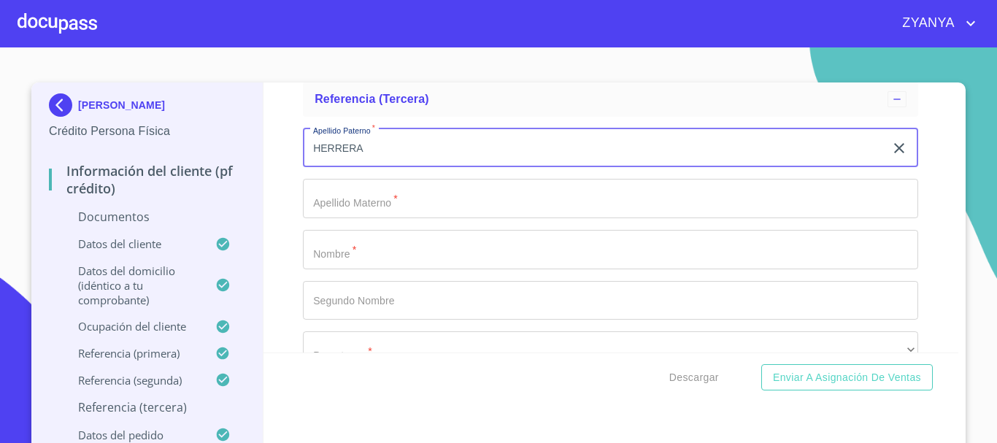
type input "HERRERA"
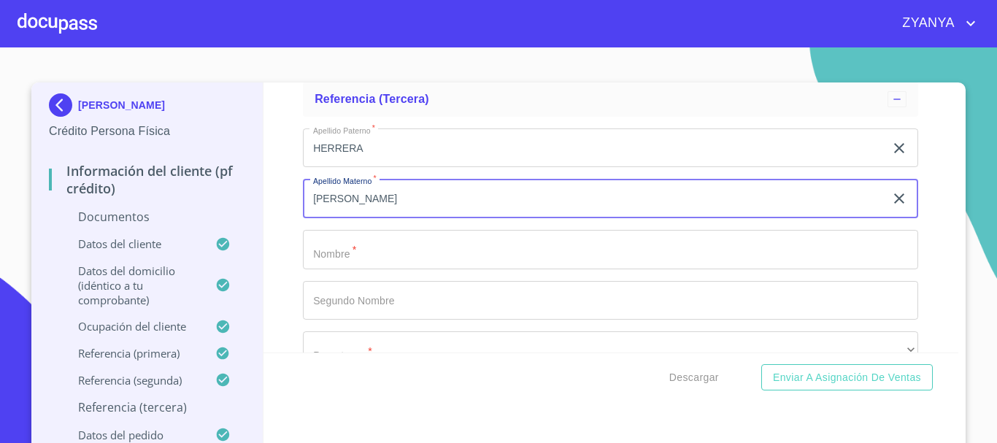
type input "[PERSON_NAME]"
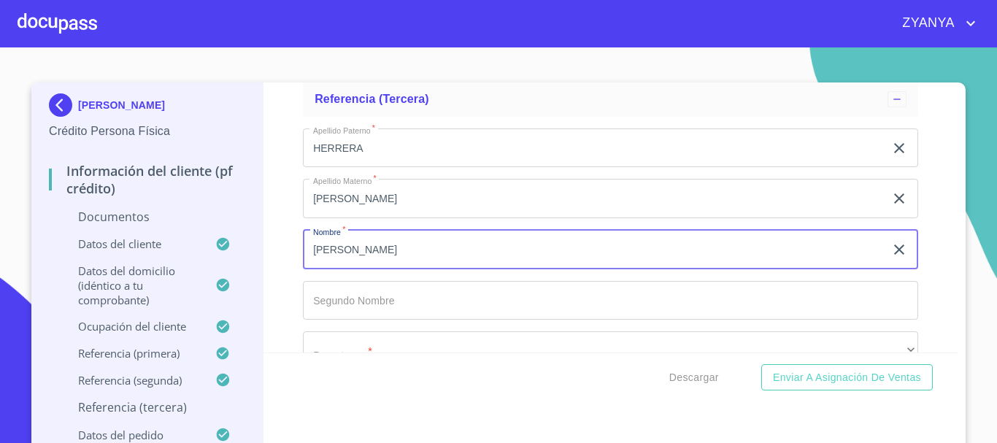
type input "[PERSON_NAME]"
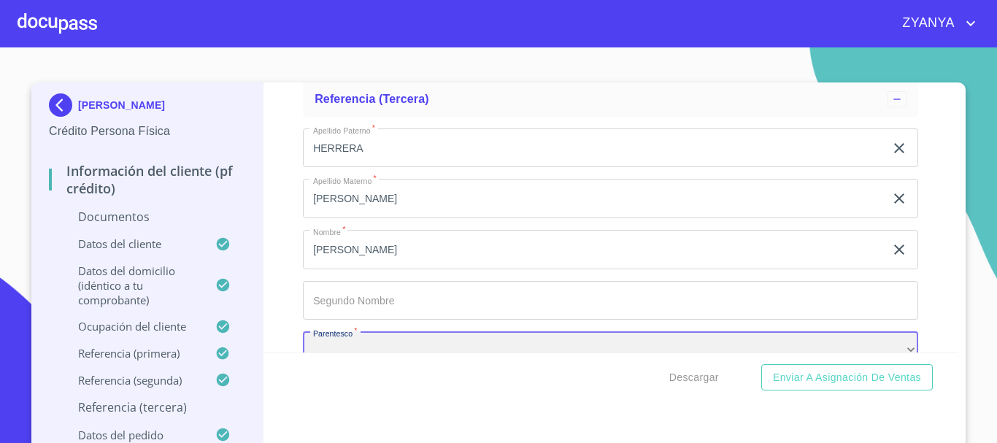
scroll to position [6848, 0]
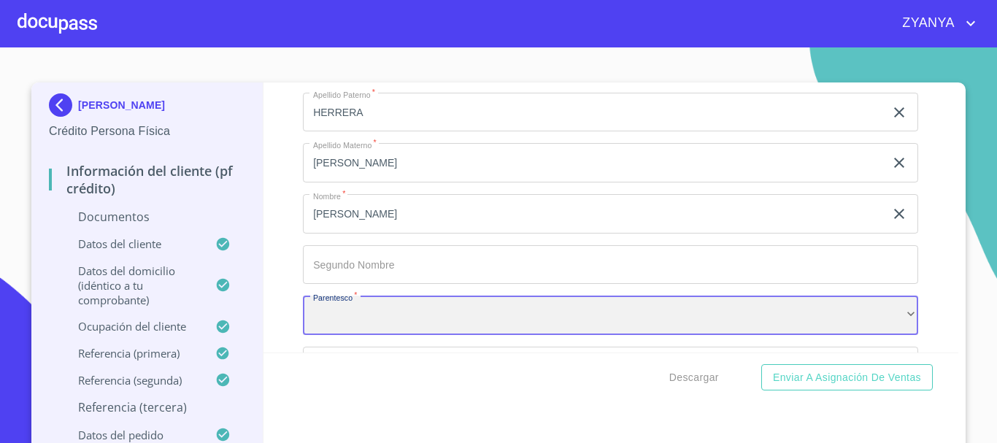
click at [451, 330] on div "​" at bounding box center [610, 315] width 615 height 39
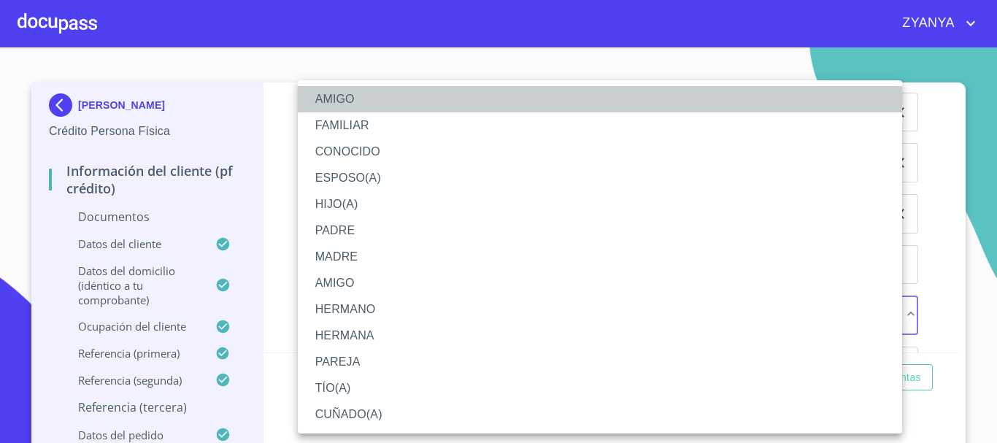
click at [358, 99] on li "AMIGO" at bounding box center [600, 99] width 604 height 26
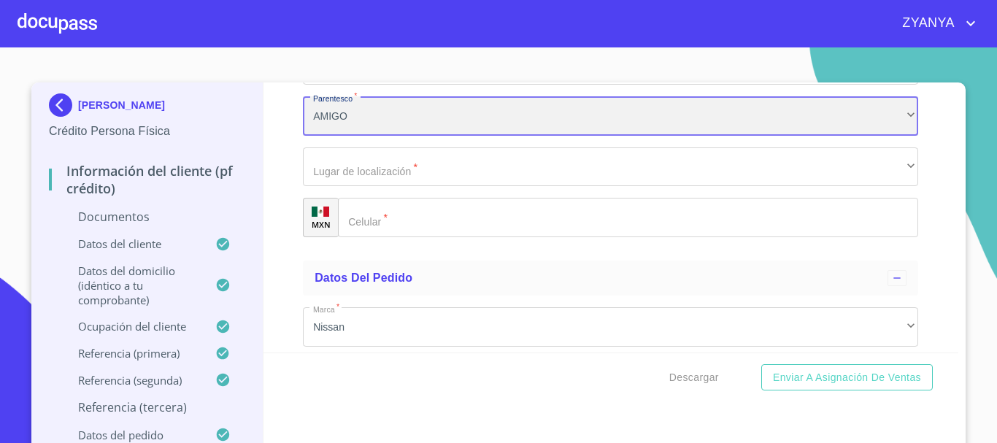
scroll to position [7067, 0]
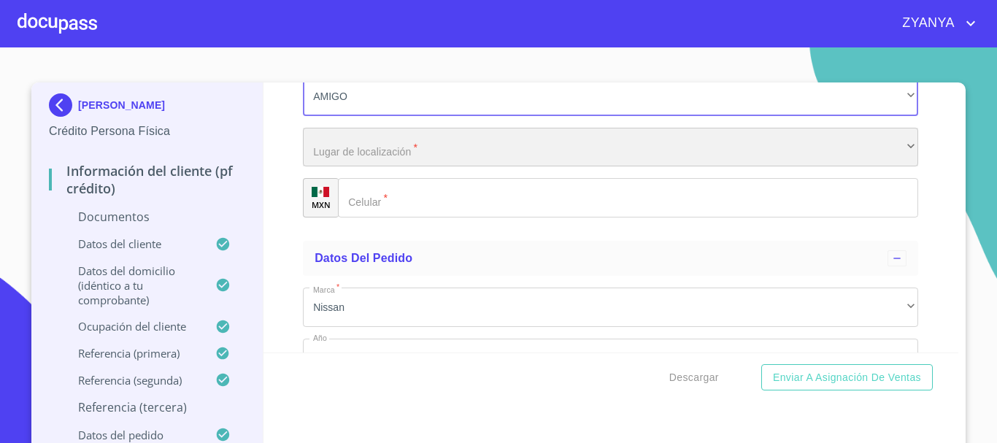
click at [453, 167] on div "​" at bounding box center [610, 147] width 615 height 39
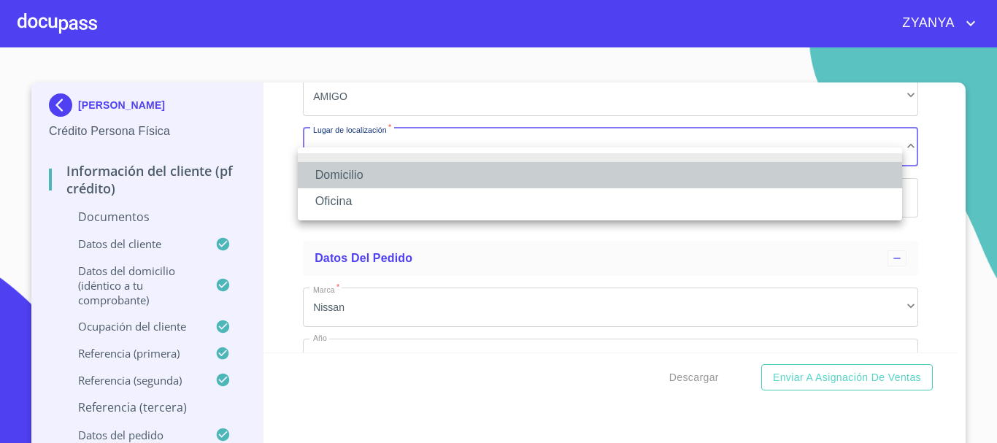
click at [422, 174] on li "Domicilio" at bounding box center [600, 175] width 604 height 26
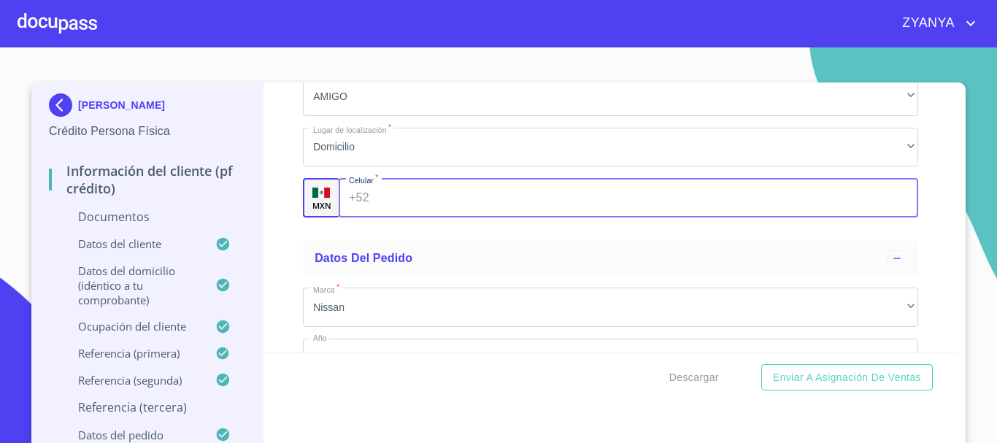
click at [412, 212] on input "Documento de identificación.   *" at bounding box center [647, 197] width 544 height 39
type input "[PHONE_NUMBER]"
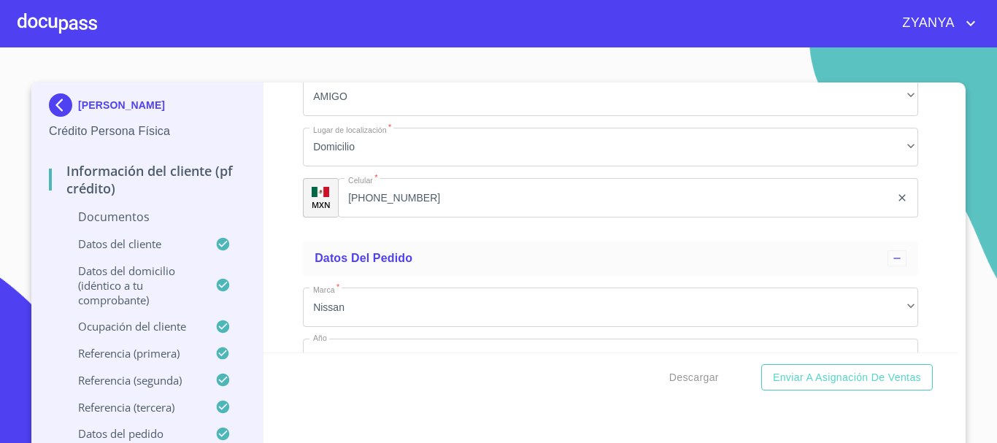
click at [928, 165] on div "Información del cliente (PF crédito) Documentos Documento de identificación.   …" at bounding box center [610, 217] width 695 height 270
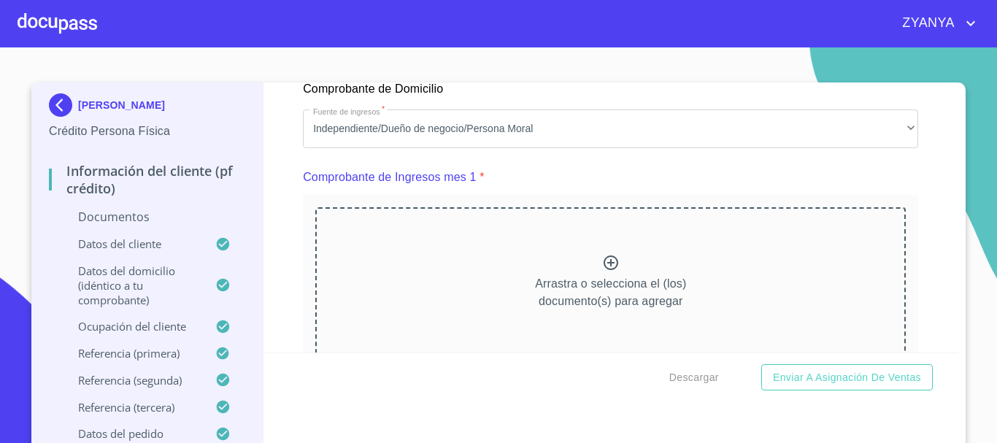
scroll to position [1516, 0]
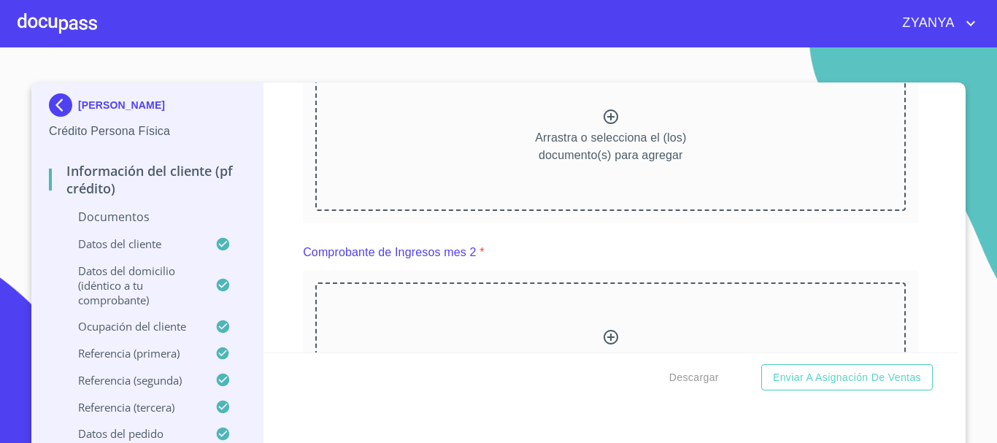
click at [568, 123] on div "Arrastra o selecciona el (los) documento(s) para agregar" at bounding box center [610, 135] width 590 height 149
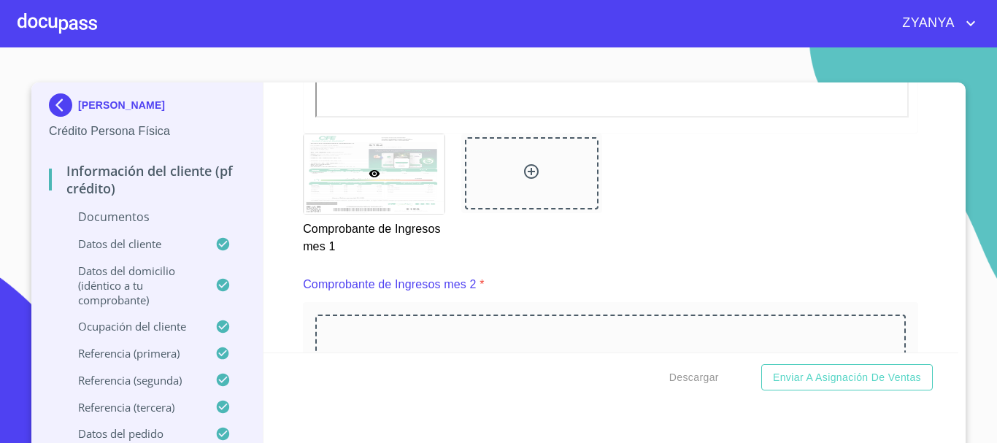
scroll to position [2037, 0]
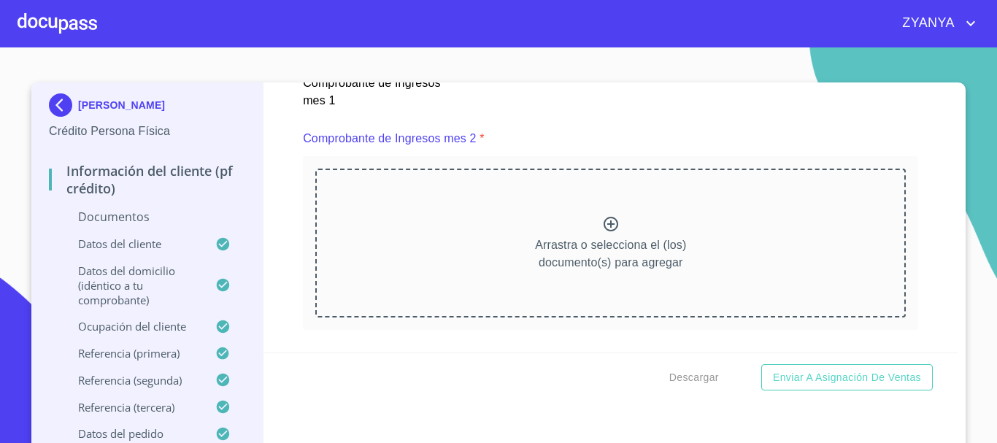
click at [602, 233] on icon at bounding box center [611, 224] width 18 height 18
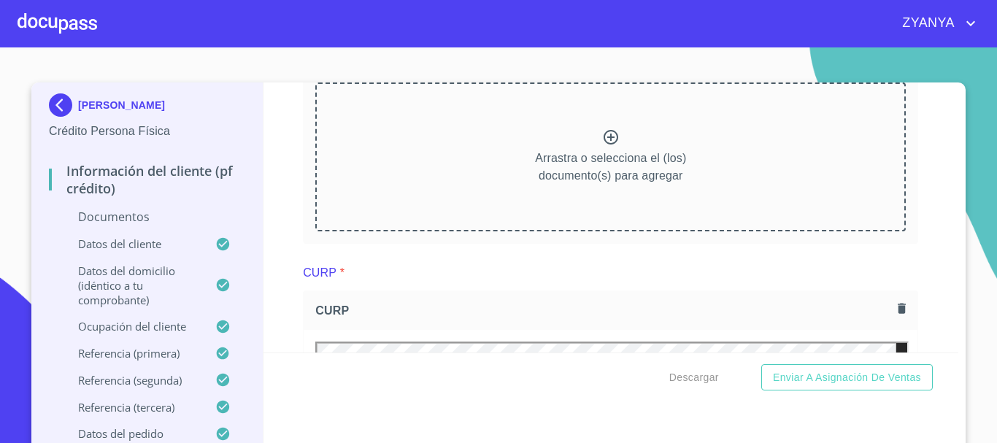
scroll to position [2829, 0]
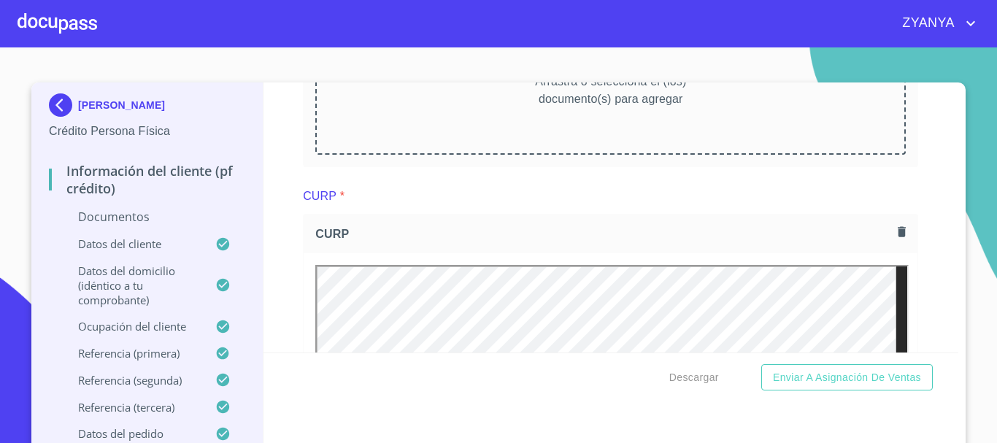
click at [655, 100] on p "Arrastra o selecciona el (los) documento(s) para agregar" at bounding box center [610, 90] width 151 height 35
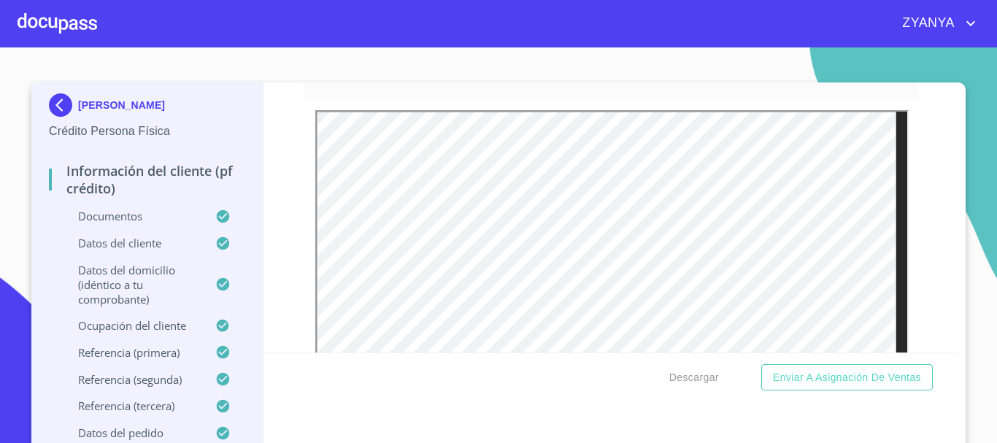
scroll to position [3527, 0]
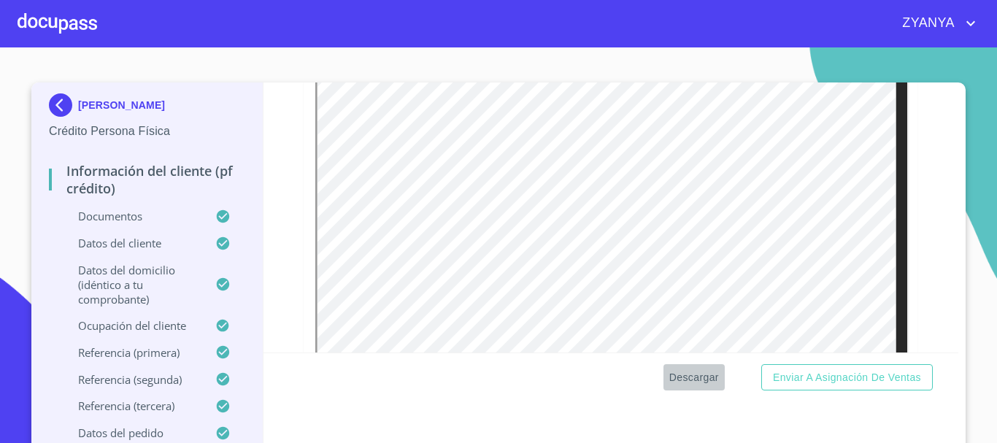
click at [686, 377] on span "Descargar" at bounding box center [694, 377] width 50 height 18
